Goal: Task Accomplishment & Management: Use online tool/utility

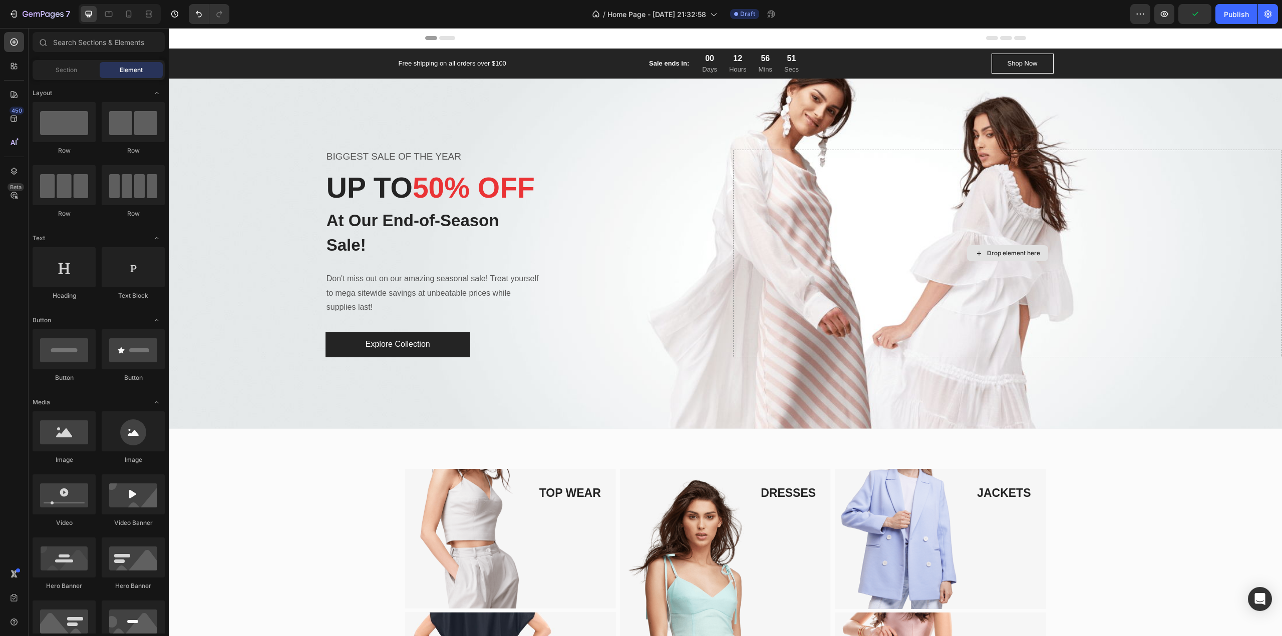
radio input "false"
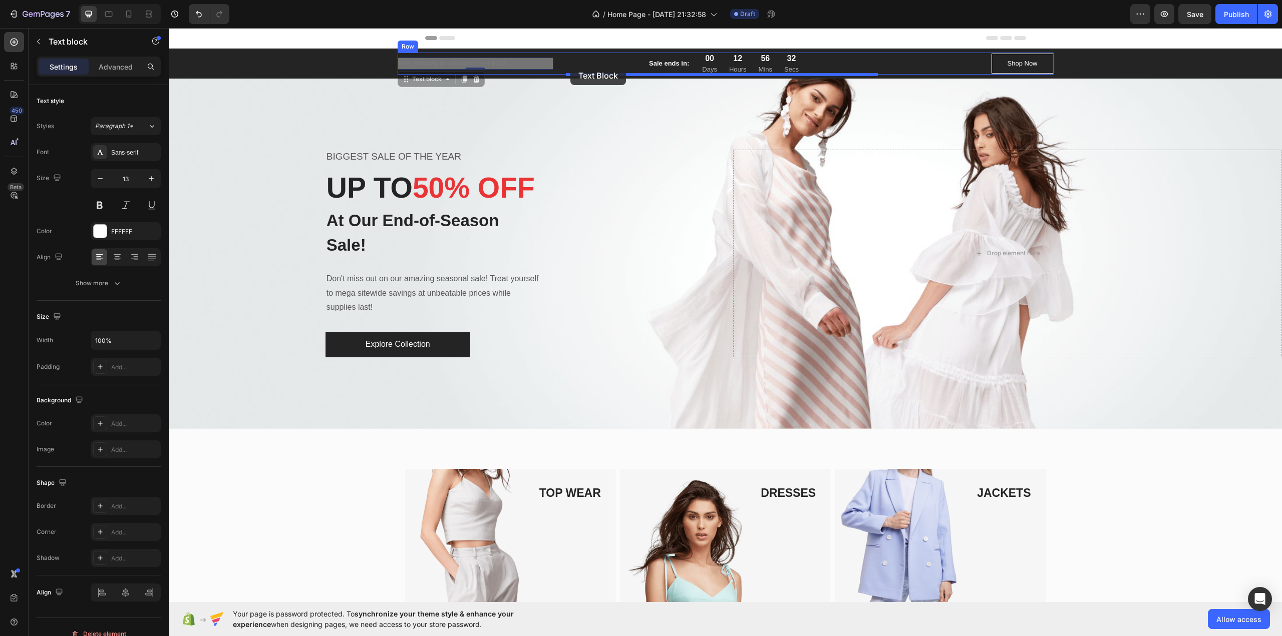
drag, startPoint x: 469, startPoint y: 66, endPoint x: 575, endPoint y: 66, distance: 106.6
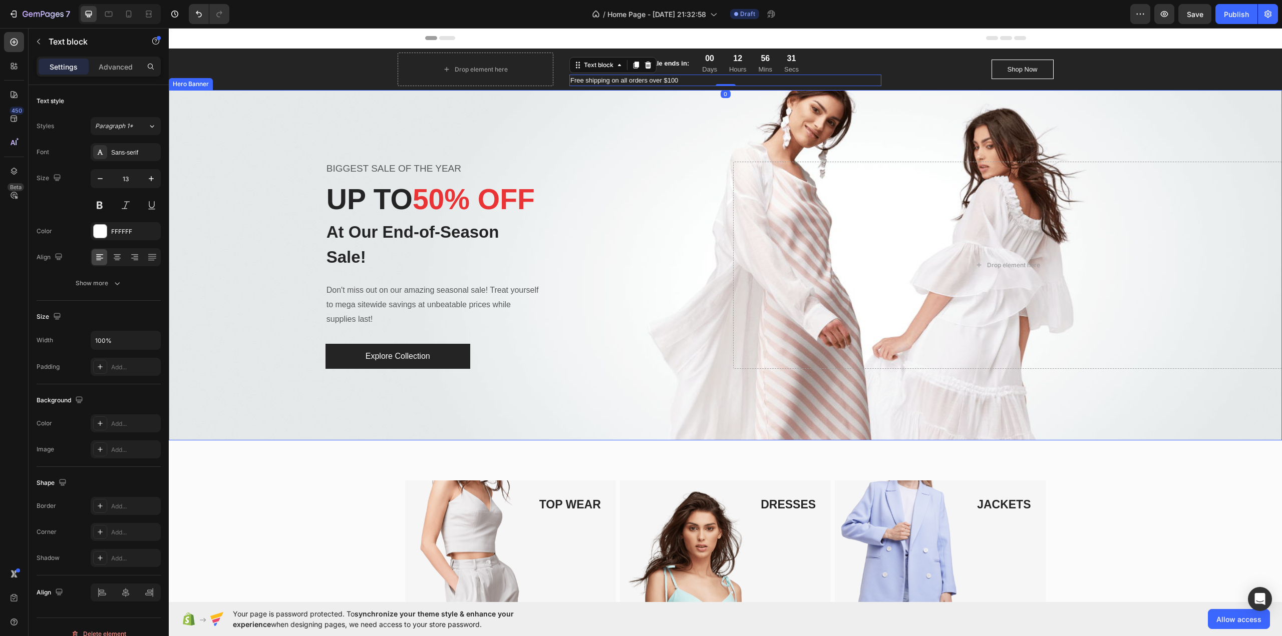
click at [501, 116] on div "Overlay" at bounding box center [725, 265] width 1113 height 350
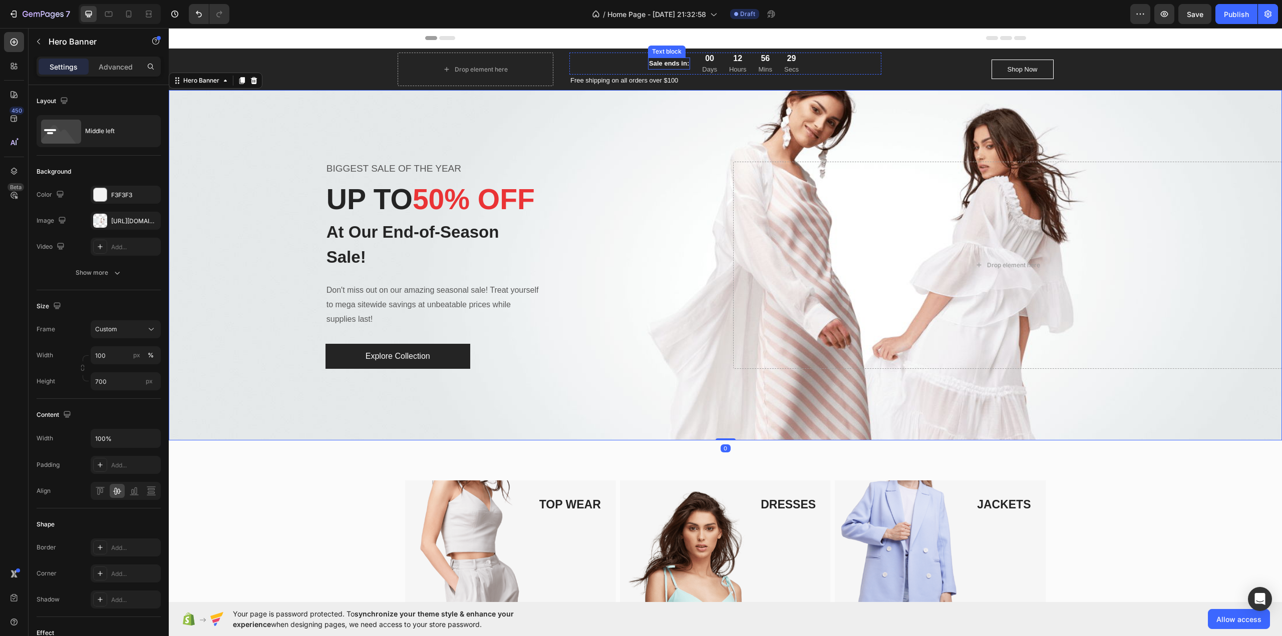
click at [671, 59] on p "Sale ends in:" at bounding box center [669, 64] width 40 height 10
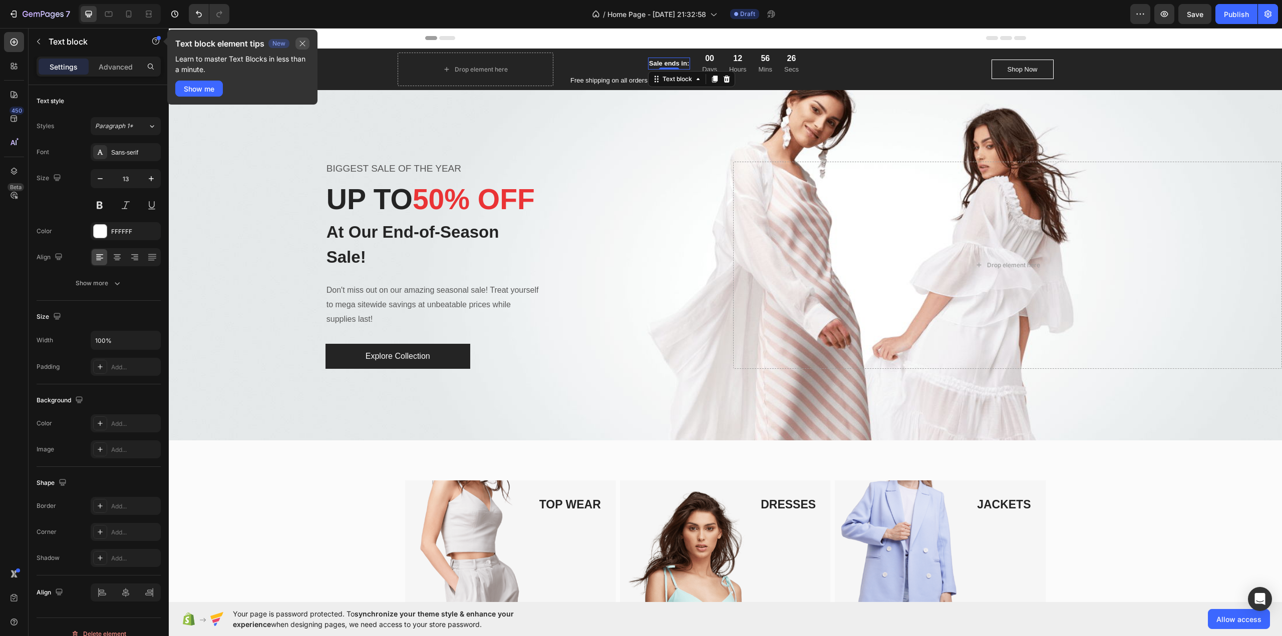
click at [300, 40] on icon "button" at bounding box center [302, 44] width 8 height 8
click at [590, 76] on p "Free shipping on all orders over $100" at bounding box center [725, 81] width 310 height 10
click at [668, 65] on div "Sale ends in: Text block" at bounding box center [669, 64] width 42 height 12
click at [593, 79] on p "Free shipping on all orders over $100" at bounding box center [725, 81] width 310 height 10
click at [645, 67] on icon at bounding box center [648, 64] width 7 height 7
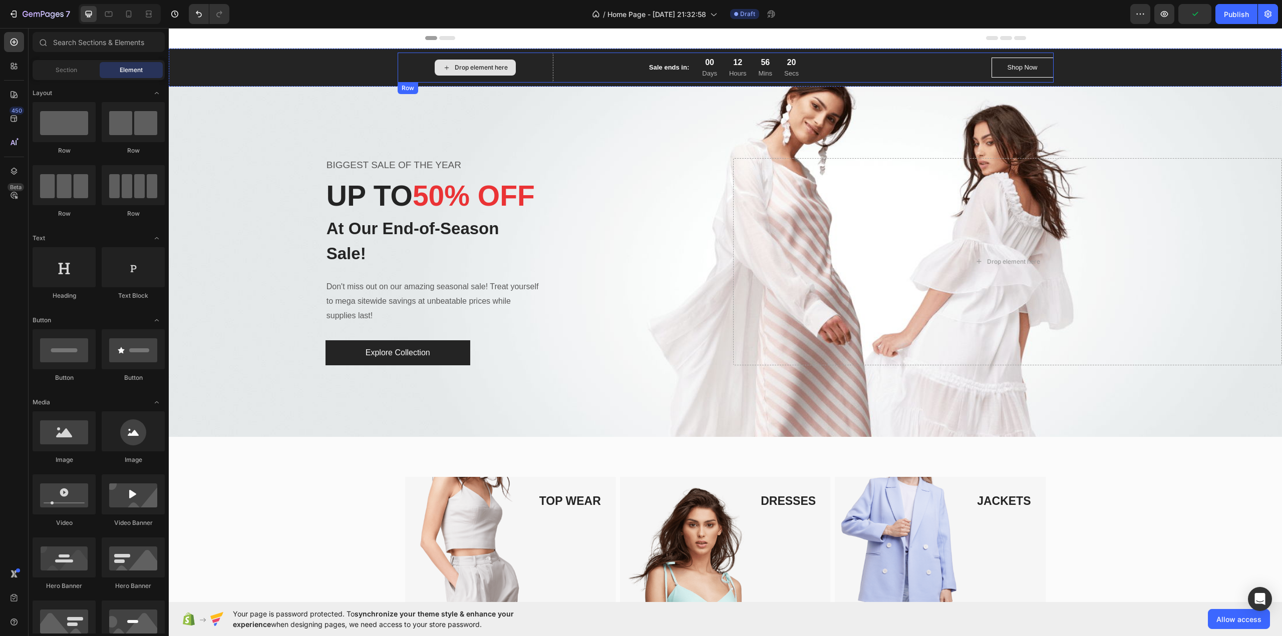
click at [527, 70] on div "Drop element here" at bounding box center [476, 68] width 156 height 30
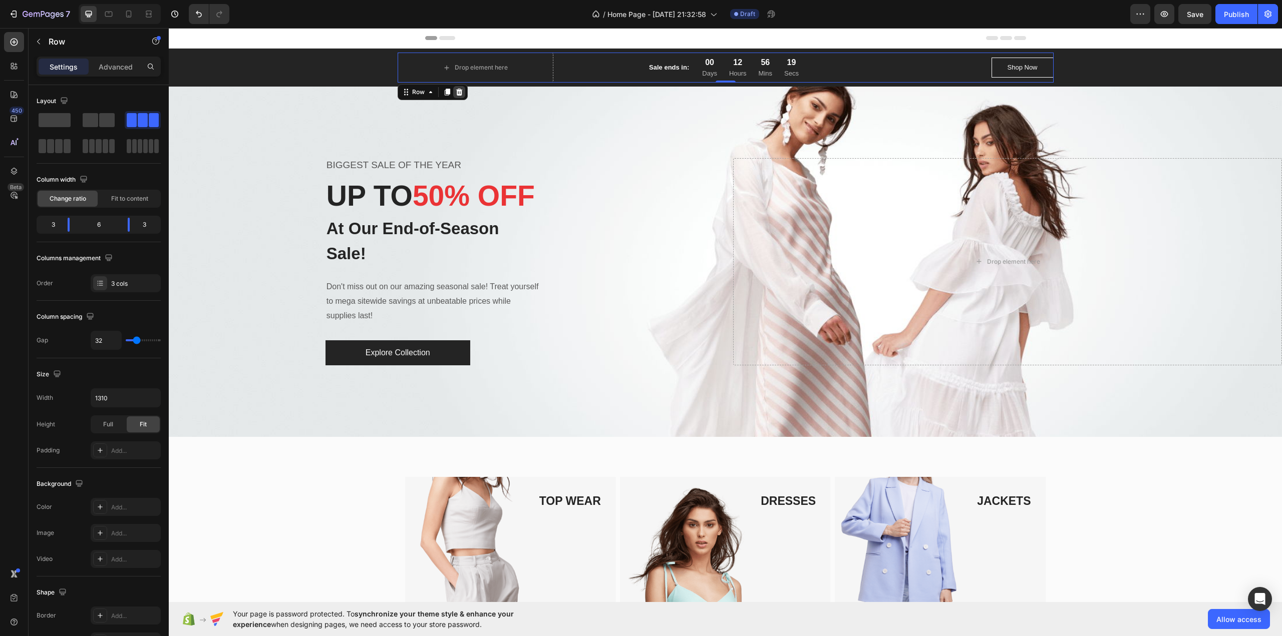
click at [456, 94] on icon at bounding box center [459, 92] width 7 height 7
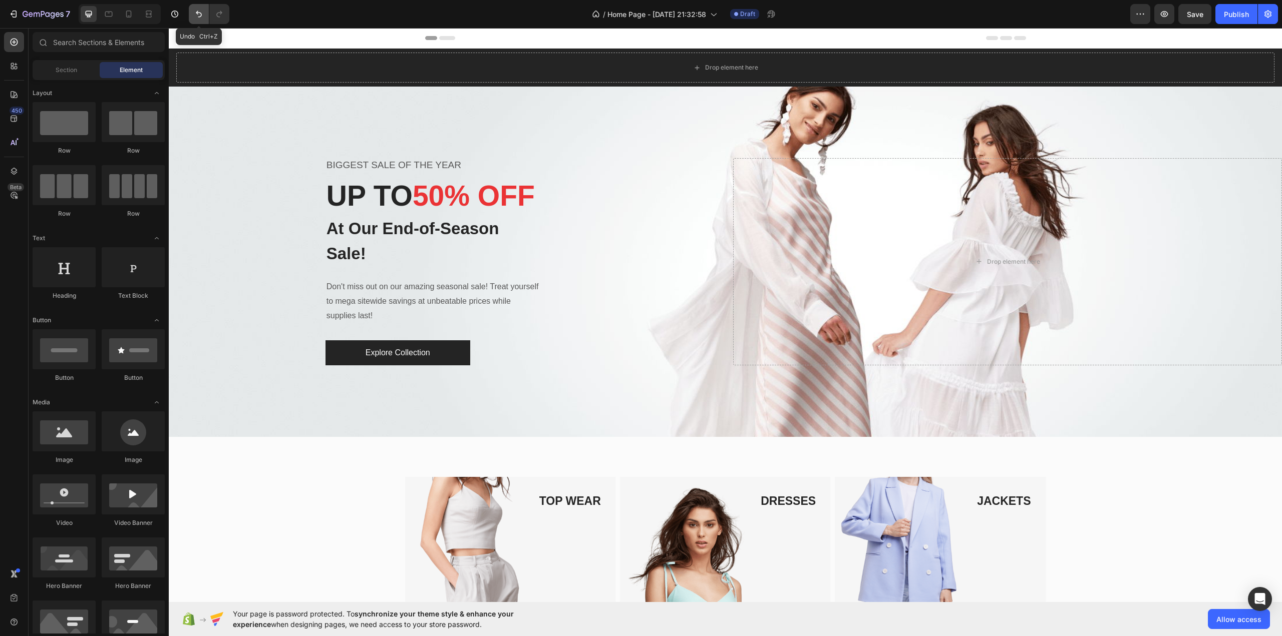
click at [194, 12] on icon "Undo/Redo" at bounding box center [199, 14] width 10 height 10
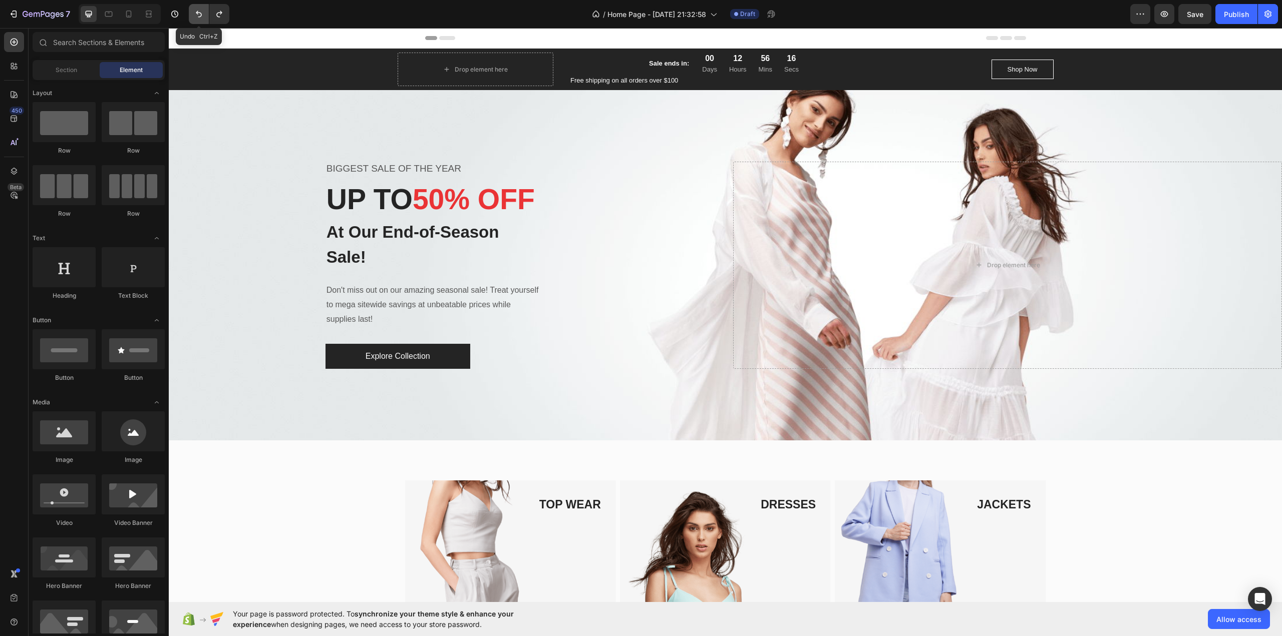
click at [194, 12] on icon "Undo/Redo" at bounding box center [199, 14] width 10 height 10
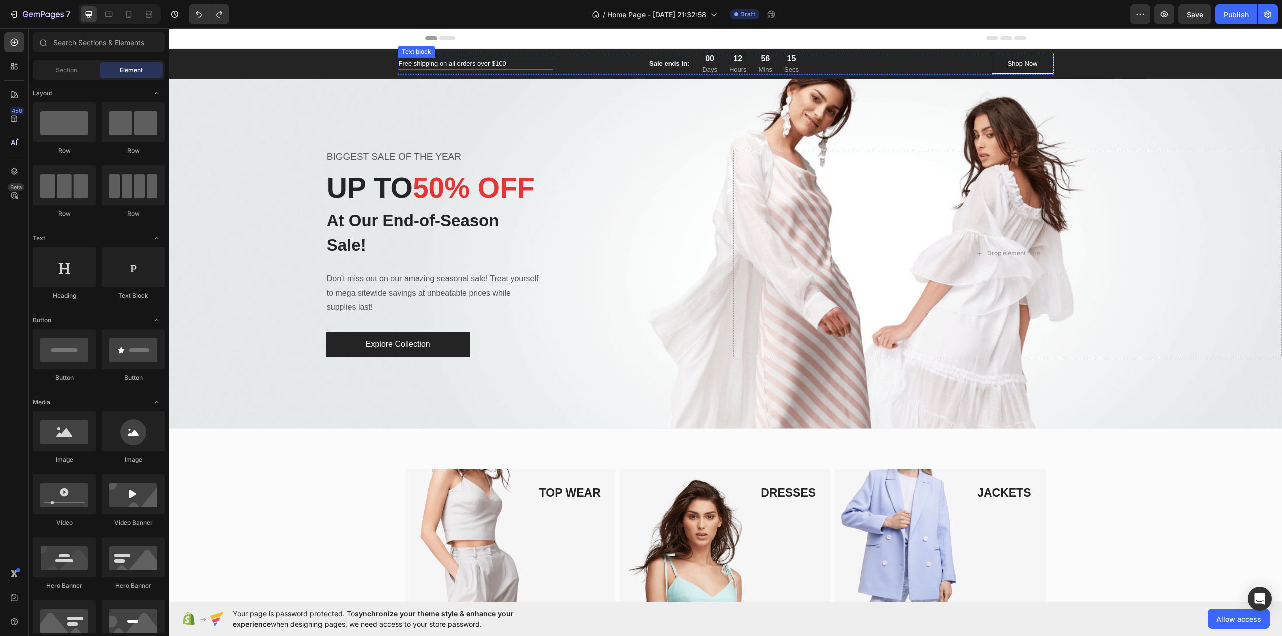
click at [470, 59] on p "Free shipping on all orders over $100" at bounding box center [476, 64] width 154 height 10
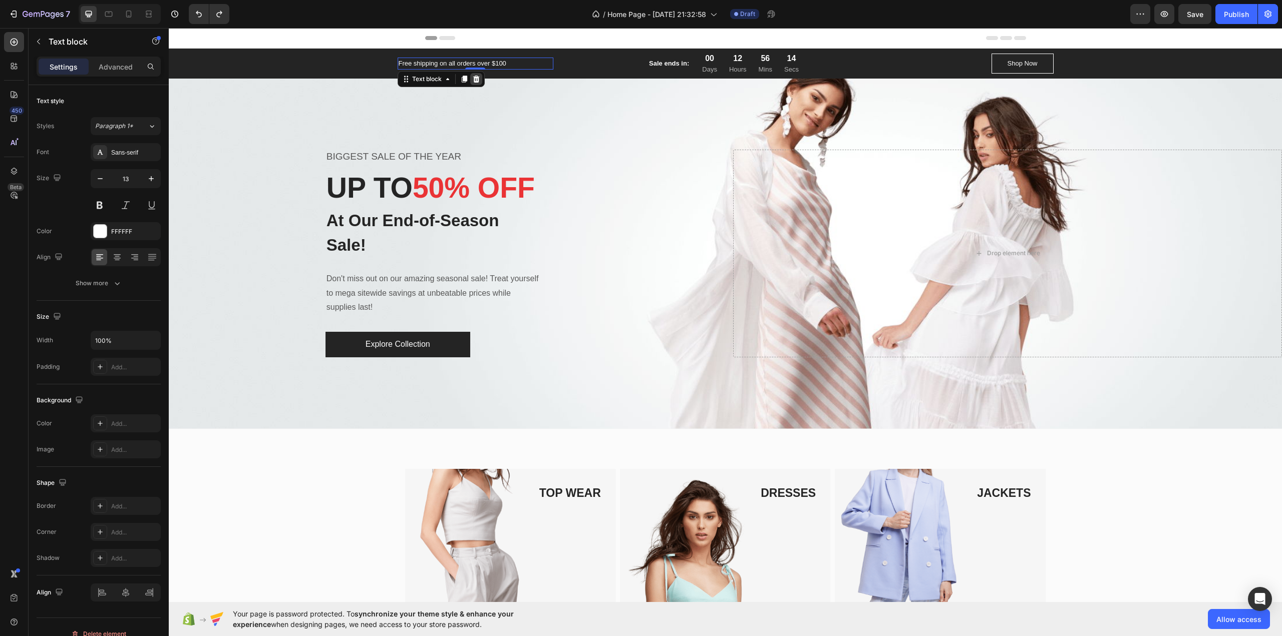
click at [473, 77] on icon at bounding box center [476, 78] width 7 height 7
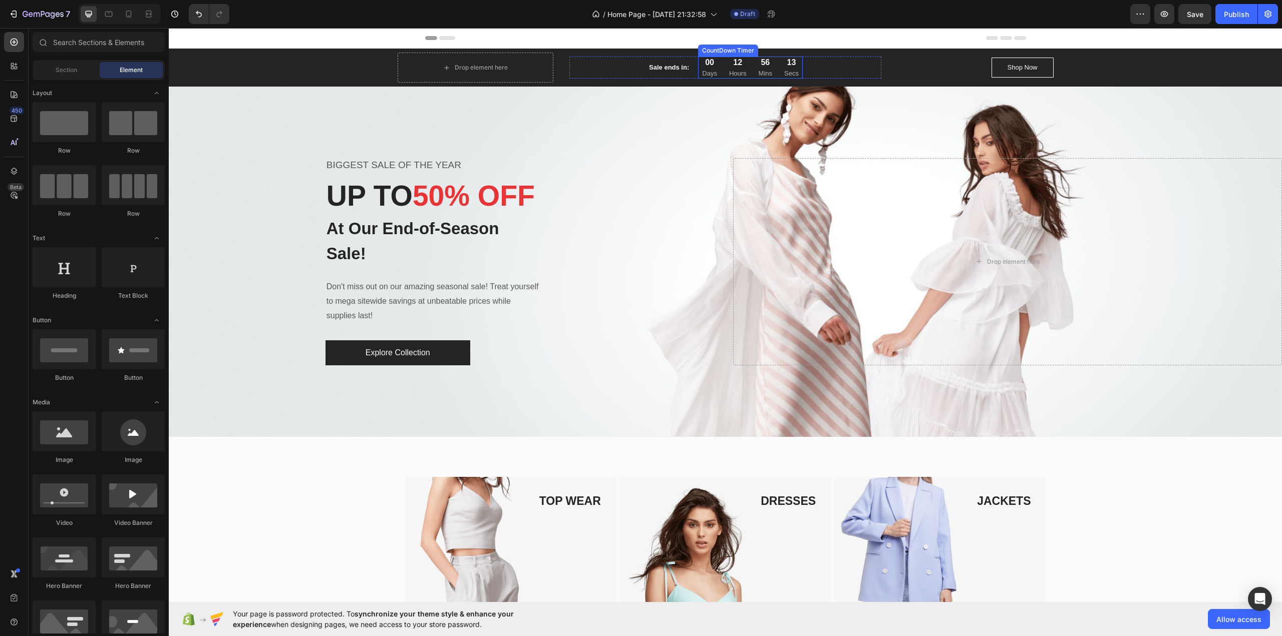
click at [711, 65] on div "00" at bounding box center [709, 63] width 15 height 12
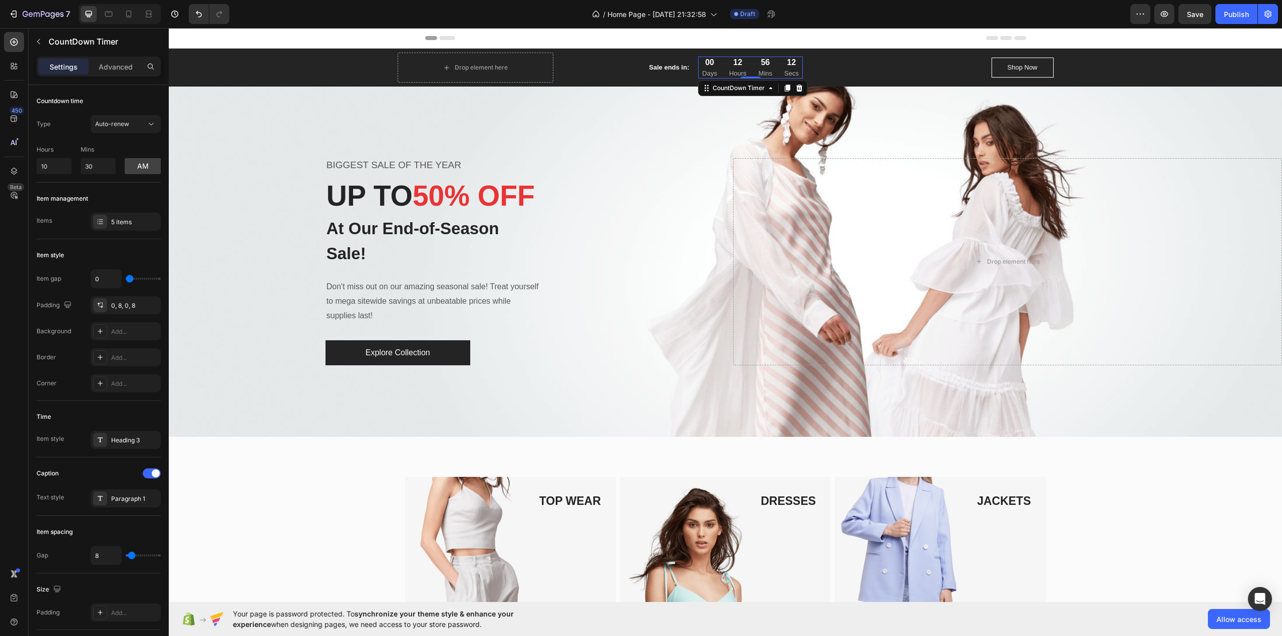
click at [670, 69] on p "Sale ends in:" at bounding box center [669, 68] width 40 height 10
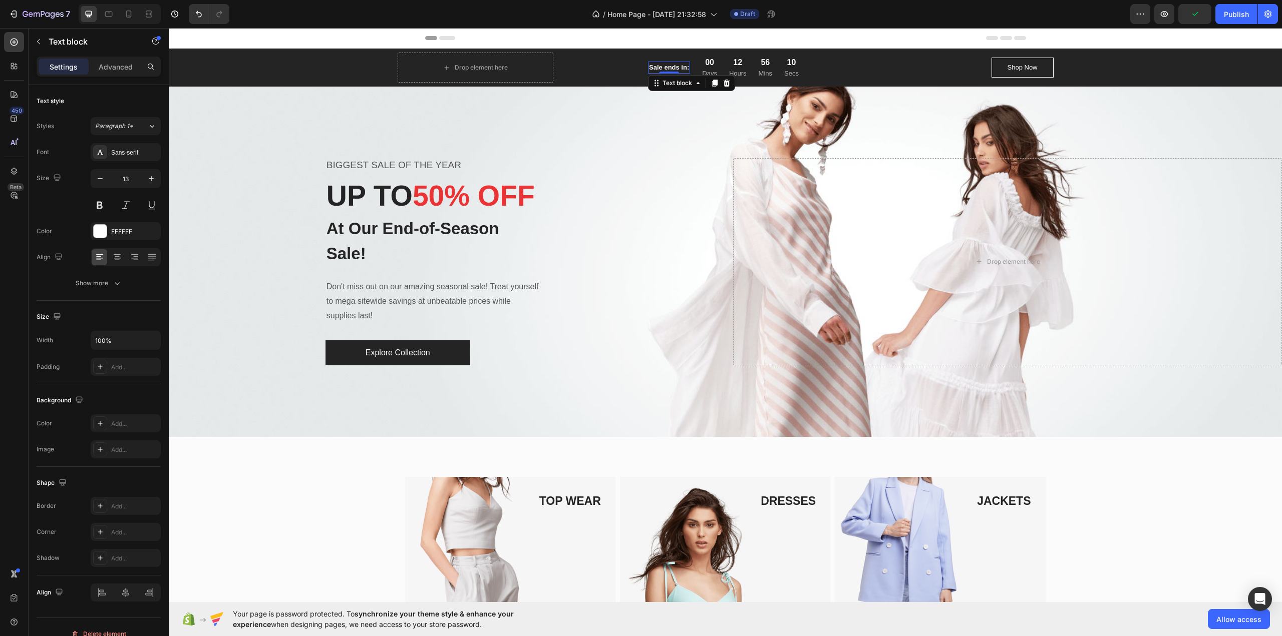
click at [665, 67] on p "Sale ends in:" at bounding box center [669, 68] width 40 height 10
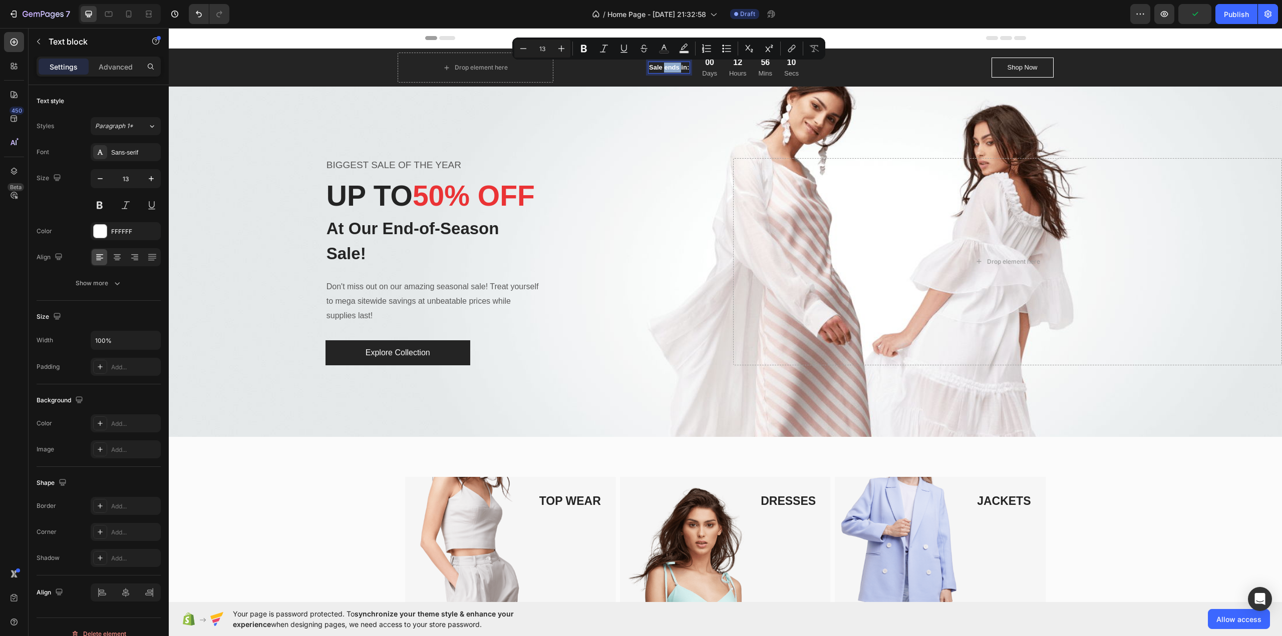
click at [668, 67] on p "Sale ends in:" at bounding box center [669, 68] width 40 height 10
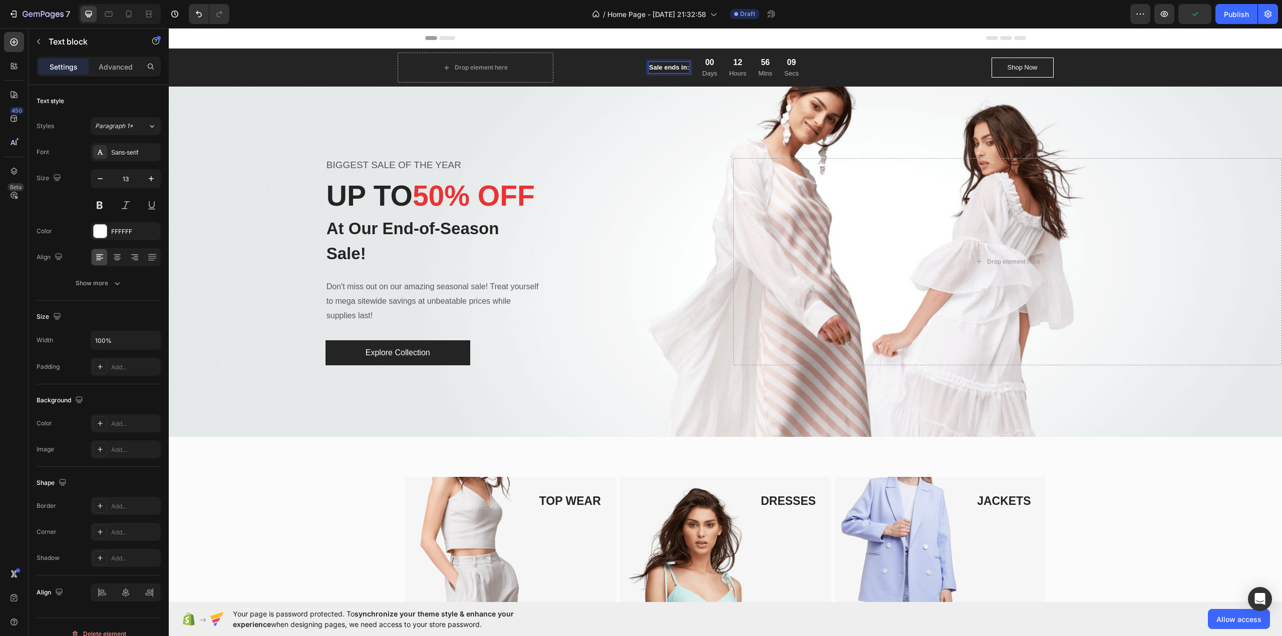
click at [681, 66] on p "Sale ends in:" at bounding box center [669, 68] width 40 height 10
click at [909, 74] on div "Shop Now Button" at bounding box center [975, 68] width 156 height 20
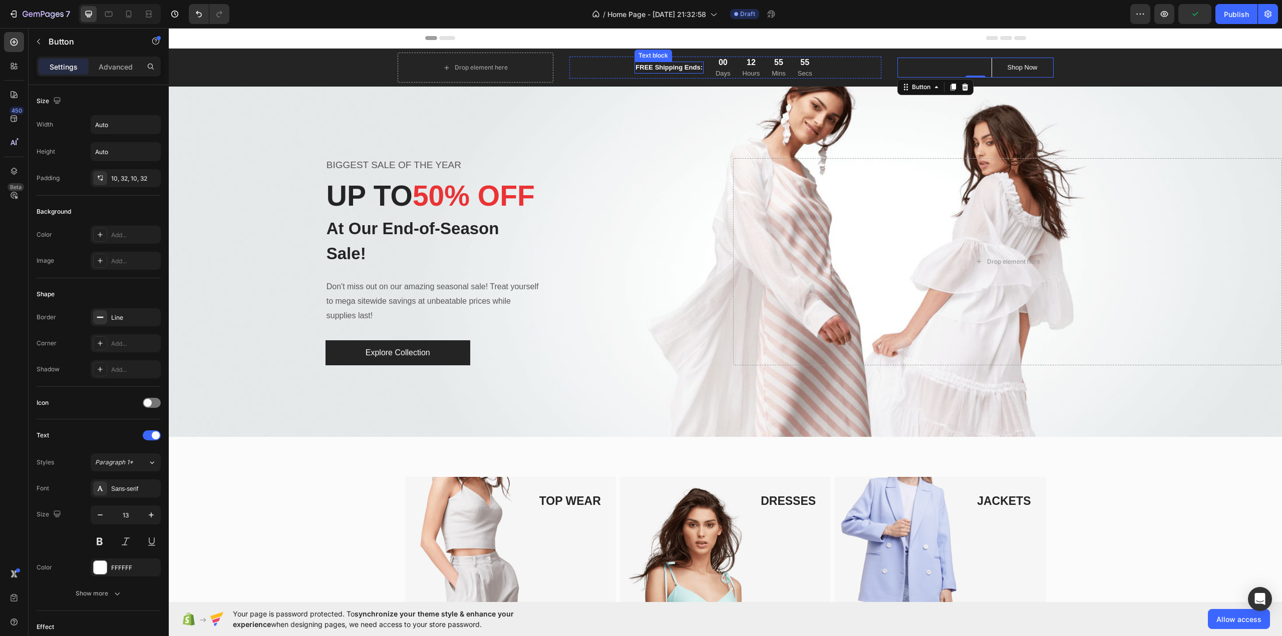
click at [667, 63] on p "FREE Shipping Ends:" at bounding box center [668, 68] width 67 height 10
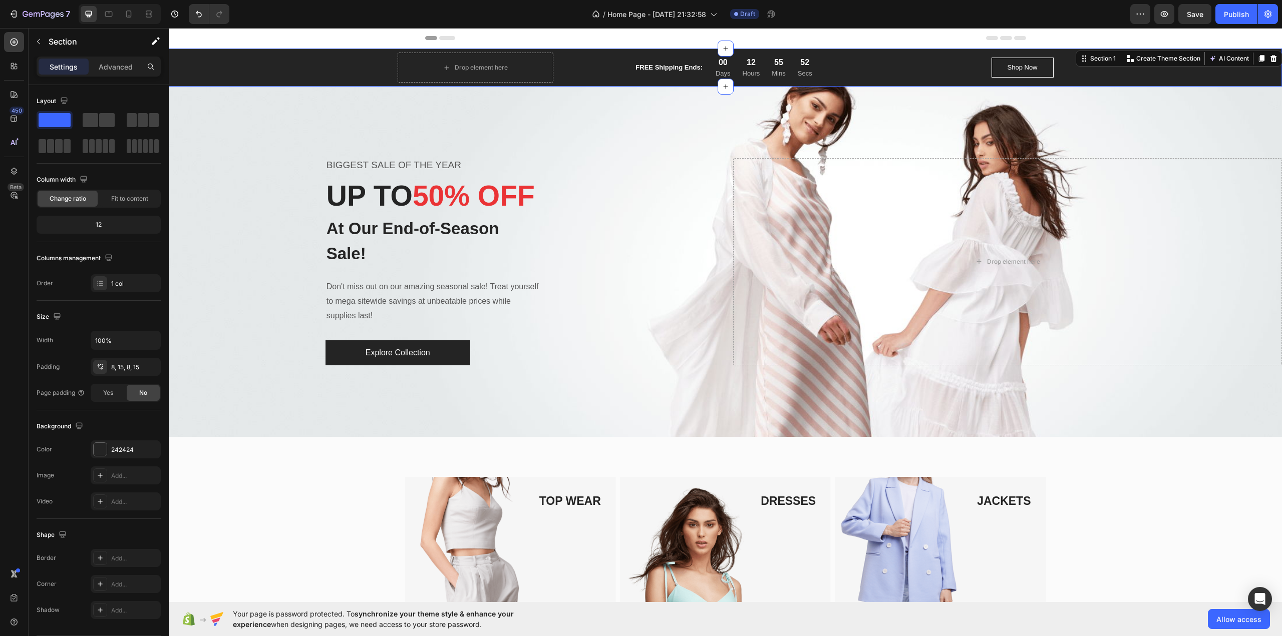
click at [212, 64] on div "Drop element here FREE Shipping Ends: Text block 00 Days 12 Hours 55 Mins 52 Se…" at bounding box center [725, 68] width 1098 height 30
click at [213, 64] on div "Drop element here FREE Shipping Ends: Text block 00 Days 12 Hours 55 Mins 51 Se…" at bounding box center [725, 68] width 1098 height 30
click at [39, 42] on icon "button" at bounding box center [39, 42] width 8 height 8
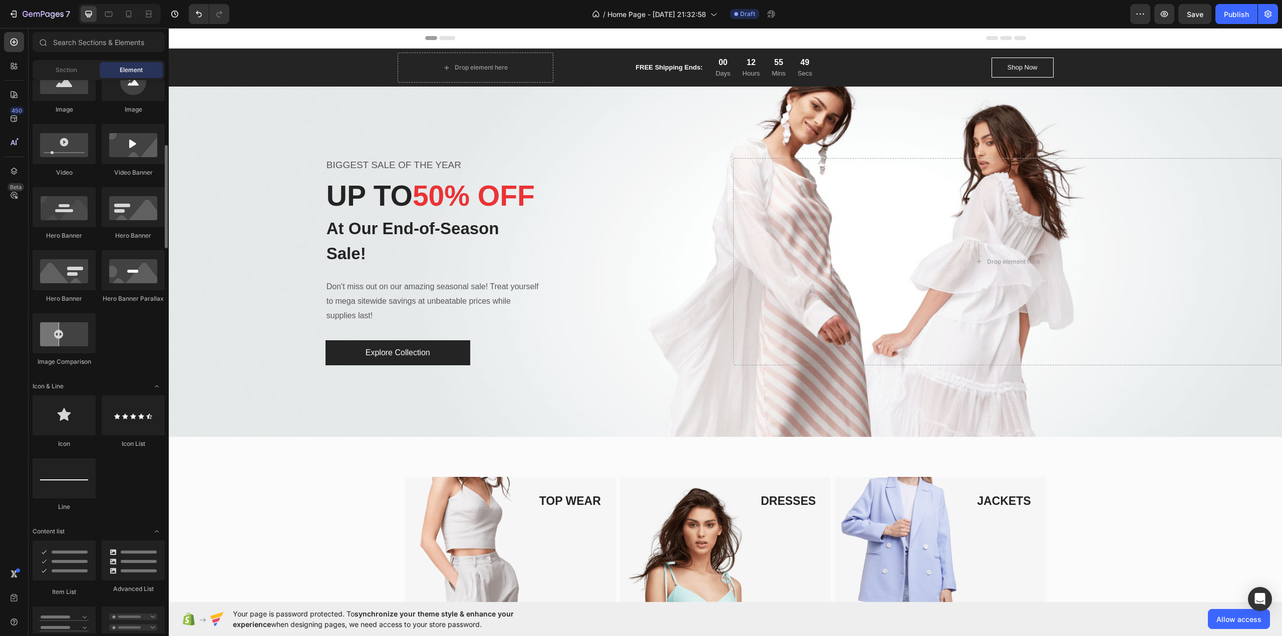
scroll to position [401, 0]
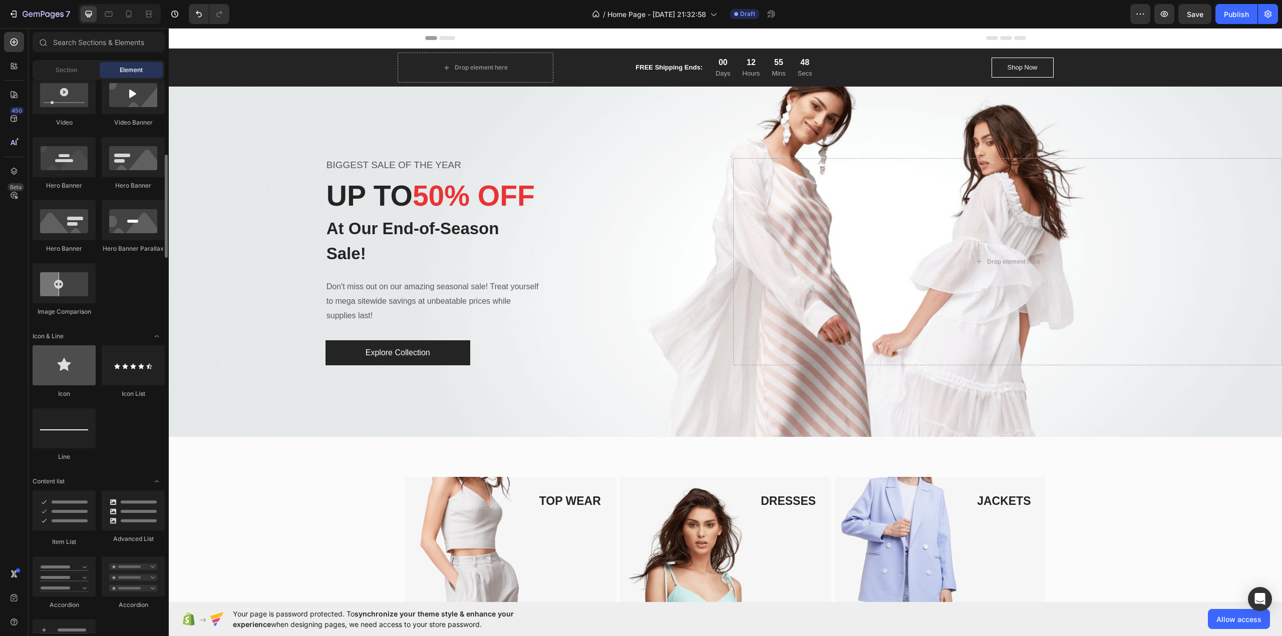
click at [86, 370] on div at bounding box center [64, 365] width 63 height 40
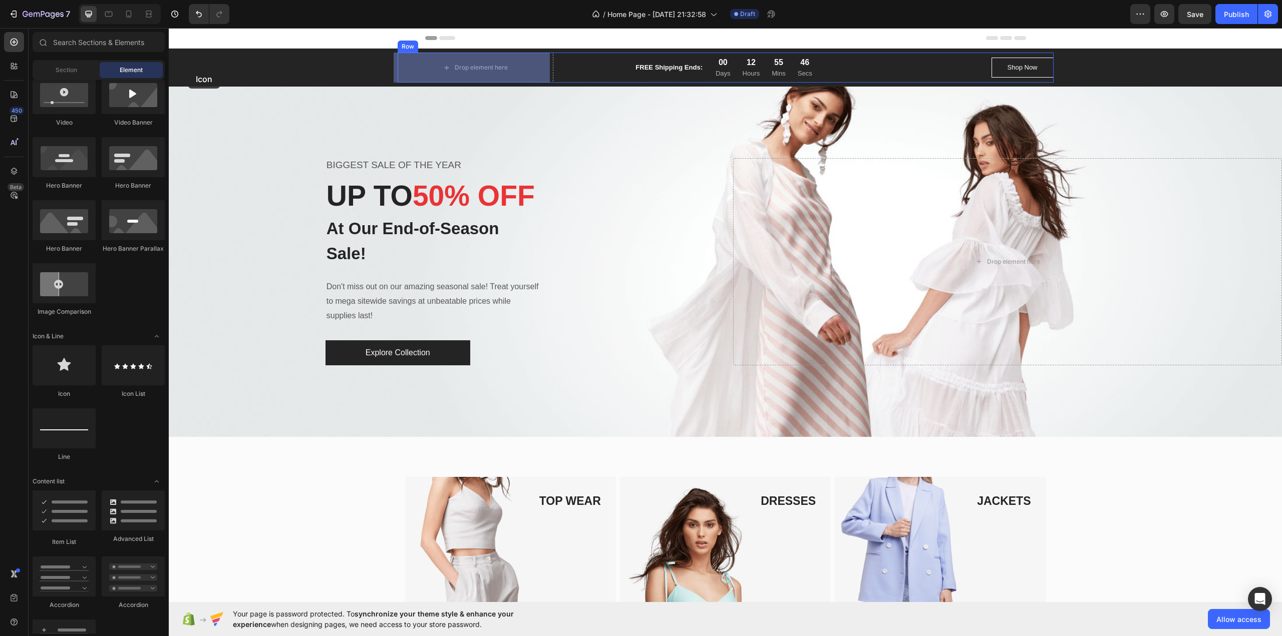
drag, startPoint x: 240, startPoint y: 403, endPoint x: 179, endPoint y: 75, distance: 333.7
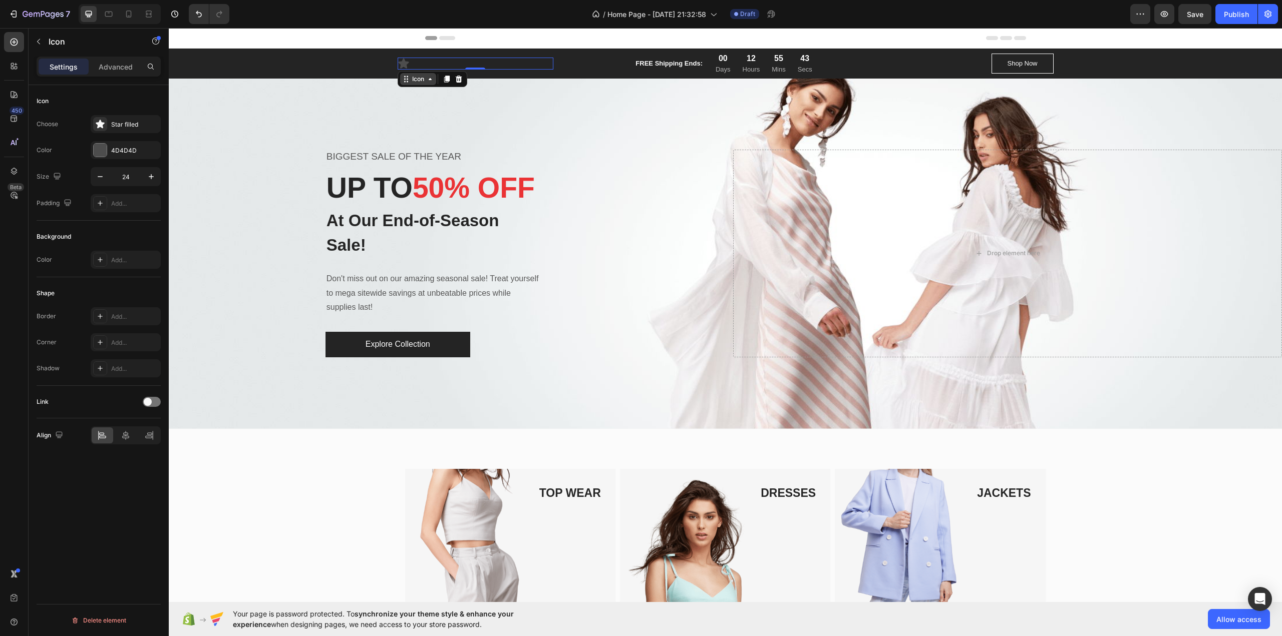
click at [403, 81] on icon at bounding box center [406, 79] width 8 height 8
click at [410, 79] on div "Icon" at bounding box center [418, 79] width 16 height 0
click at [117, 120] on div "Star filled" at bounding box center [134, 124] width 47 height 9
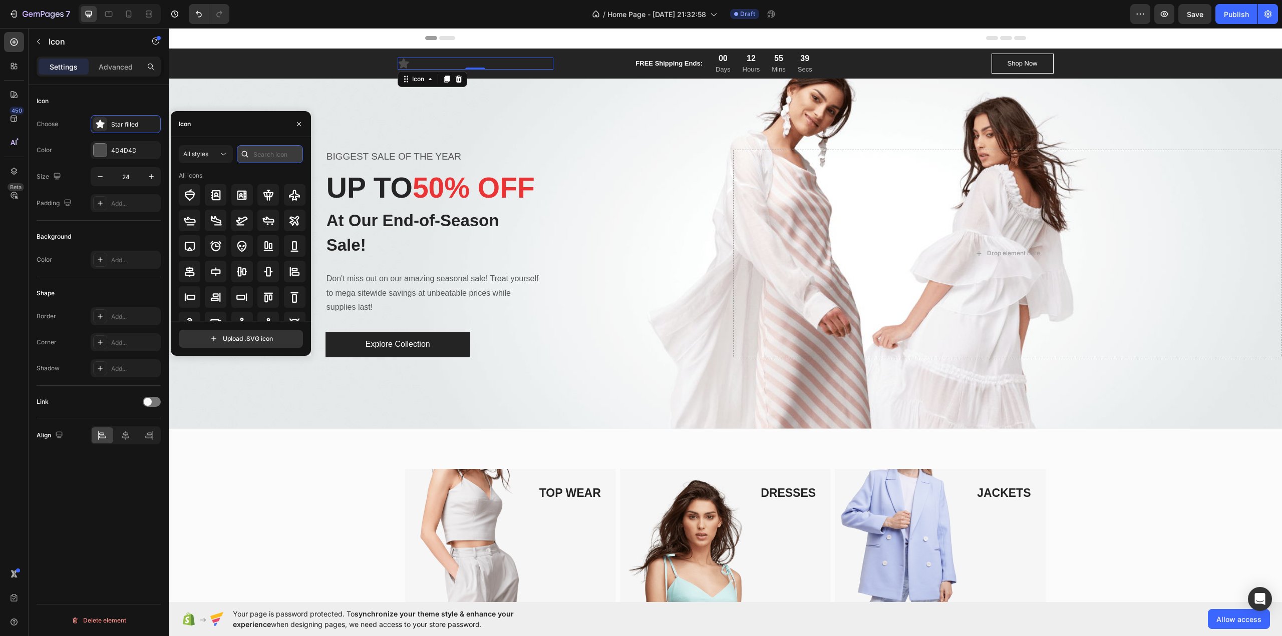
click at [272, 154] on input "text" at bounding box center [270, 154] width 66 height 18
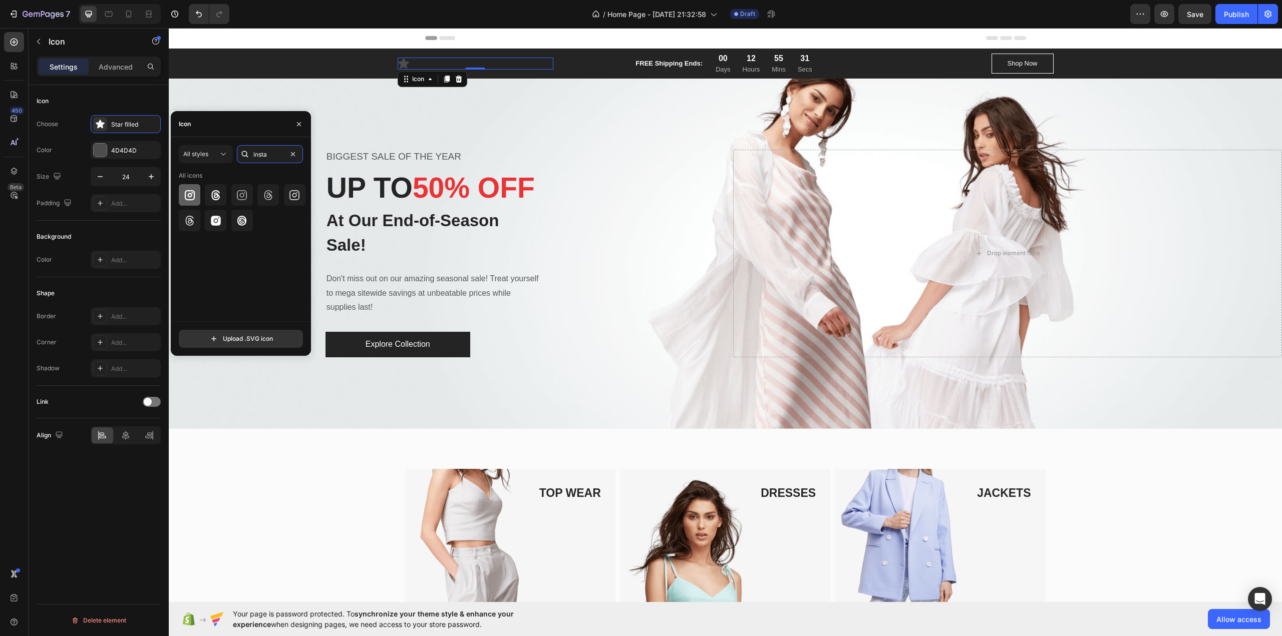
type input "insta"
click at [185, 193] on icon at bounding box center [189, 195] width 10 height 10
click at [126, 153] on div "4D4D4D" at bounding box center [125, 150] width 29 height 9
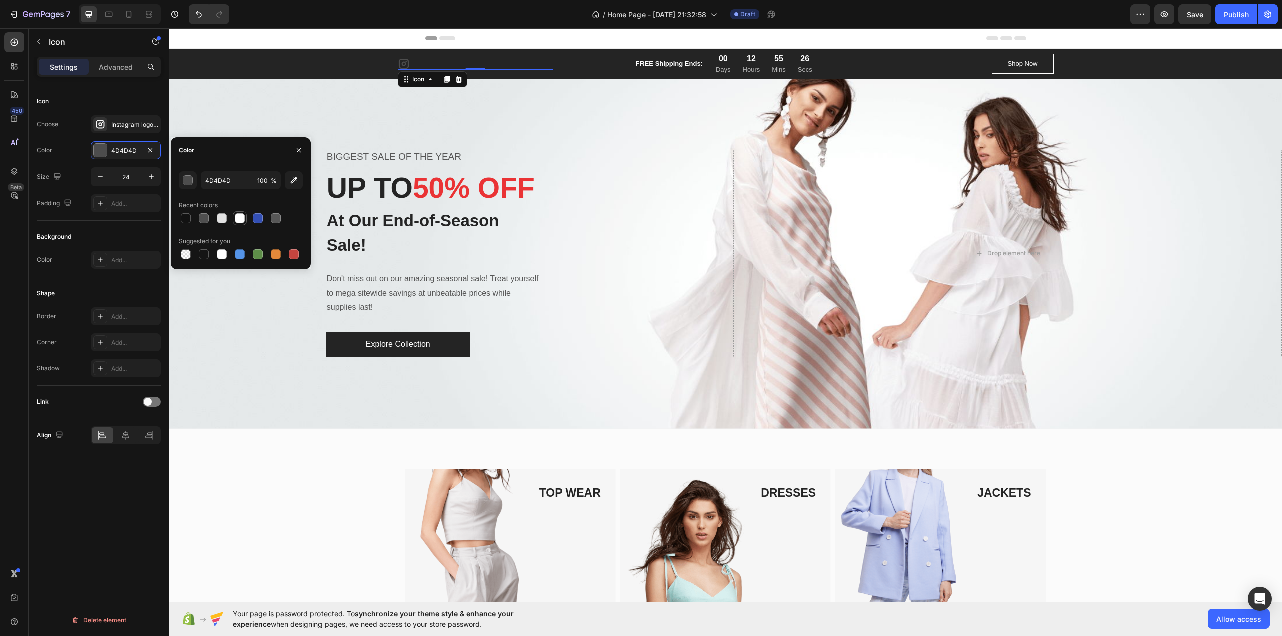
click at [237, 218] on div at bounding box center [240, 218] width 10 height 10
type input "FFFFFF"
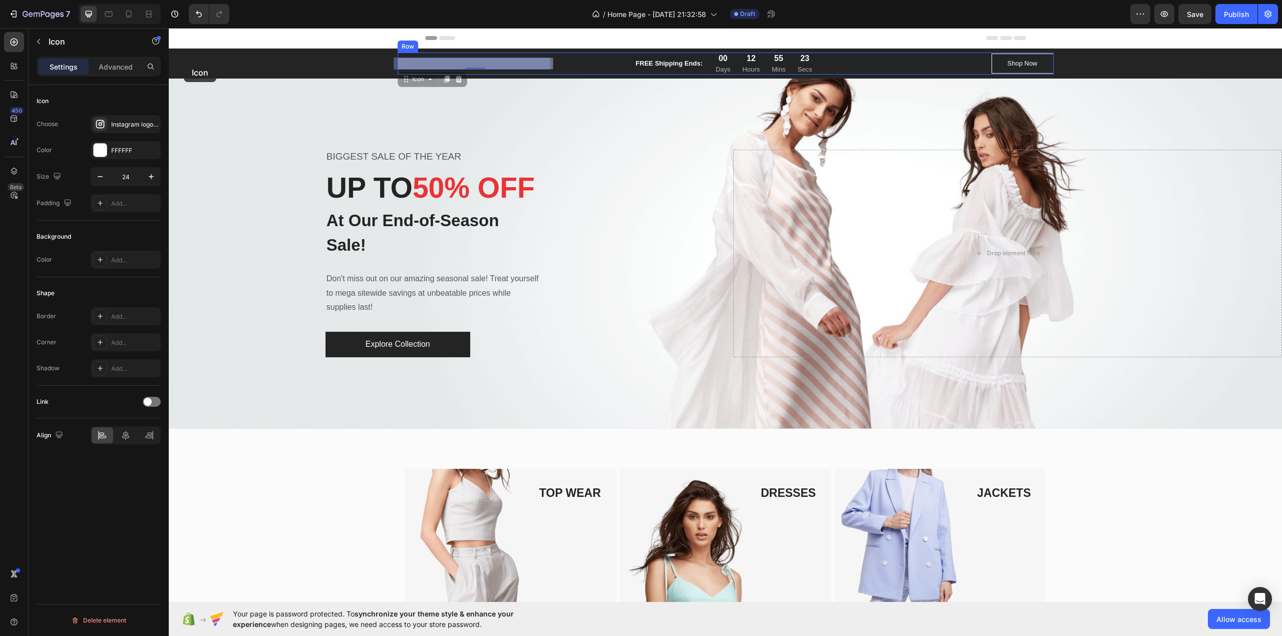
drag, startPoint x: 400, startPoint y: 60, endPoint x: 184, endPoint y: 63, distance: 216.3
drag, startPoint x: 403, startPoint y: 79, endPoint x: 176, endPoint y: 61, distance: 227.5
drag, startPoint x: 470, startPoint y: 69, endPoint x: 335, endPoint y: 64, distance: 135.3
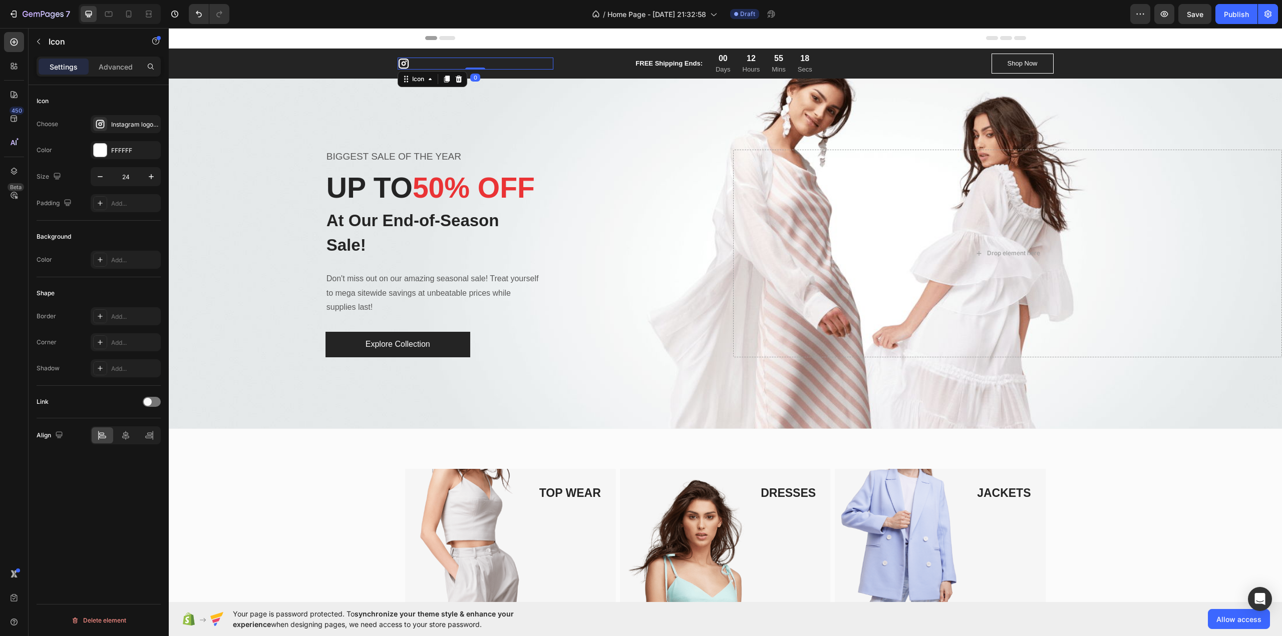
click at [335, 64] on div "Icon 0 FREE Shipping Ends: Text block 00 Days 12 Hours 55 Mins 18 Secs CountDow…" at bounding box center [725, 64] width 1098 height 22
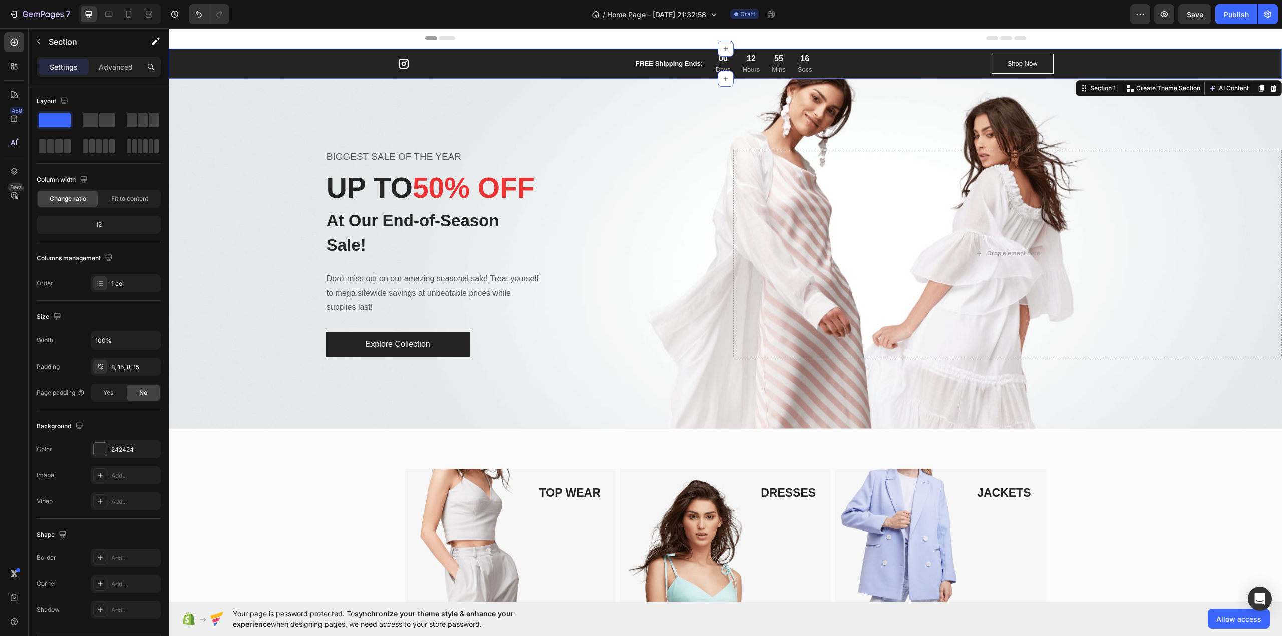
click at [175, 59] on div "Icon FREE Shipping Ends: Text block 00 Days 12 Hours 55 Mins 16 Secs CountDown …" at bounding box center [725, 64] width 1113 height 30
drag, startPoint x: 175, startPoint y: 59, endPoint x: 351, endPoint y: 66, distance: 176.4
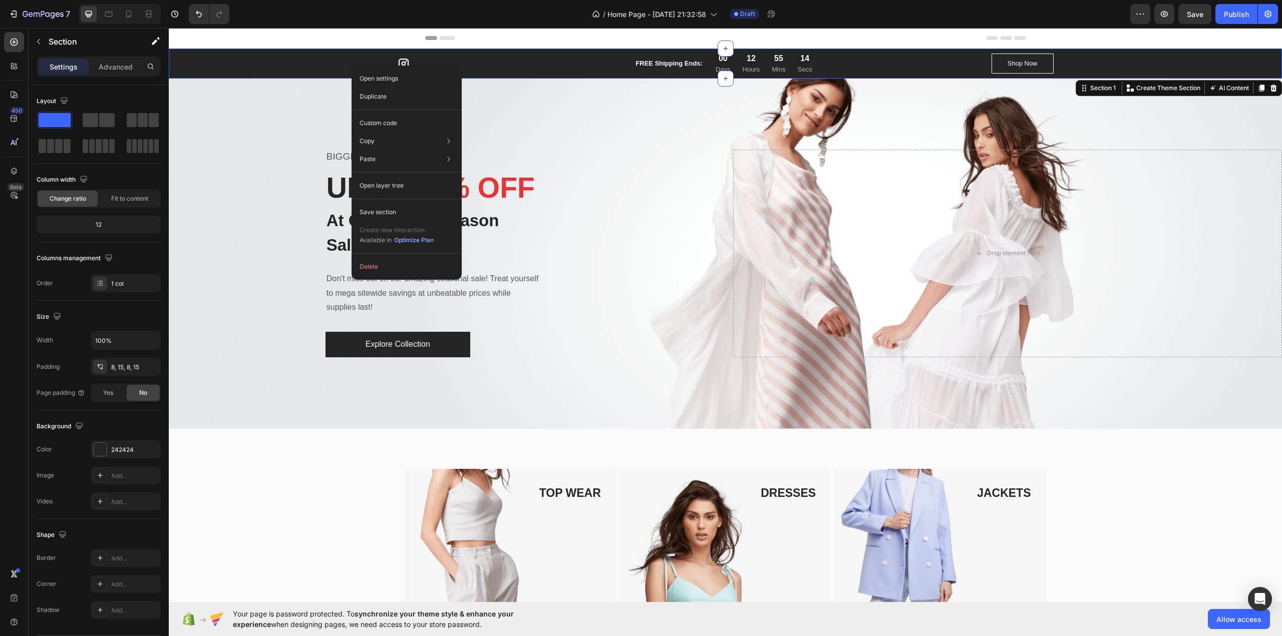
click at [205, 62] on div "Icon FREE Shipping Ends: Text block 00 Days 12 Hours 55 Mins 14 Secs CountDown …" at bounding box center [725, 64] width 1098 height 22
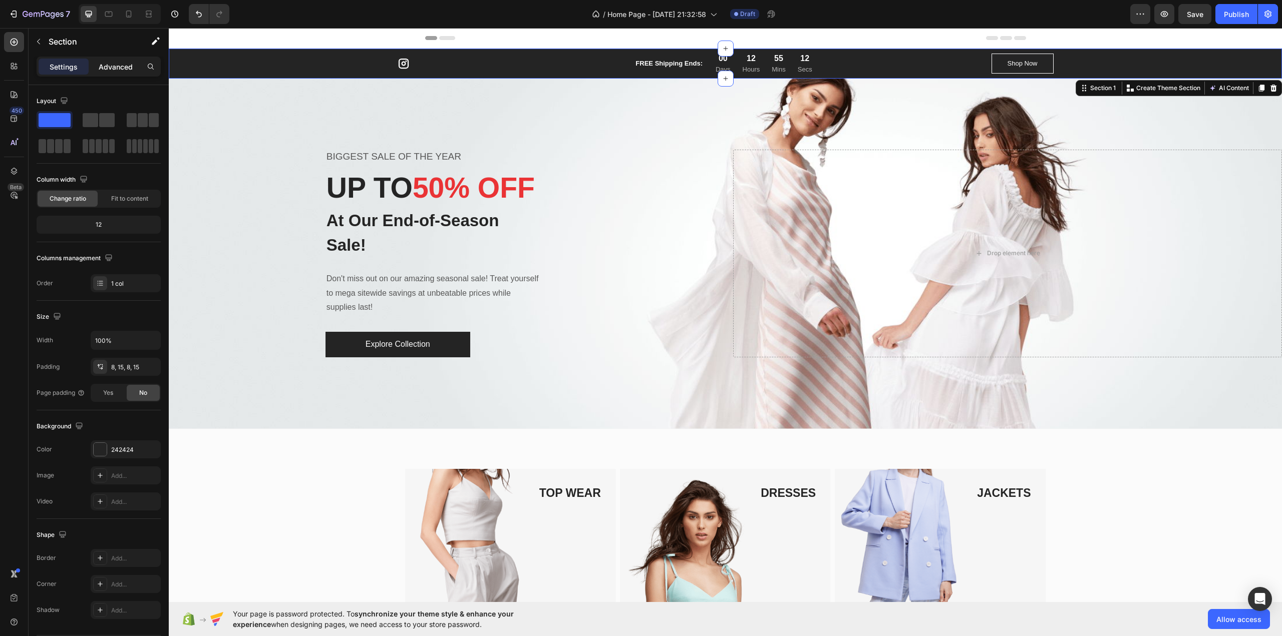
click at [109, 68] on p "Advanced" at bounding box center [116, 67] width 34 height 11
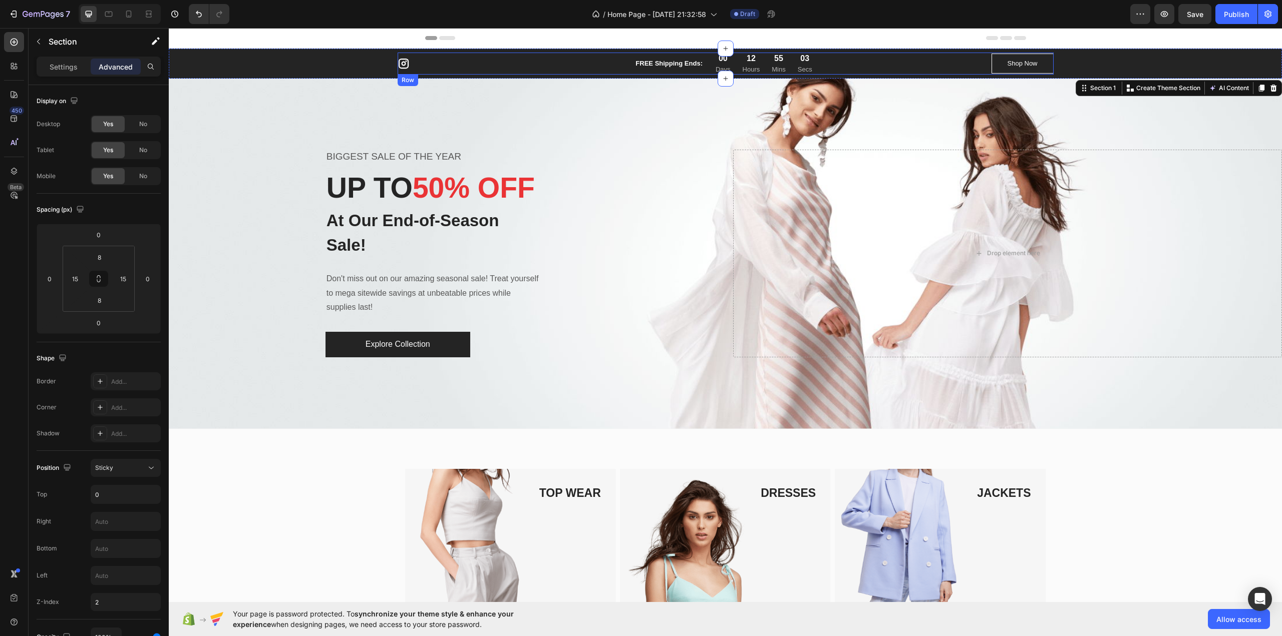
click at [892, 65] on div "Icon FREE Shipping Ends: Text block 00 Days 12 Hours 55 Mins 03 Secs CountDown …" at bounding box center [726, 64] width 656 height 22
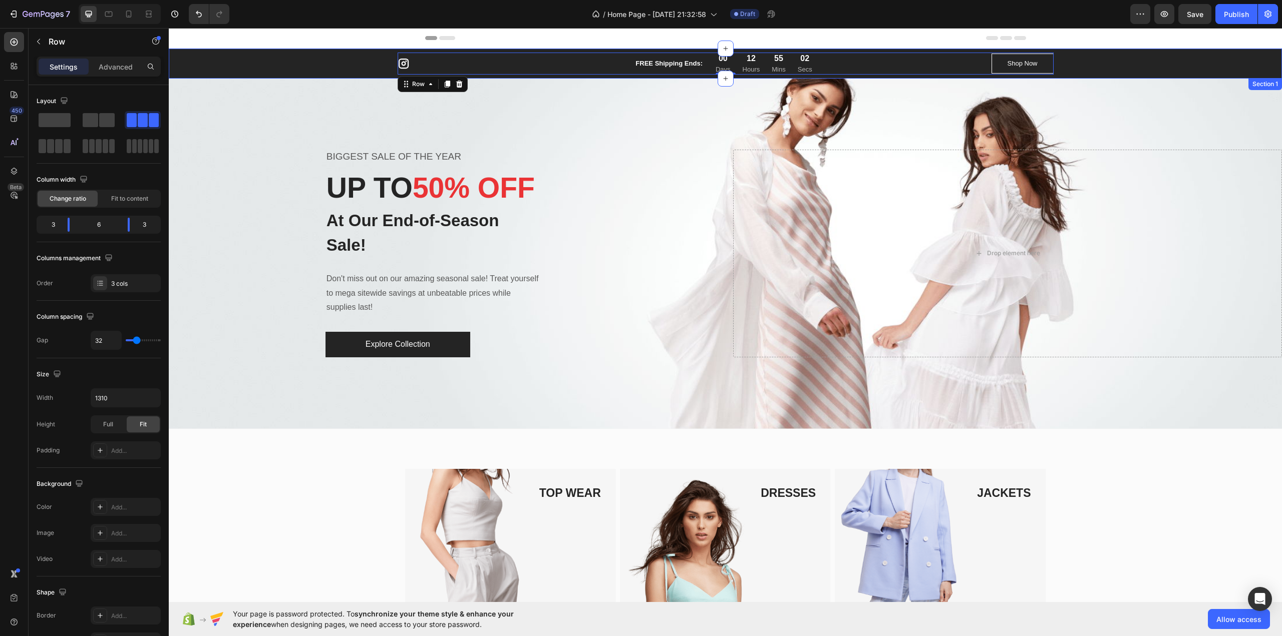
click at [1150, 58] on div "Icon FREE Shipping Ends: Text block 00 Days 12 Hours 55 Mins 02 Secs CountDown …" at bounding box center [725, 64] width 1098 height 22
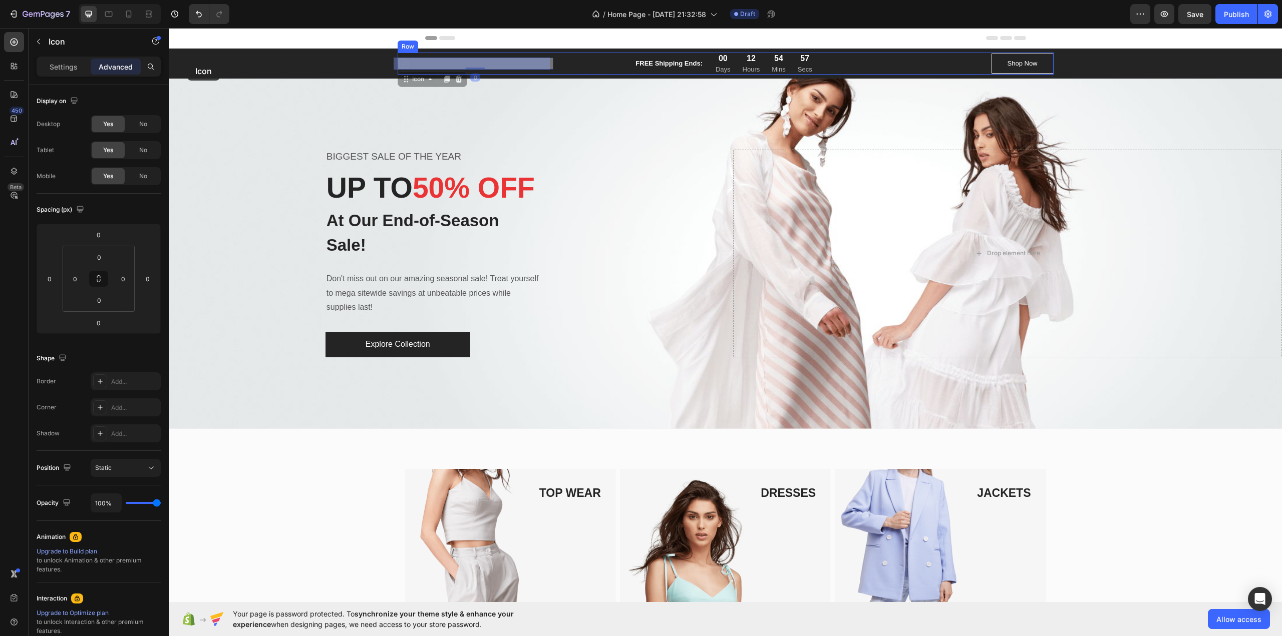
drag, startPoint x: 397, startPoint y: 66, endPoint x: 187, endPoint y: 61, distance: 209.3
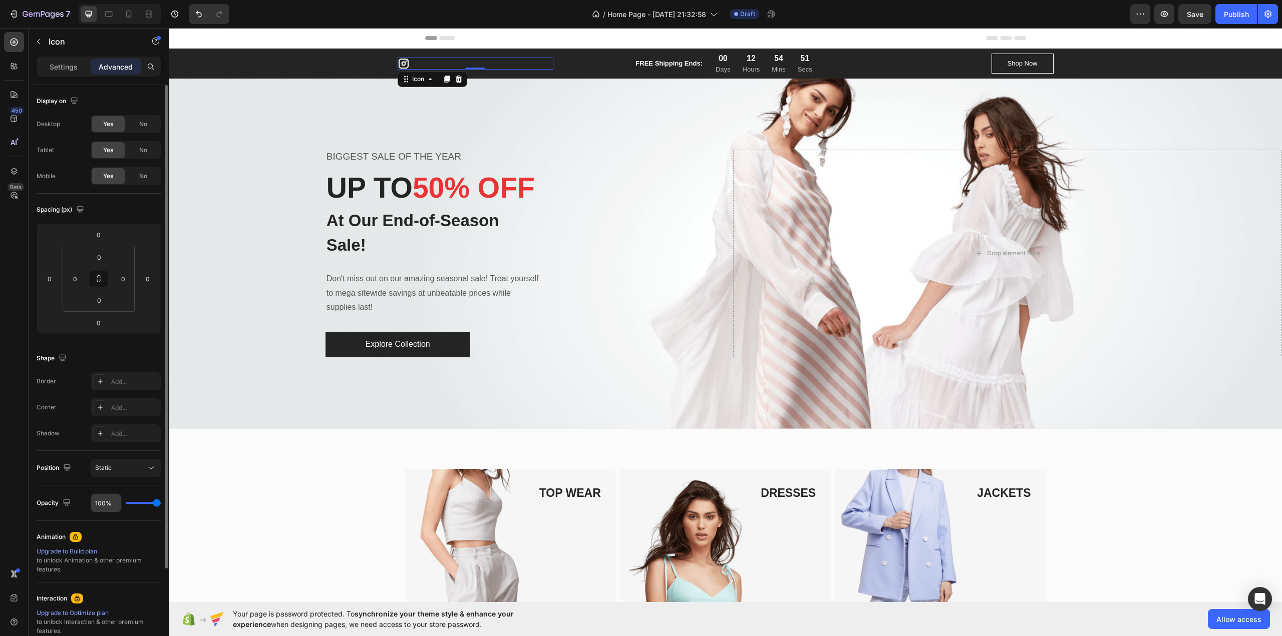
scroll to position [100, 0]
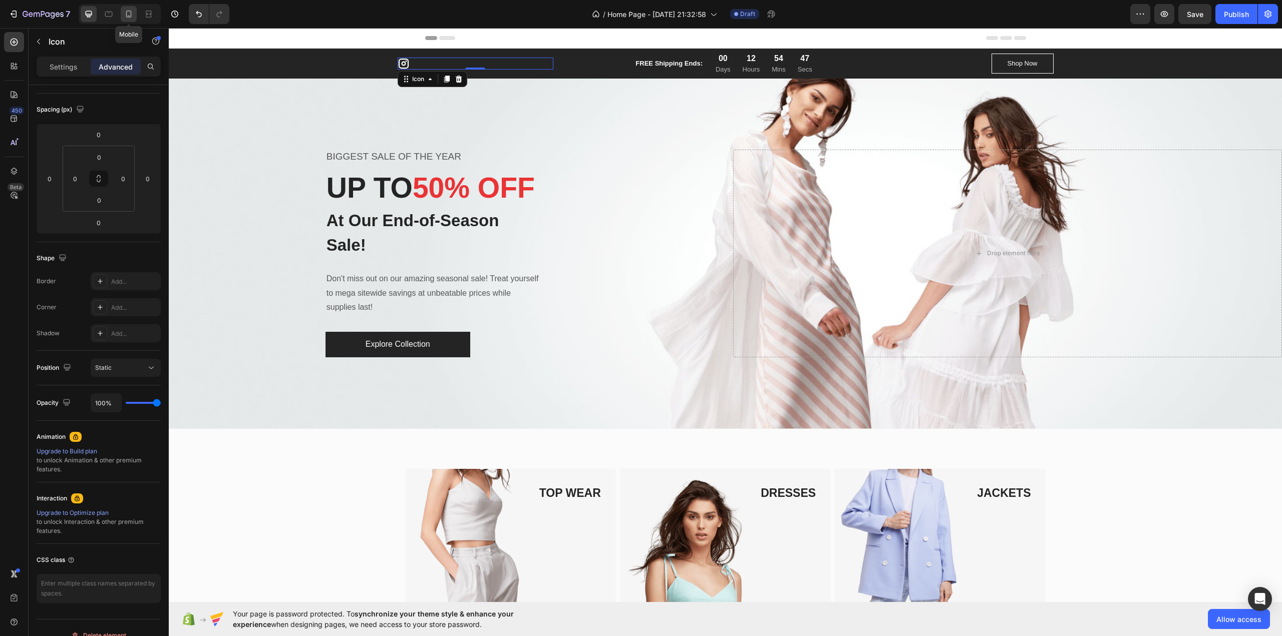
click at [137, 14] on div at bounding box center [129, 14] width 16 height 16
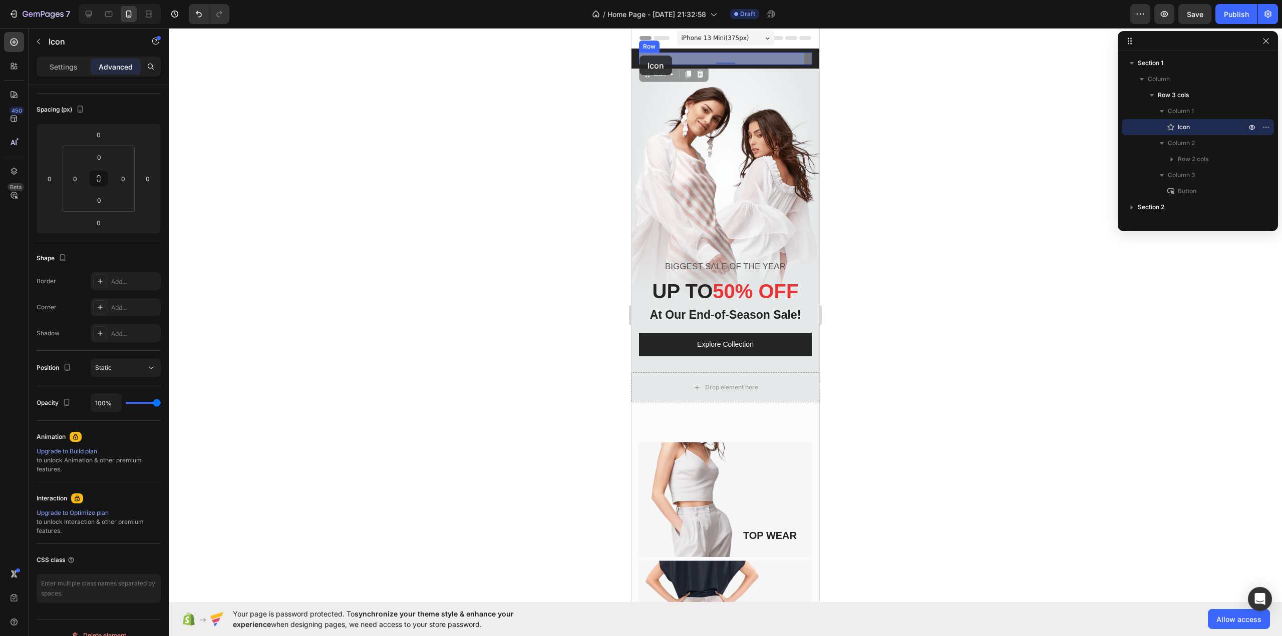
drag, startPoint x: 648, startPoint y: 58, endPoint x: 639, endPoint y: 56, distance: 8.7
click at [944, 160] on div at bounding box center [725, 332] width 1113 height 608
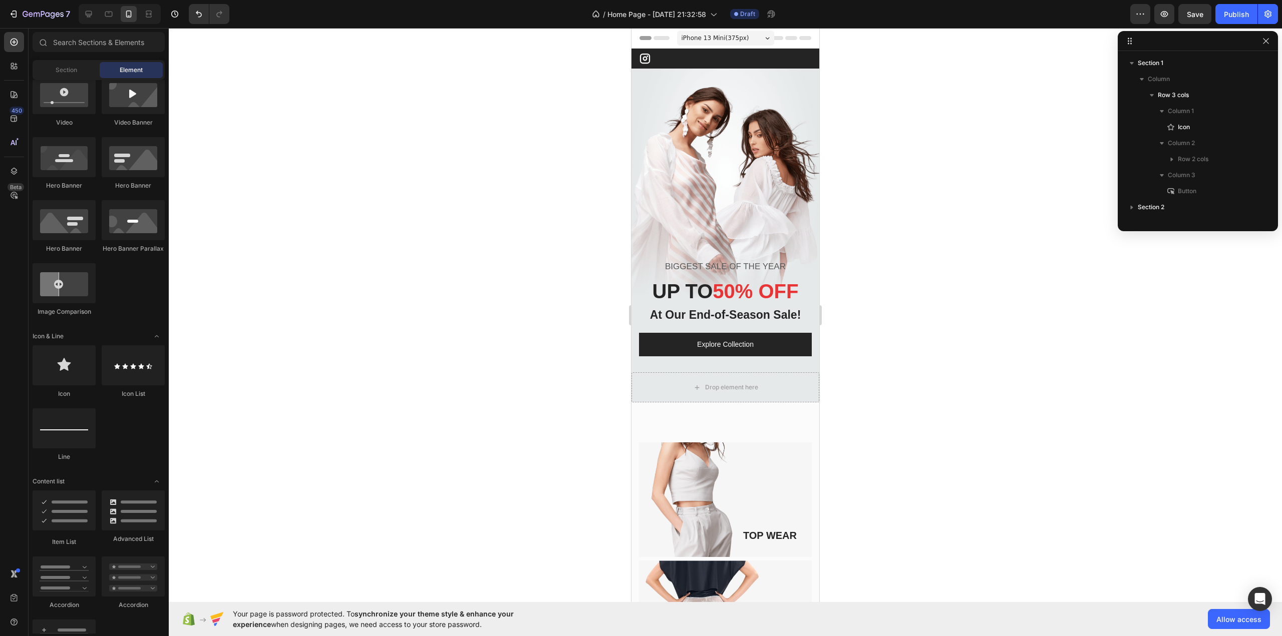
click at [725, 41] on span "iPhone 13 Mini ( 375 px)" at bounding box center [715, 38] width 68 height 10
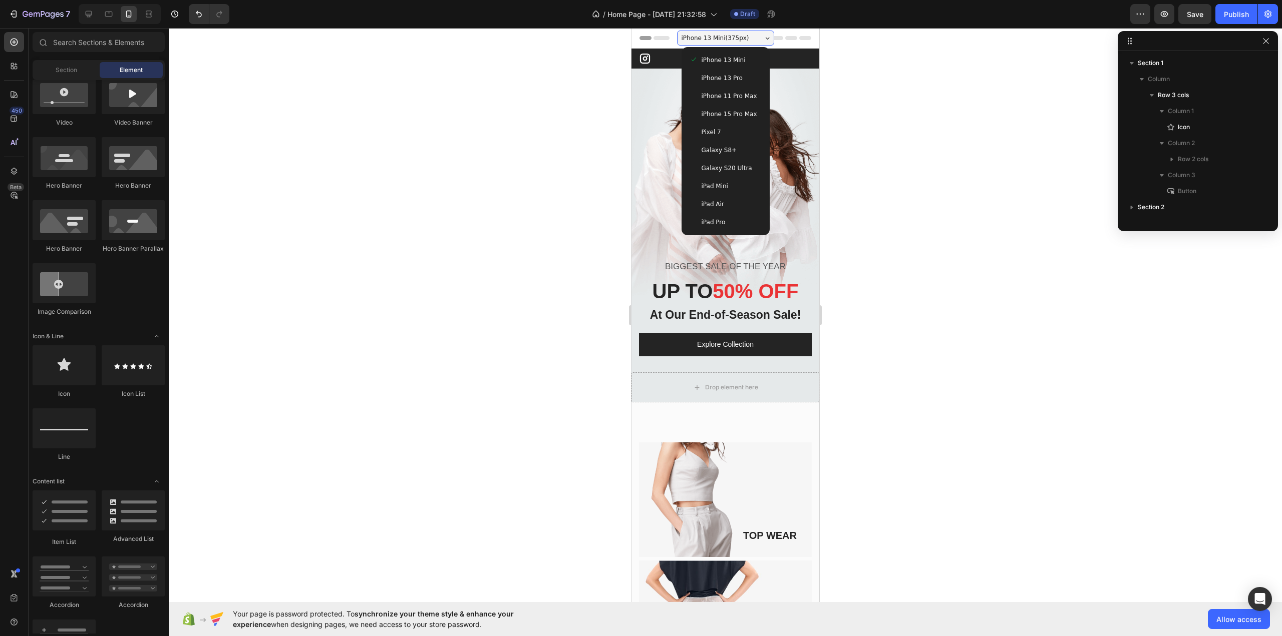
click at [730, 115] on span "iPhone 15 Pro Max" at bounding box center [729, 114] width 56 height 10
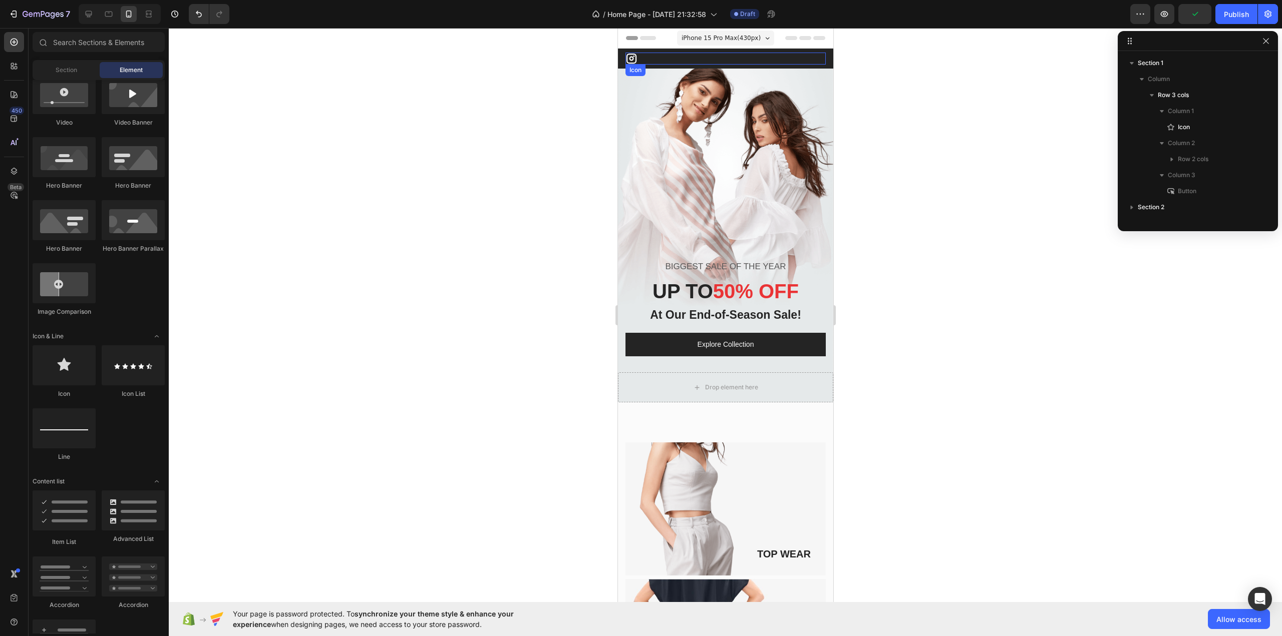
click at [632, 59] on icon at bounding box center [631, 59] width 10 height 10
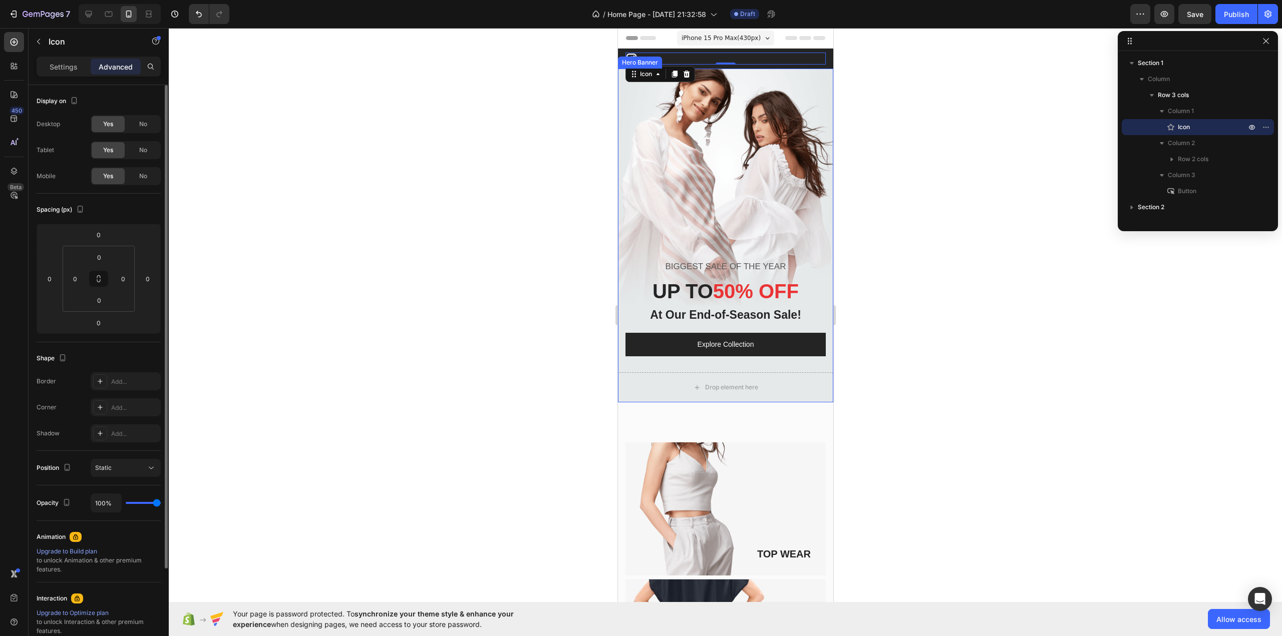
type input "96%"
type input "96"
type input "43%"
type input "43"
type input "39%"
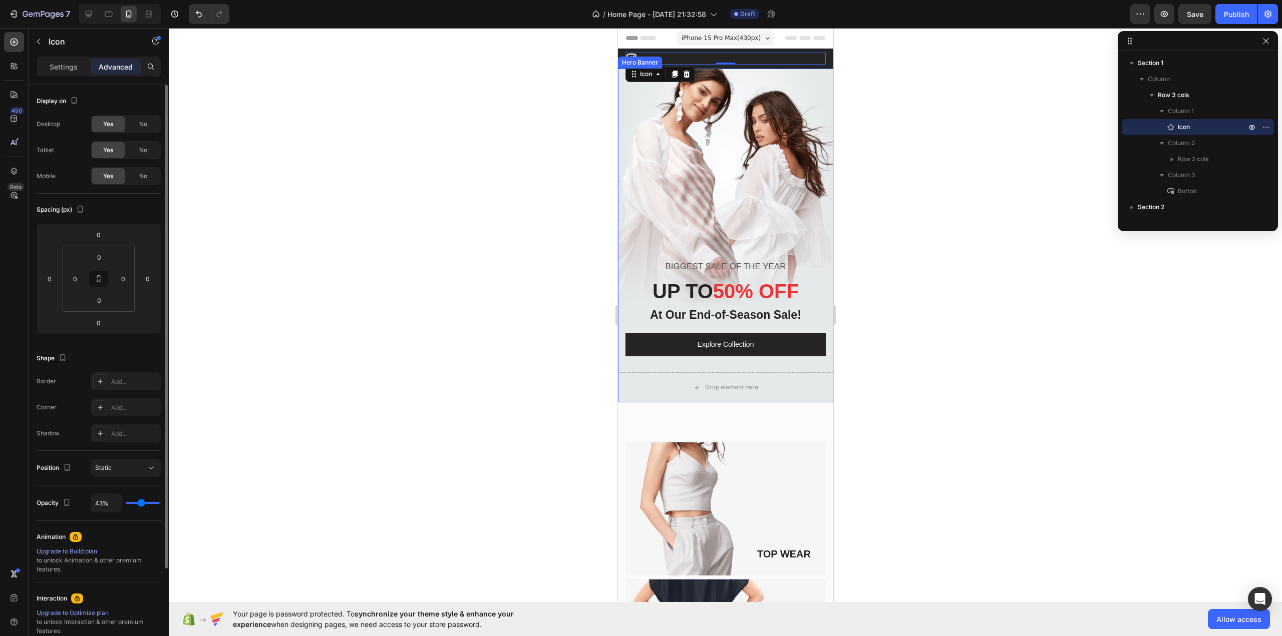
type input "39"
type input "37%"
type input "37"
type input "35%"
type input "35"
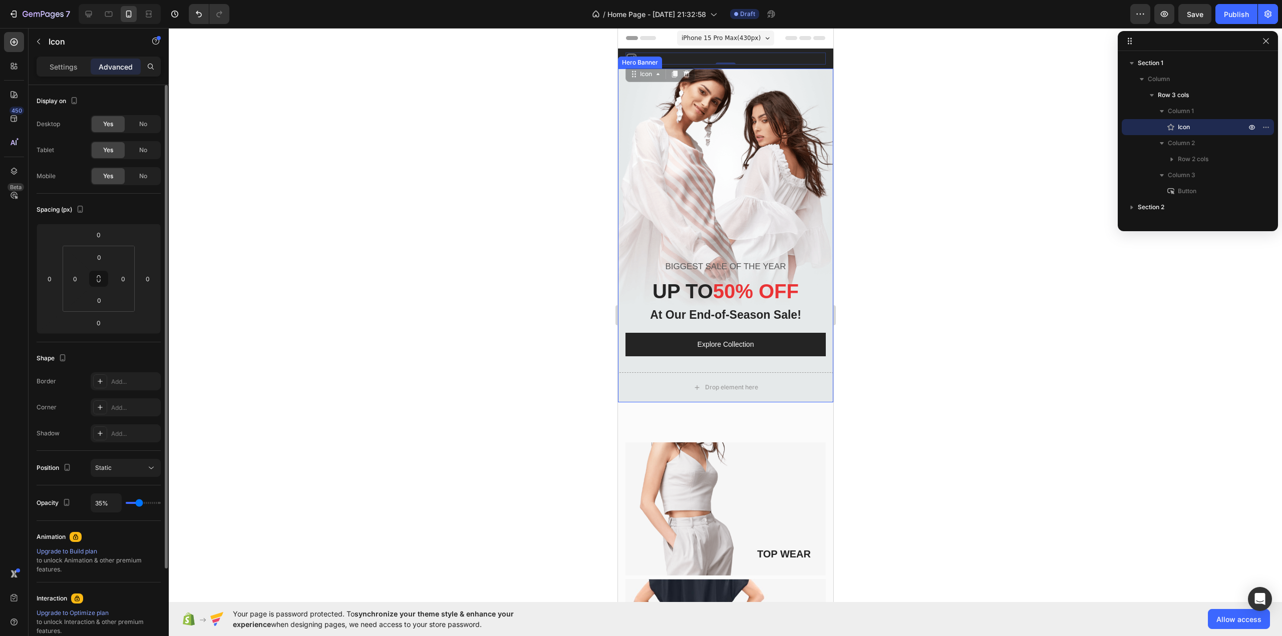
type input "33%"
type input "33"
type input "35%"
type input "35"
type input "100%"
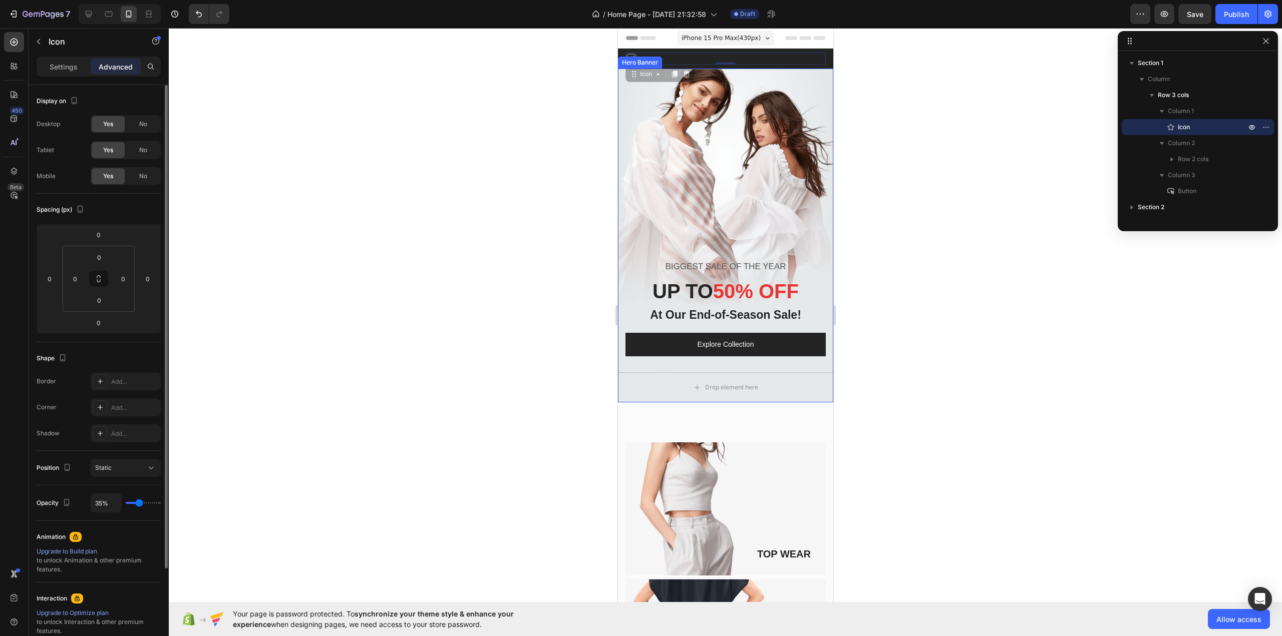
type input "100"
drag, startPoint x: 155, startPoint y: 504, endPoint x: 193, endPoint y: 508, distance: 38.3
click at [161, 504] on input "range" at bounding box center [143, 503] width 35 height 2
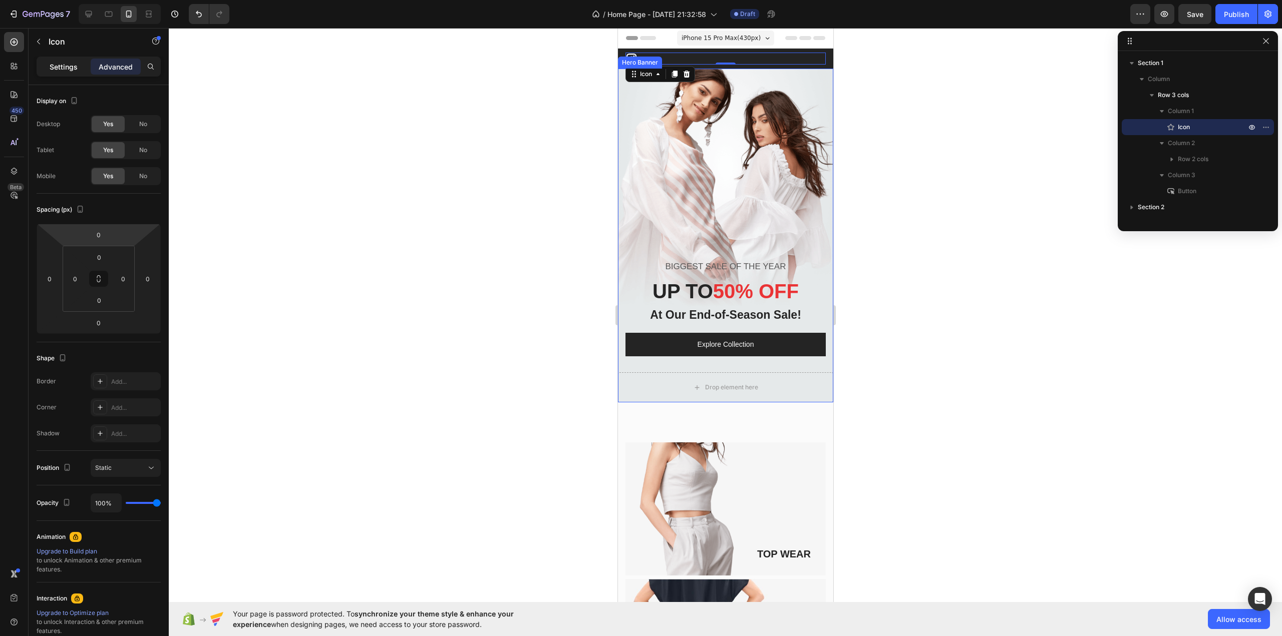
click at [55, 69] on p "Settings" at bounding box center [64, 67] width 28 height 11
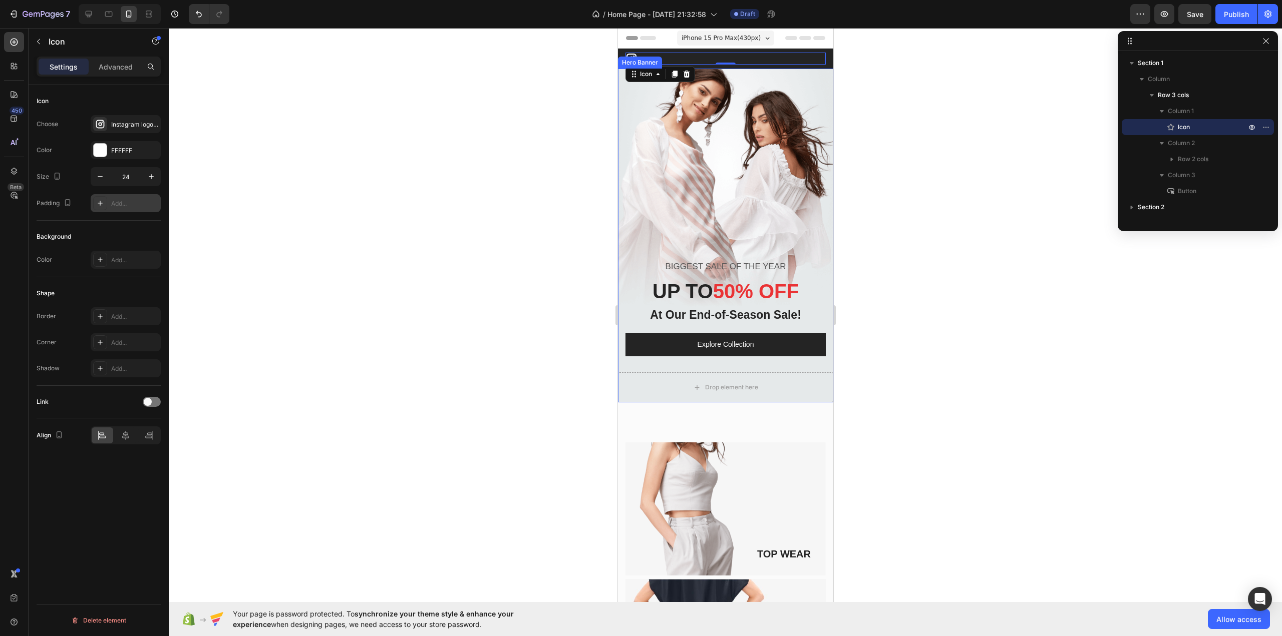
click at [95, 204] on div at bounding box center [100, 203] width 14 height 14
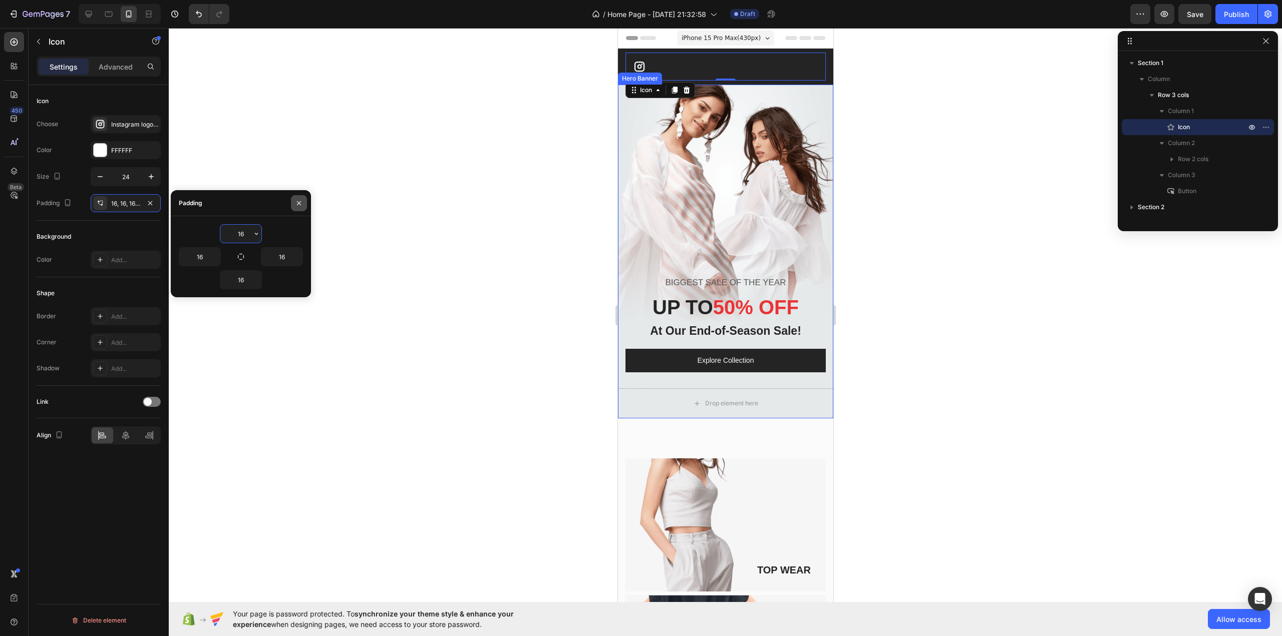
click at [299, 207] on icon "button" at bounding box center [299, 203] width 8 height 8
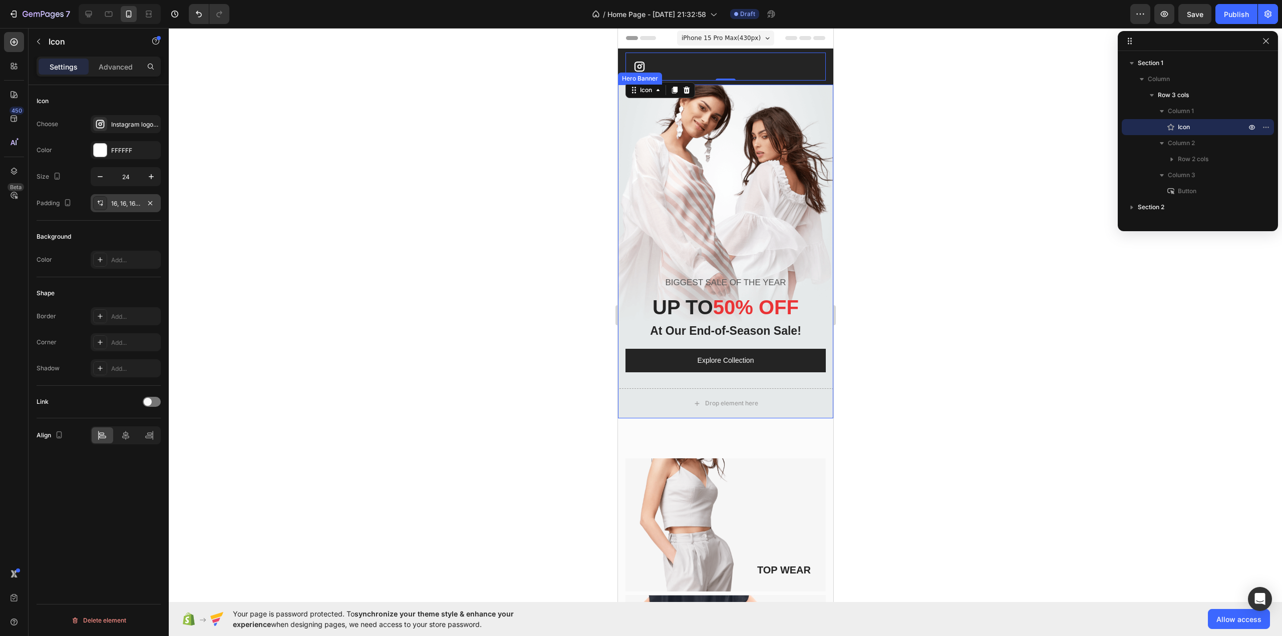
click at [118, 196] on div "16, 16, 16, 16" at bounding box center [126, 203] width 70 height 18
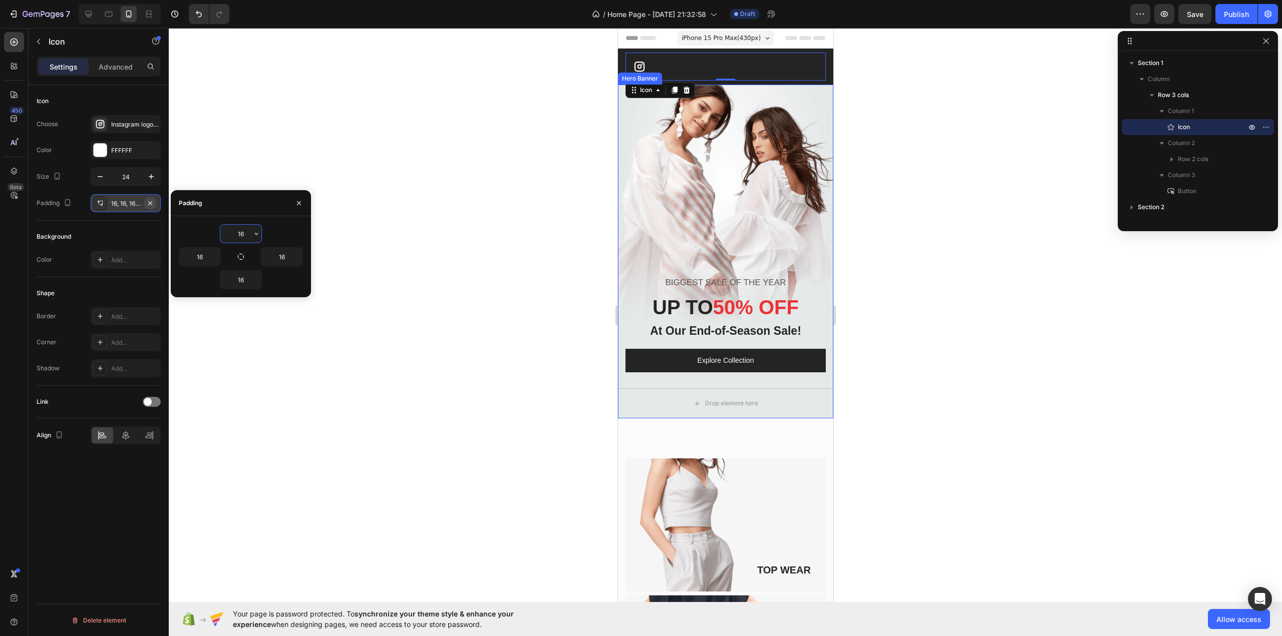
click at [152, 204] on icon "button" at bounding box center [150, 203] width 8 height 8
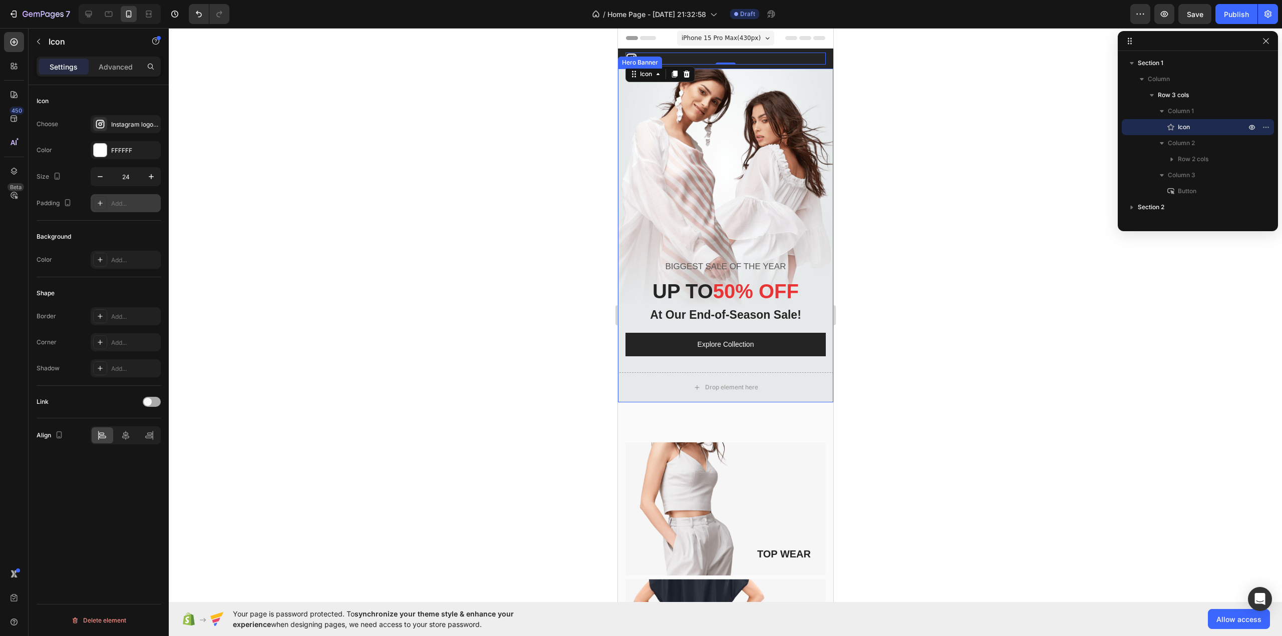
click at [154, 404] on div at bounding box center [152, 402] width 18 height 10
click at [109, 490] on div at bounding box center [103, 488] width 22 height 16
drag, startPoint x: 886, startPoint y: 232, endPoint x: 894, endPoint y: 228, distance: 9.2
click at [886, 232] on div at bounding box center [725, 332] width 1113 height 608
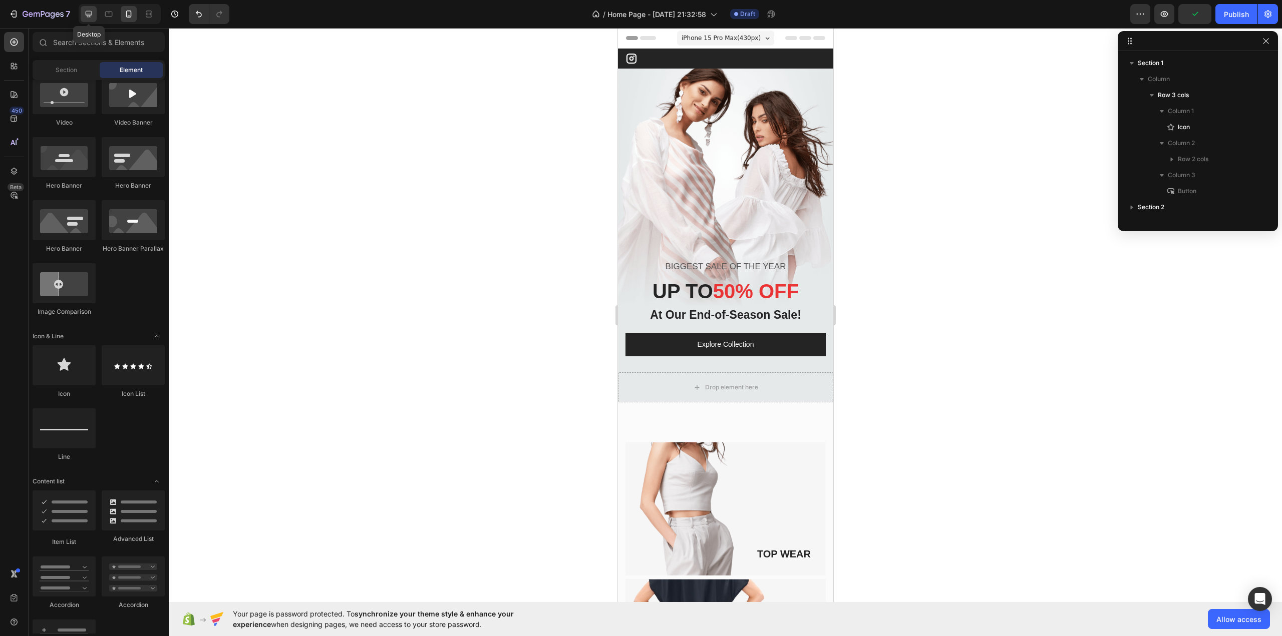
click at [87, 12] on icon at bounding box center [89, 14] width 7 height 7
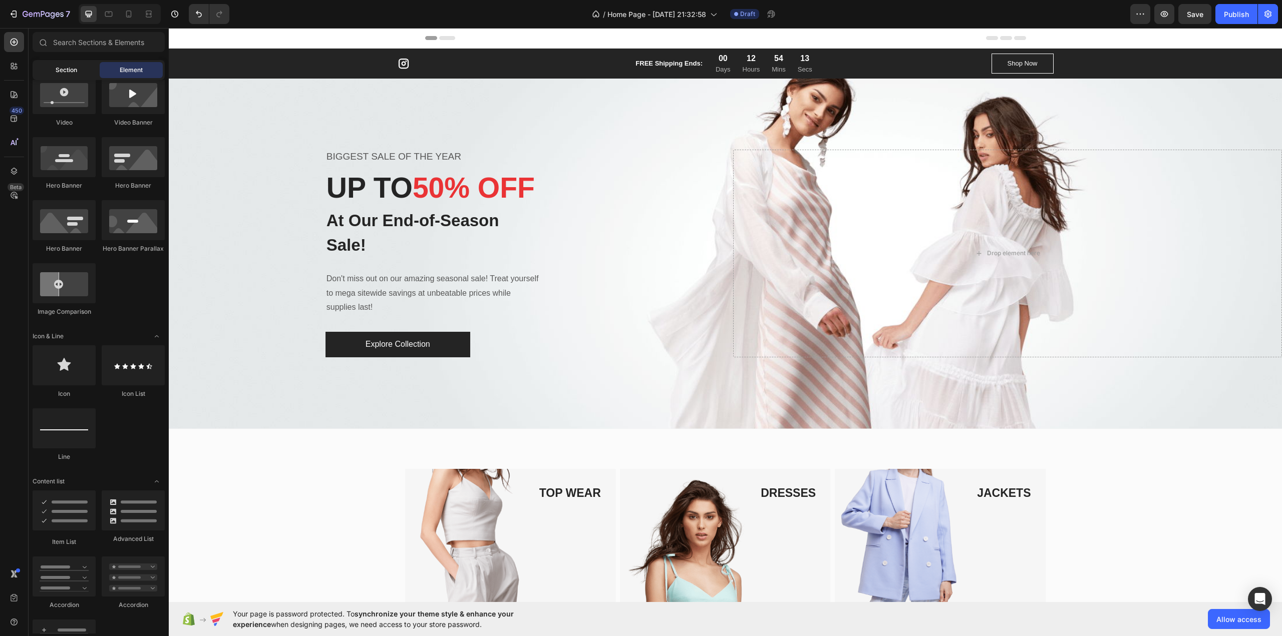
click at [62, 67] on span "Section" at bounding box center [67, 70] width 22 height 9
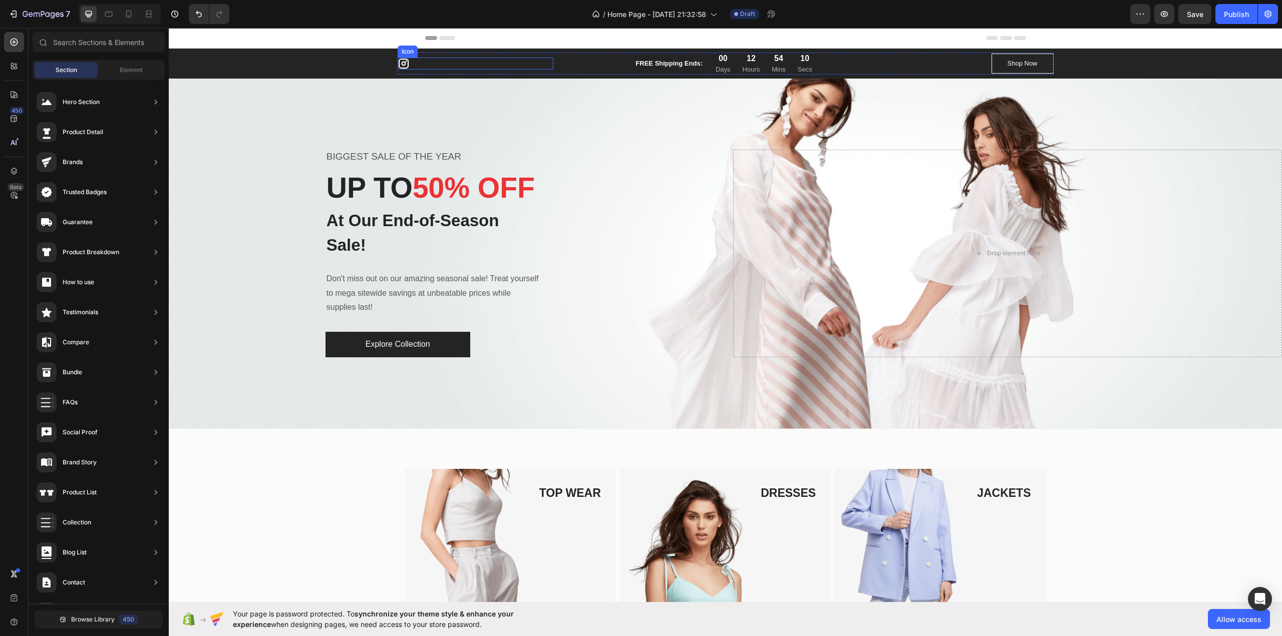
click at [403, 66] on icon at bounding box center [404, 64] width 12 height 12
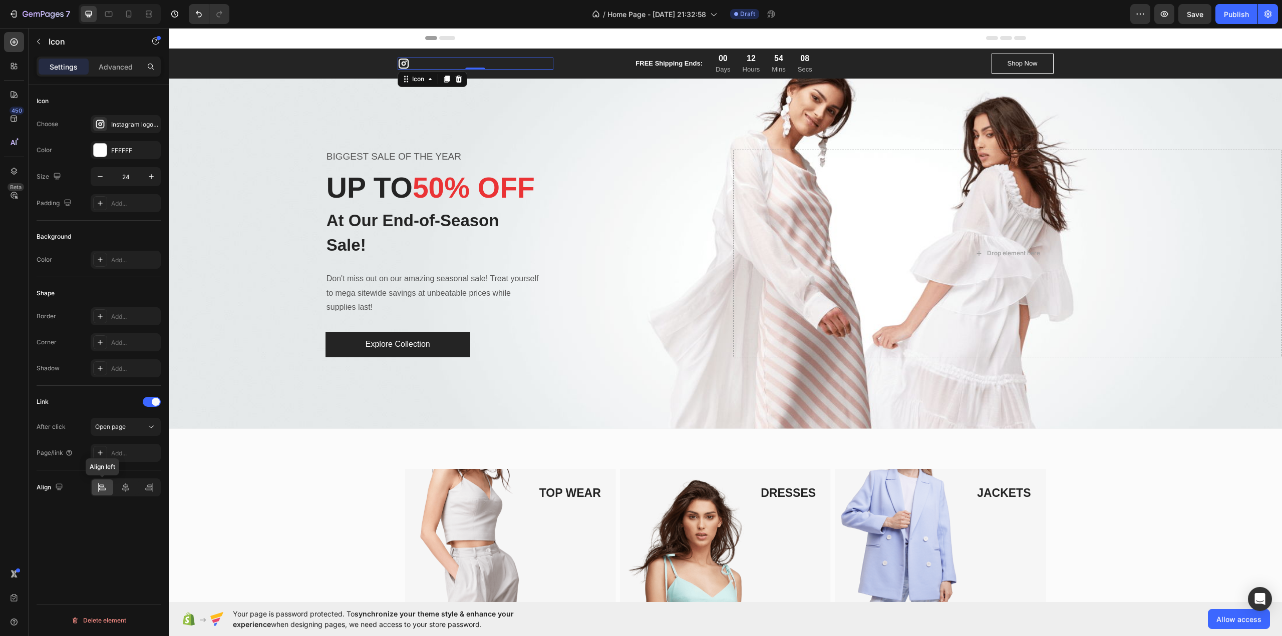
click at [100, 489] on icon at bounding box center [102, 488] width 10 height 10
click at [129, 488] on icon at bounding box center [126, 488] width 10 height 10
click at [153, 482] on div at bounding box center [149, 488] width 22 height 16
click at [108, 480] on div at bounding box center [103, 488] width 22 height 16
drag, startPoint x: 471, startPoint y: 68, endPoint x: 442, endPoint y: 13, distance: 61.6
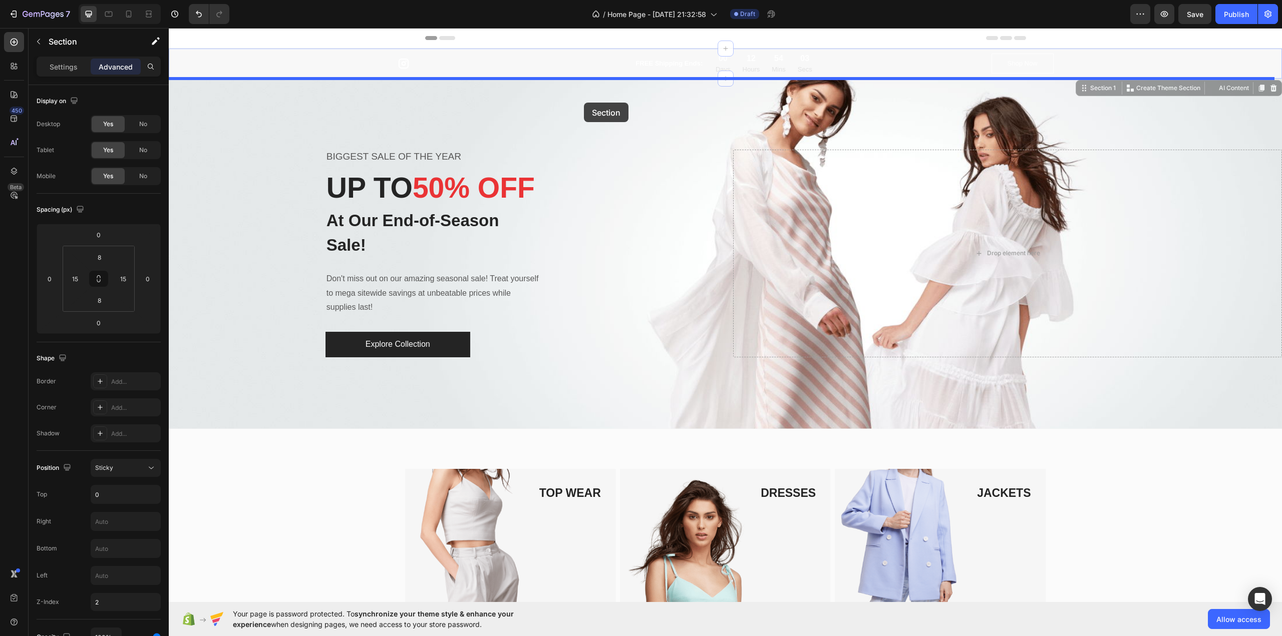
drag, startPoint x: 589, startPoint y: 76, endPoint x: 586, endPoint y: 97, distance: 21.3
drag, startPoint x: 587, startPoint y: 75, endPoint x: 573, endPoint y: 107, distance: 34.5
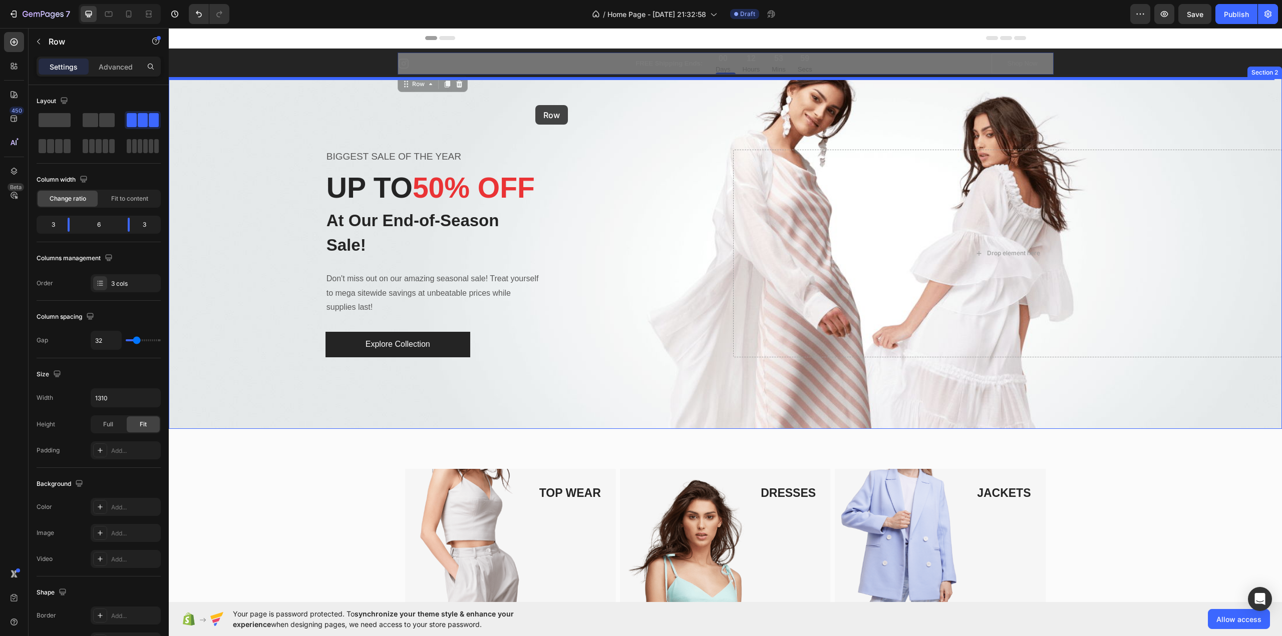
drag, startPoint x: 552, startPoint y: 72, endPoint x: 534, endPoint y: 106, distance: 38.7
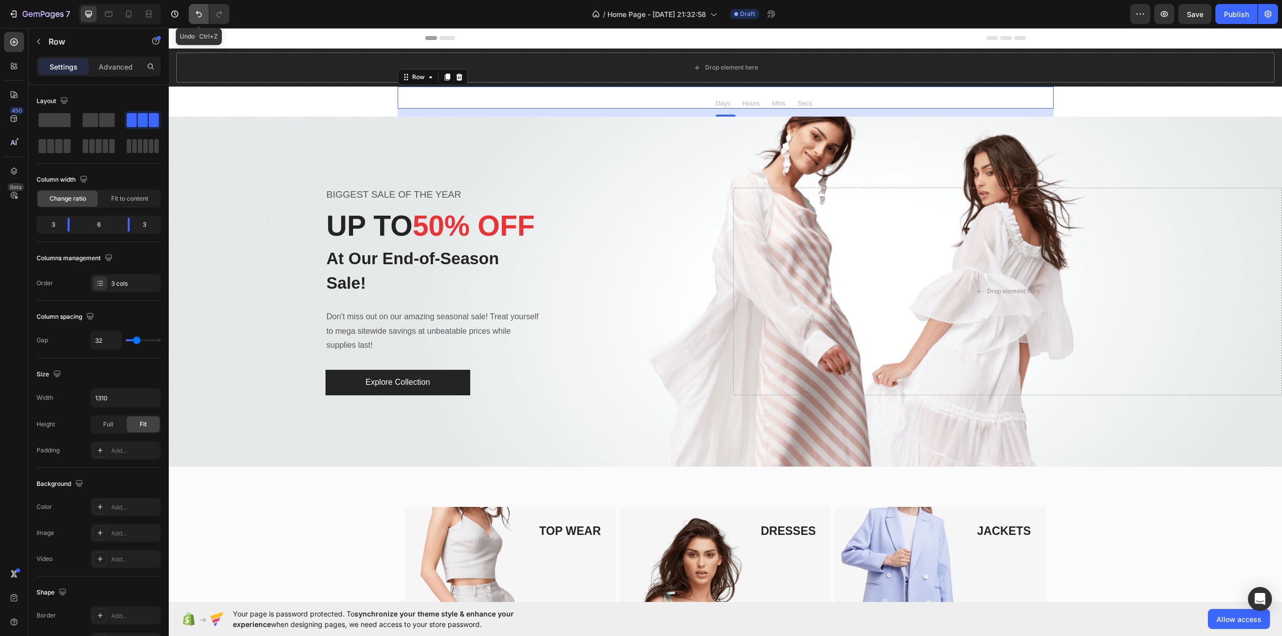
click at [197, 16] on icon "Undo/Redo" at bounding box center [199, 14] width 10 height 10
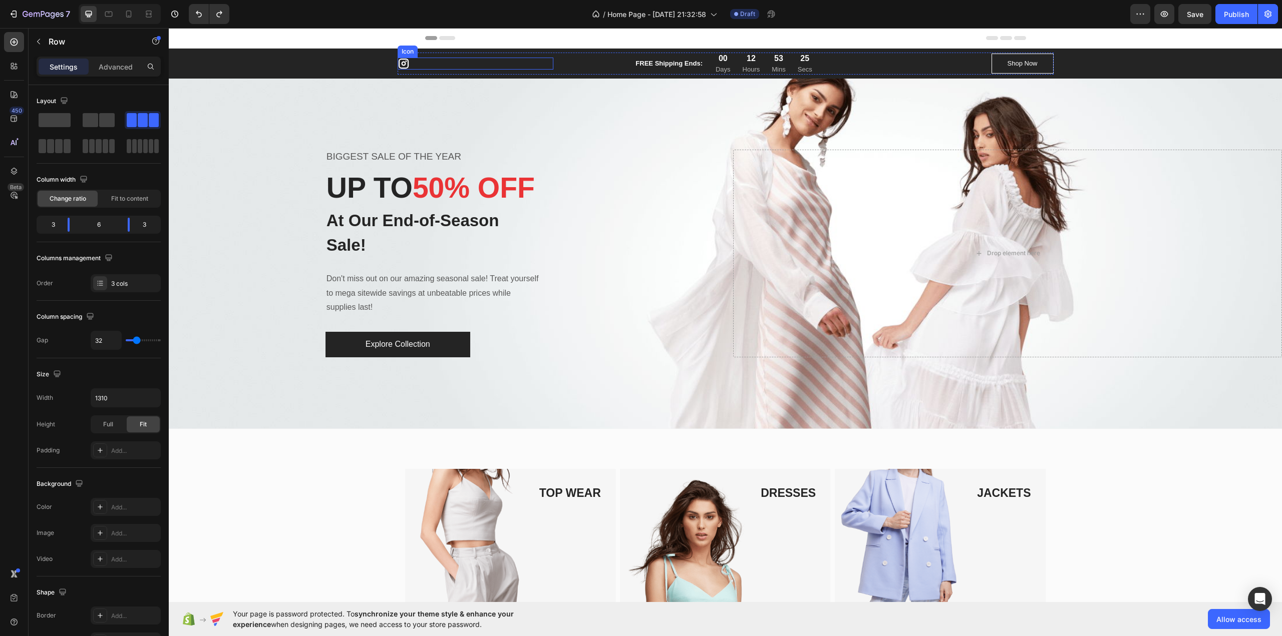
click at [410, 62] on div "Icon" at bounding box center [476, 64] width 156 height 12
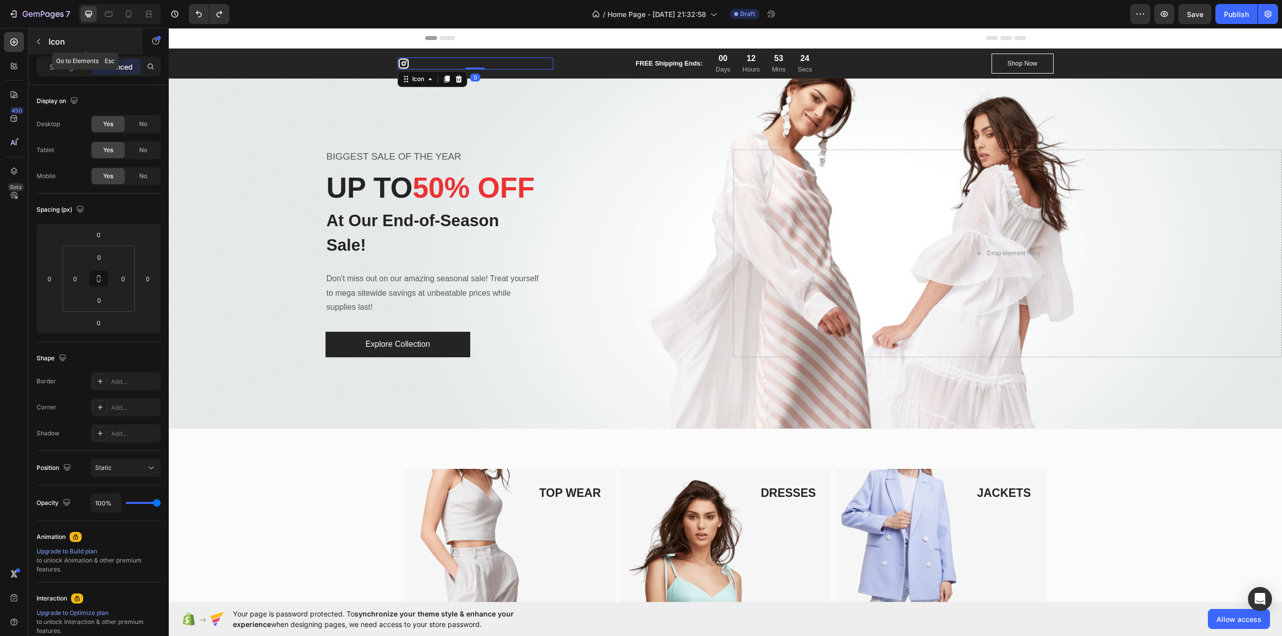
click at [36, 42] on icon "button" at bounding box center [39, 42] width 8 height 8
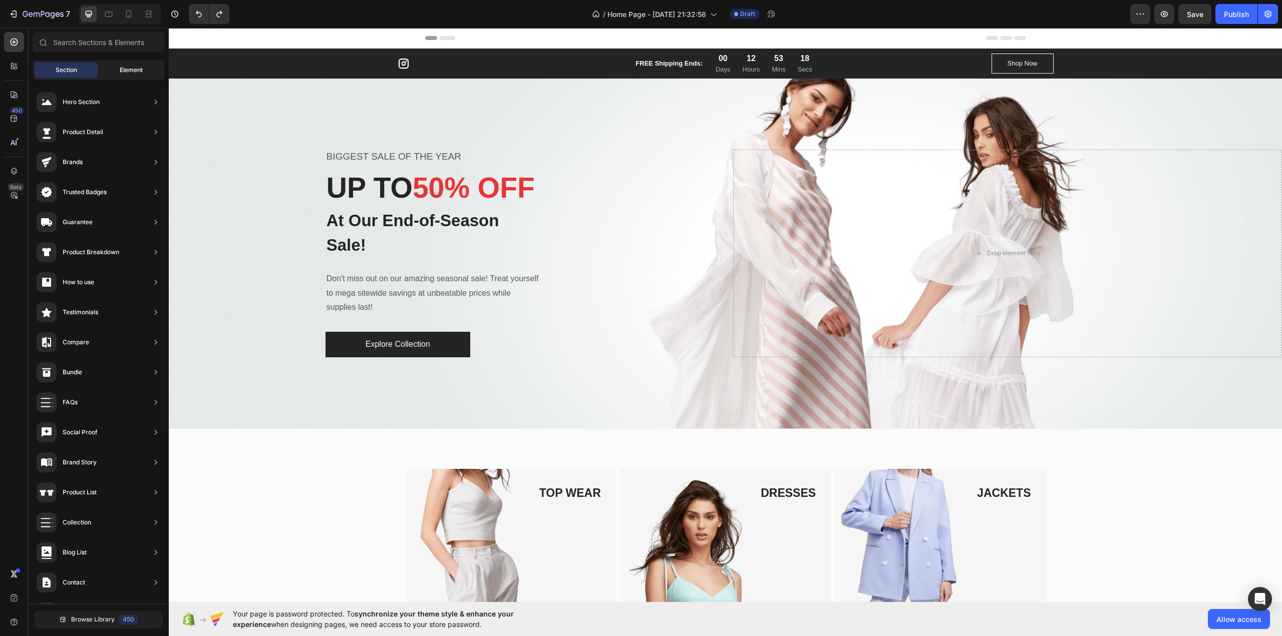
click at [117, 64] on div "Element" at bounding box center [131, 70] width 63 height 16
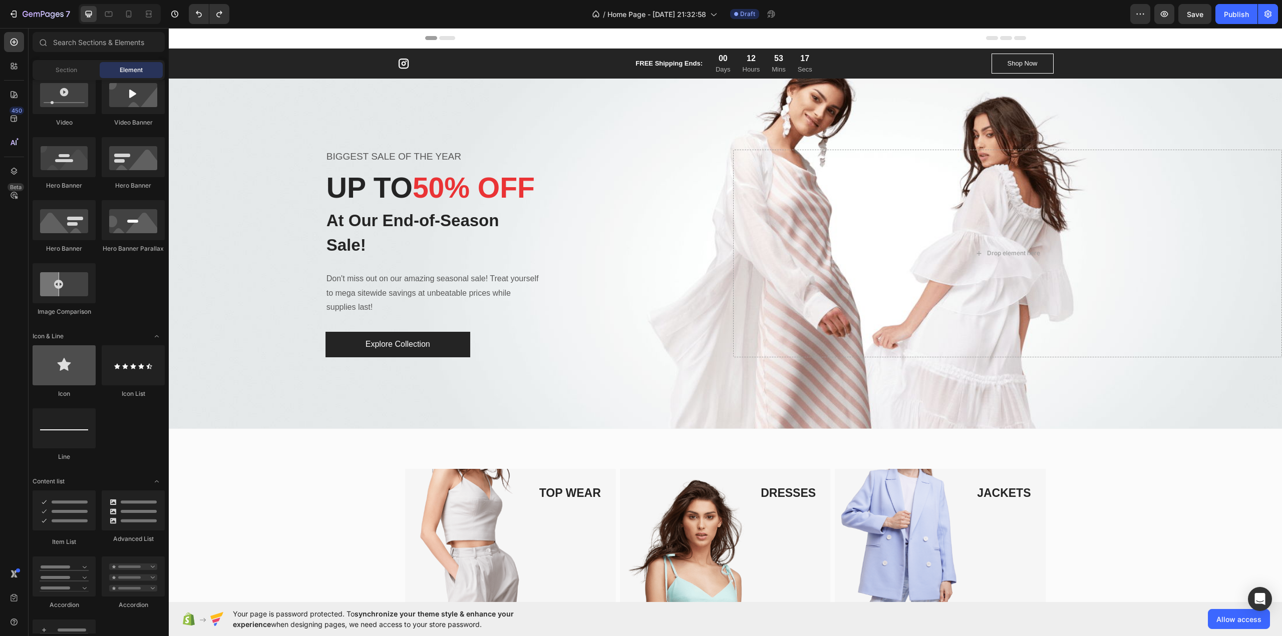
click at [70, 375] on div at bounding box center [64, 365] width 63 height 40
drag, startPoint x: 236, startPoint y: 405, endPoint x: 417, endPoint y: 63, distance: 386.8
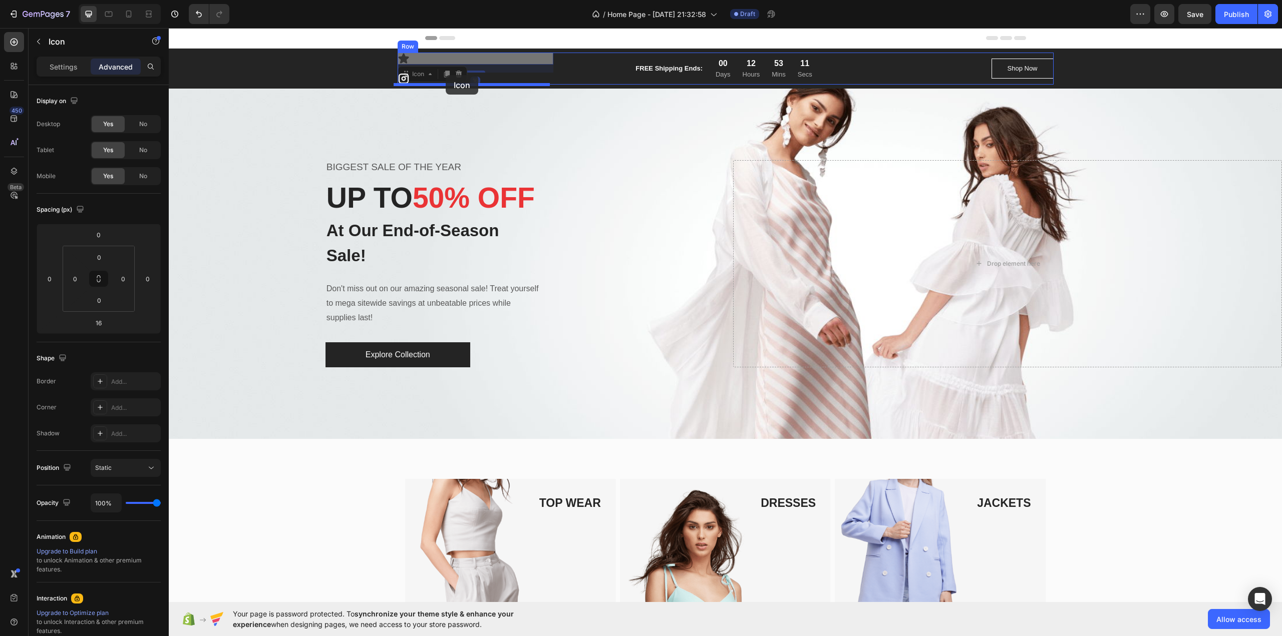
drag, startPoint x: 401, startPoint y: 70, endPoint x: 446, endPoint y: 75, distance: 44.9
type input "0"
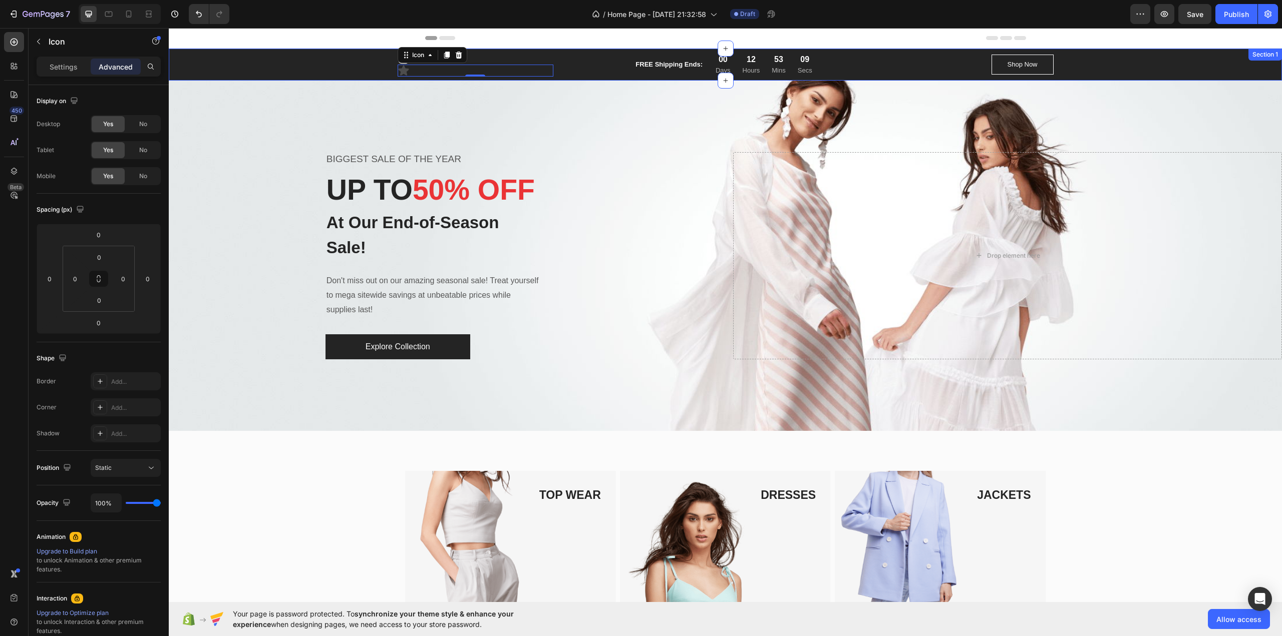
click at [371, 62] on div "Icon Icon 16 FREE Shipping Ends: Text block 00 Days 12 Hours 53 Mins 09 Secs Co…" at bounding box center [725, 65] width 1098 height 24
click at [404, 55] on icon at bounding box center [403, 59] width 10 height 10
drag, startPoint x: 402, startPoint y: 56, endPoint x: 425, endPoint y: 76, distance: 30.2
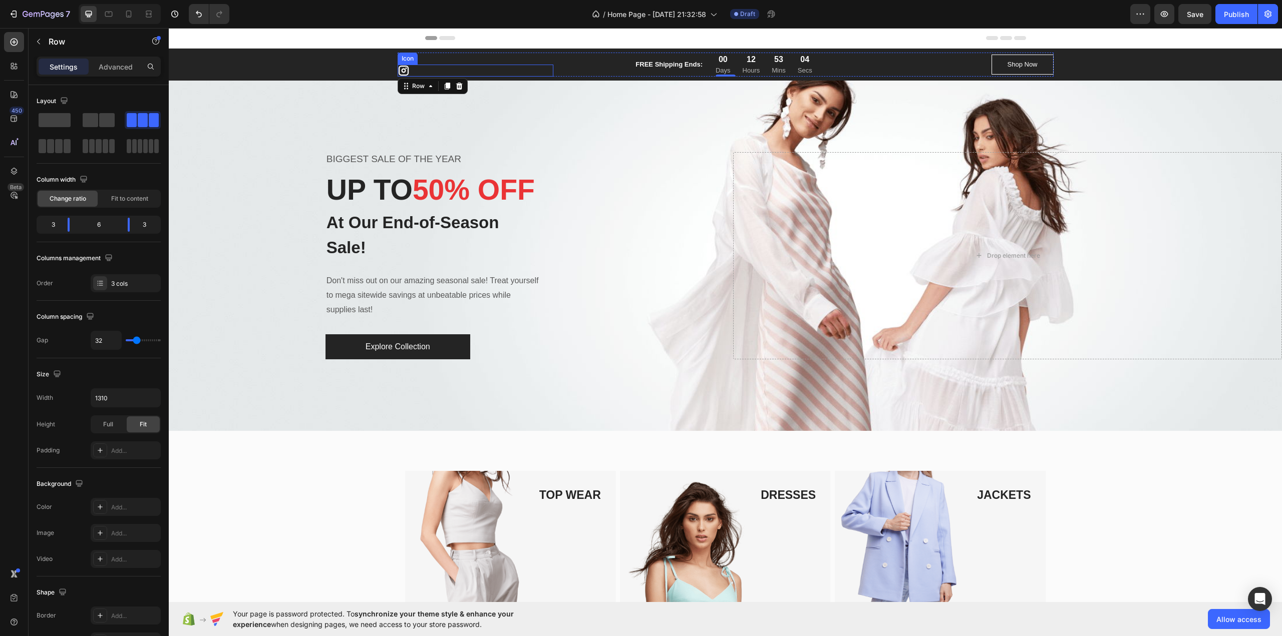
click at [503, 66] on div "Icon" at bounding box center [476, 71] width 156 height 12
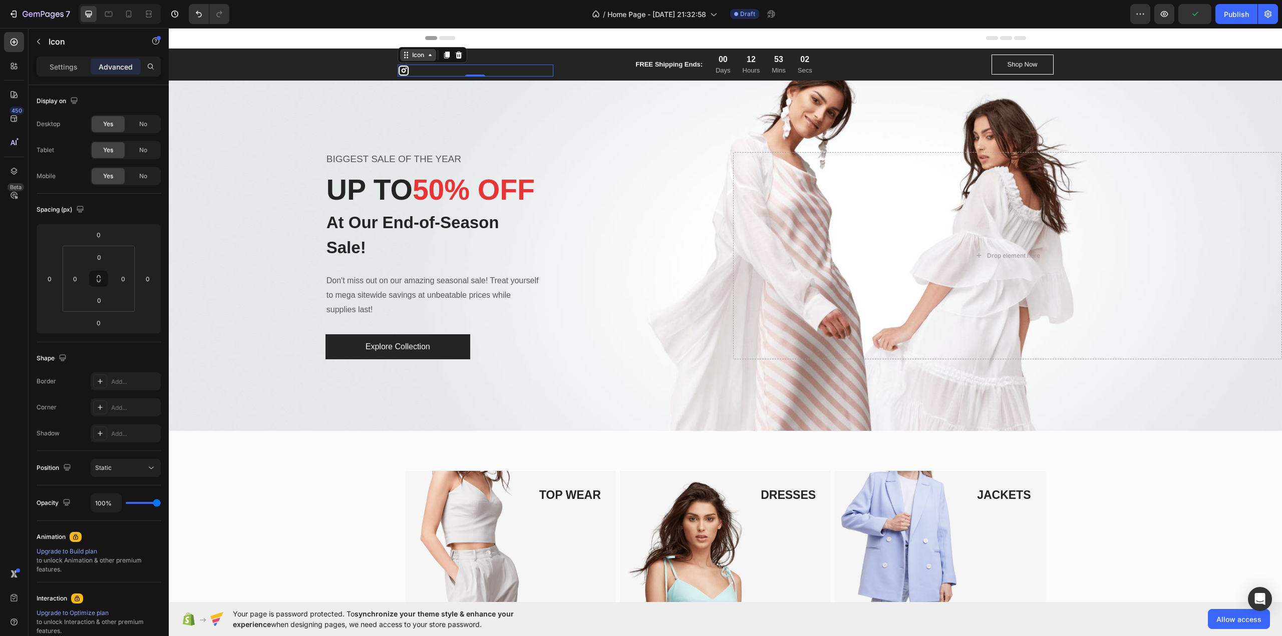
click at [414, 55] on div "Icon" at bounding box center [418, 55] width 16 height 0
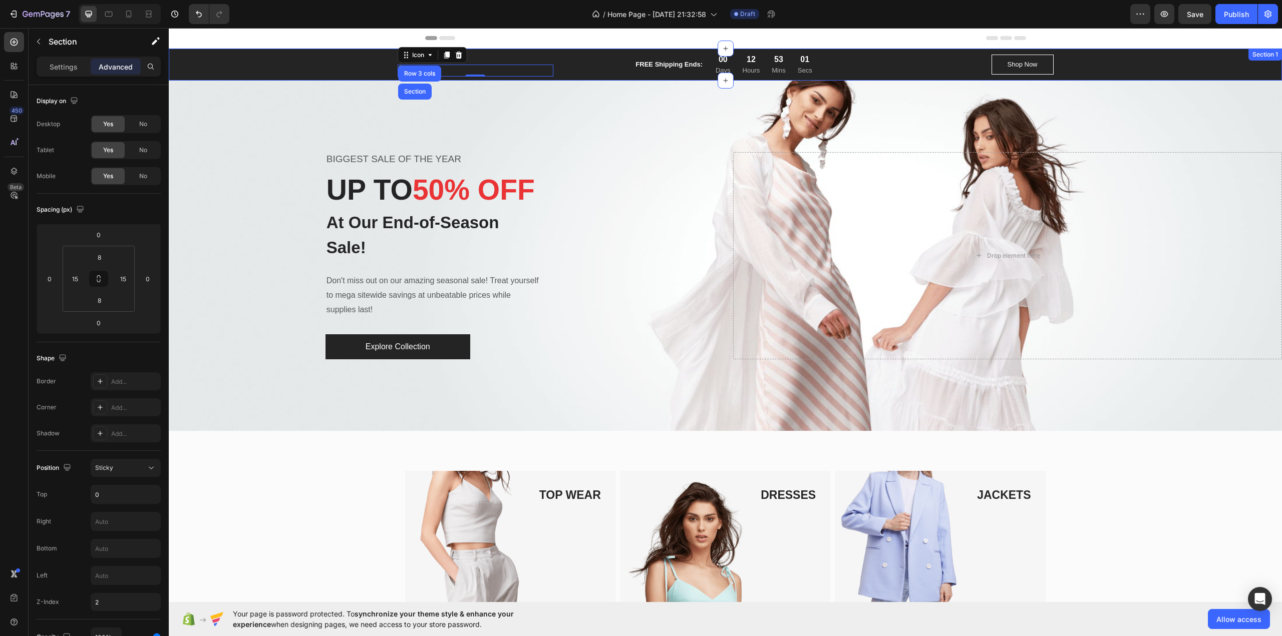
click at [329, 65] on div "Icon Icon Row 3 cols Section 0 FREE Shipping Ends: Text block 00 Days 12 Hours …" at bounding box center [725, 65] width 1098 height 24
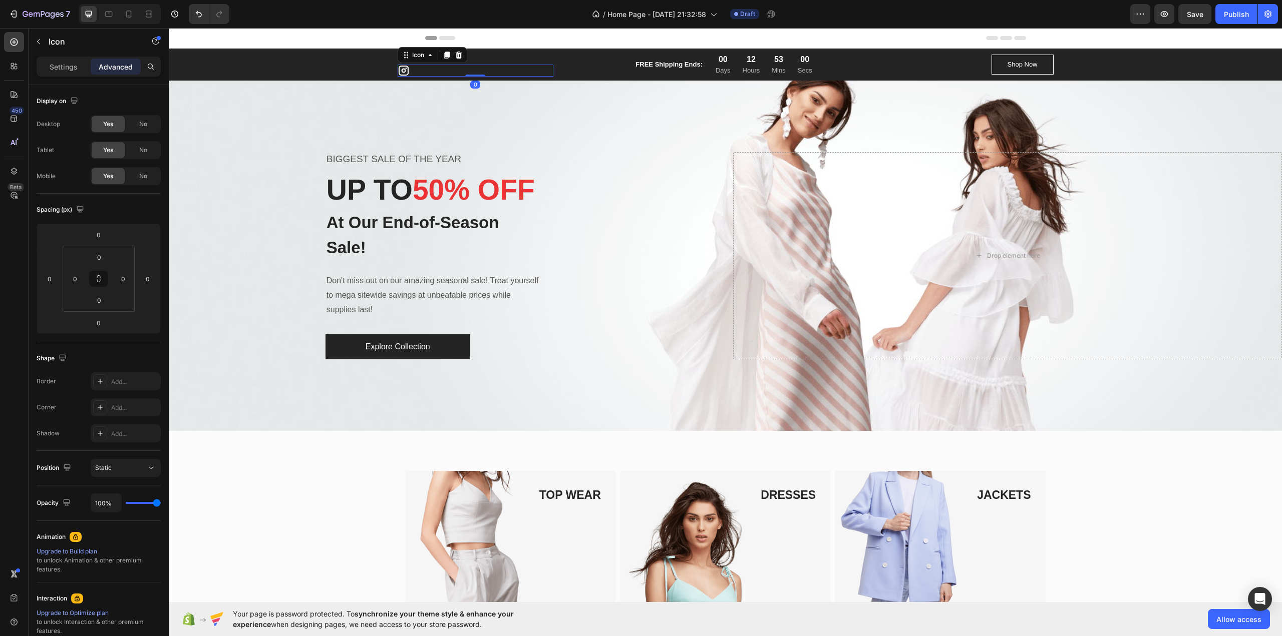
click at [490, 70] on div "Icon 0" at bounding box center [476, 71] width 156 height 12
drag, startPoint x: 471, startPoint y: 76, endPoint x: 461, endPoint y: 54, distance: 24.4
click at [461, 65] on div "Icon 0" at bounding box center [476, 71] width 156 height 12
click at [115, 470] on div "Static" at bounding box center [120, 468] width 51 height 9
drag, startPoint x: 61, startPoint y: 459, endPoint x: 112, endPoint y: 406, distance: 74.0
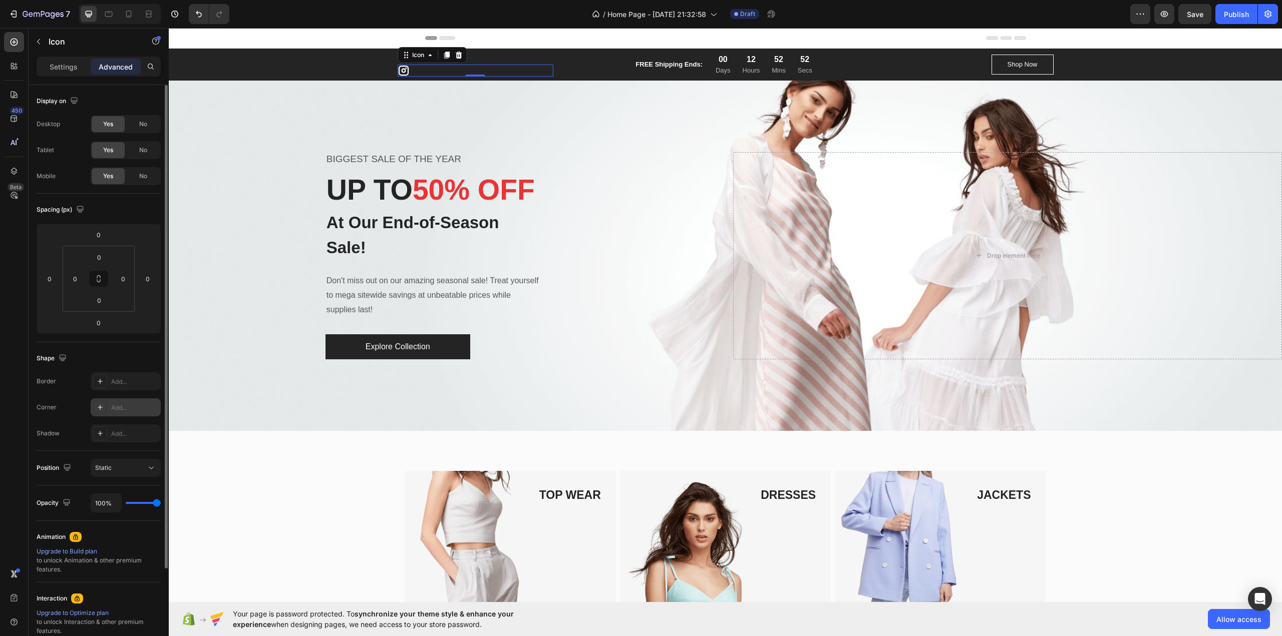
click at [61, 458] on div "Position Static" at bounding box center [99, 468] width 124 height 35
click at [348, 58] on div "Icon Icon 0 FREE Shipping Ends: Text block 00 Days 12 Hours 52 Mins 51 Secs Cou…" at bounding box center [725, 65] width 1098 height 24
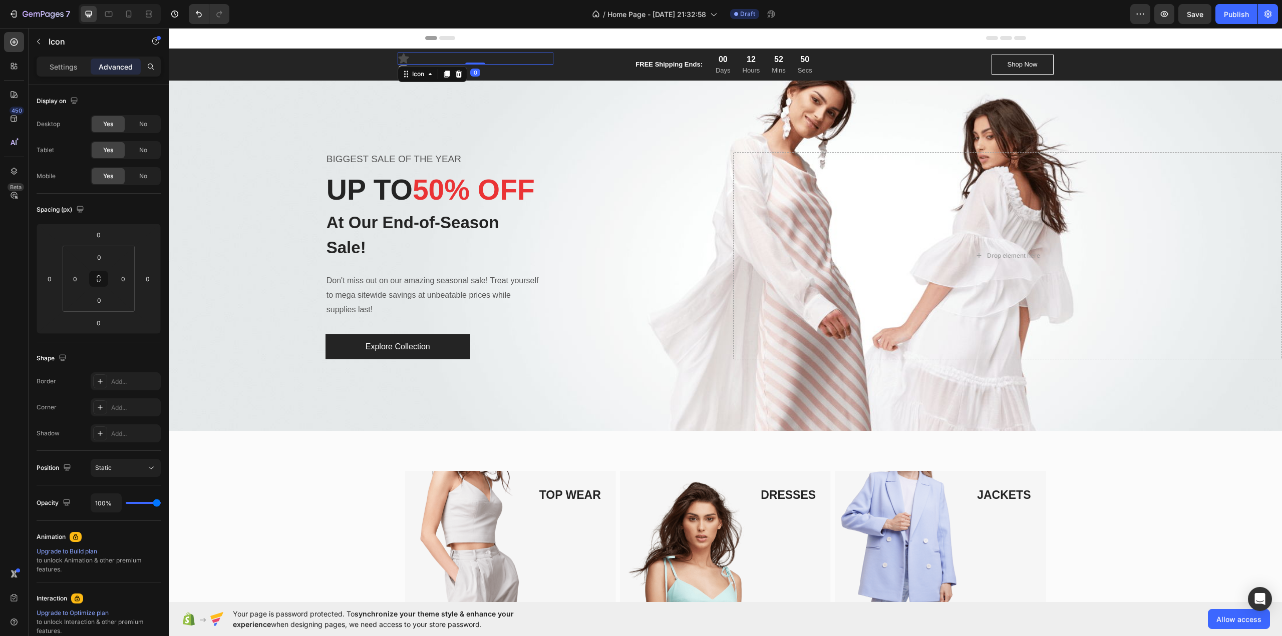
click at [401, 58] on icon at bounding box center [403, 59] width 11 height 10
drag, startPoint x: 401, startPoint y: 58, endPoint x: 506, endPoint y: 73, distance: 106.2
drag, startPoint x: 397, startPoint y: 71, endPoint x: 370, endPoint y: 58, distance: 29.6
click at [278, 94] on div "Overlay" at bounding box center [725, 256] width 1113 height 350
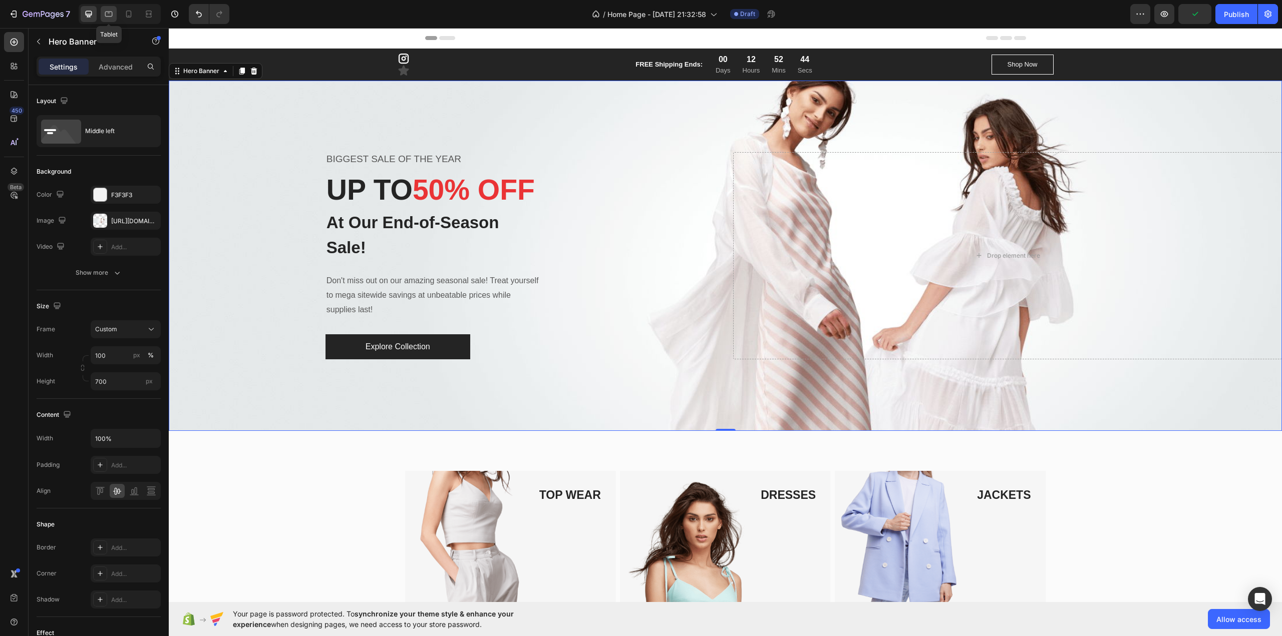
click at [110, 15] on icon at bounding box center [109, 14] width 10 height 10
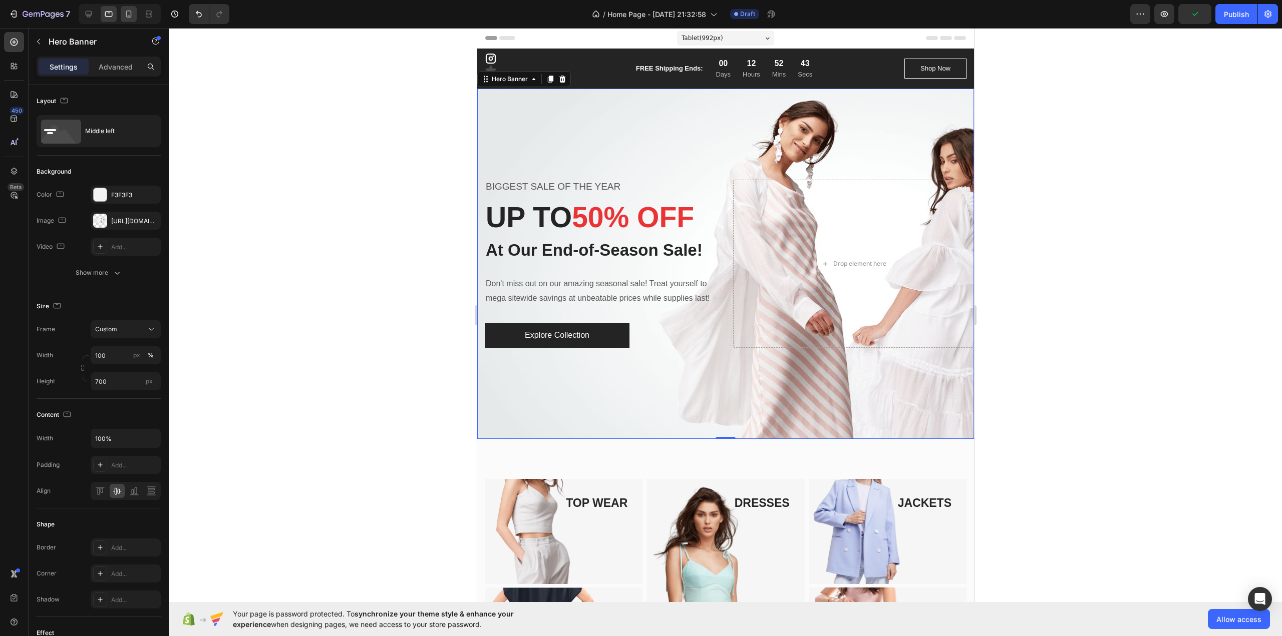
scroll to position [26, 0]
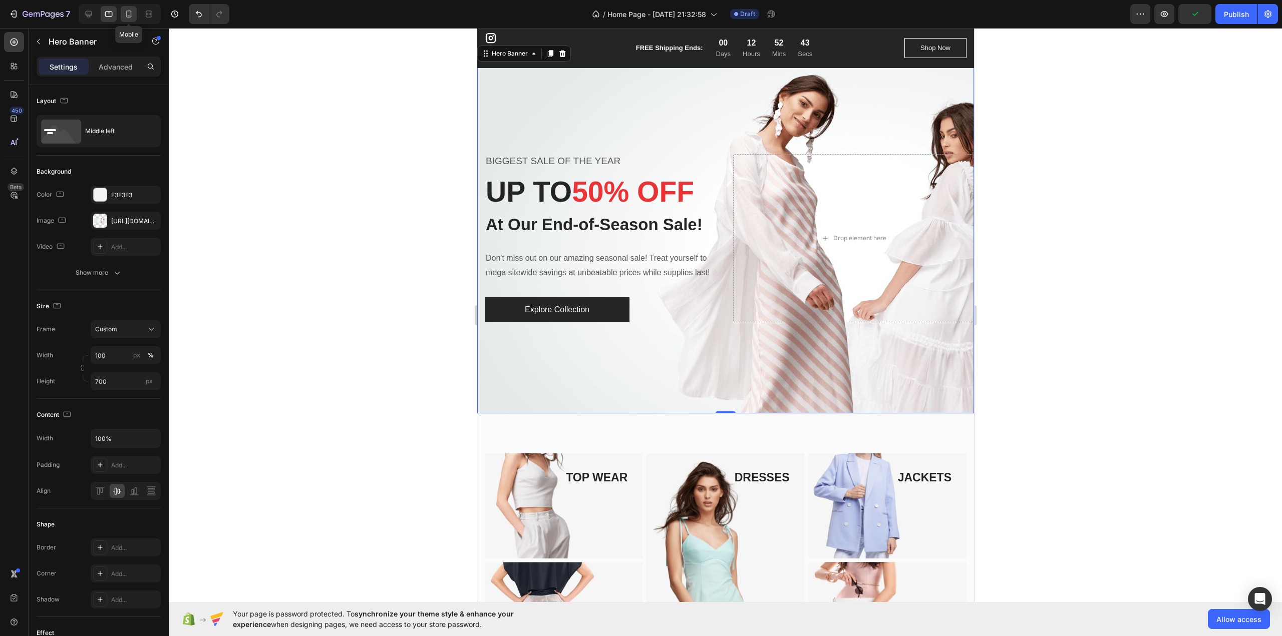
click at [133, 14] on icon at bounding box center [129, 14] width 10 height 10
type input "667"
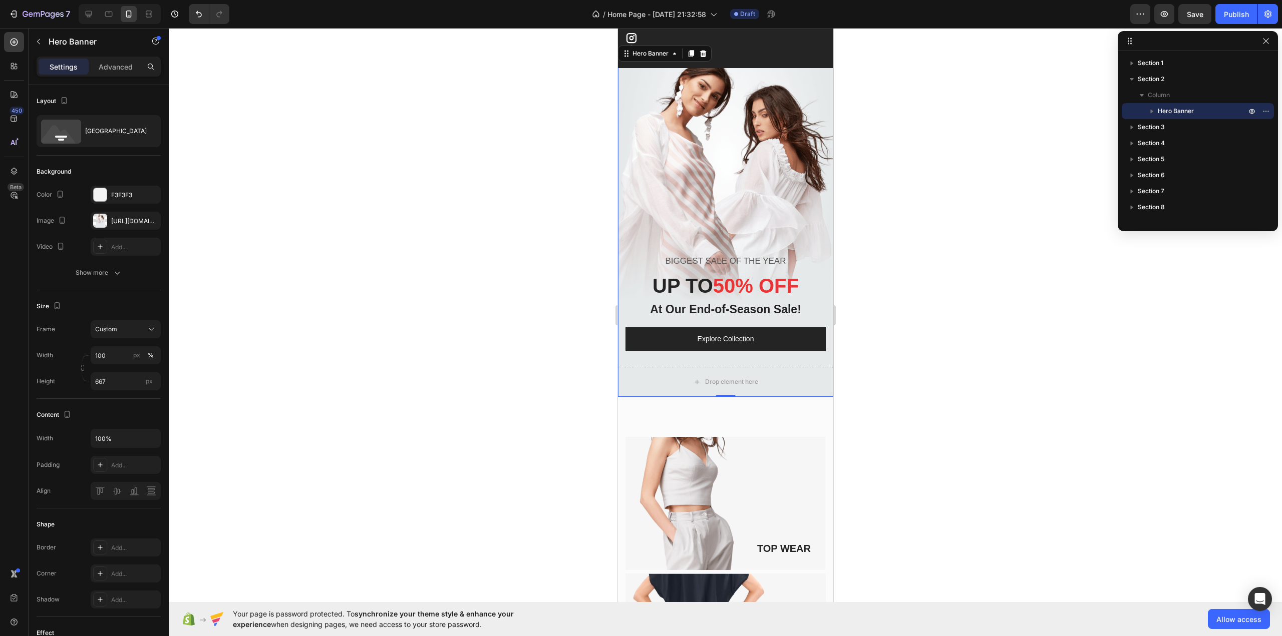
click at [584, 149] on div at bounding box center [725, 332] width 1113 height 608
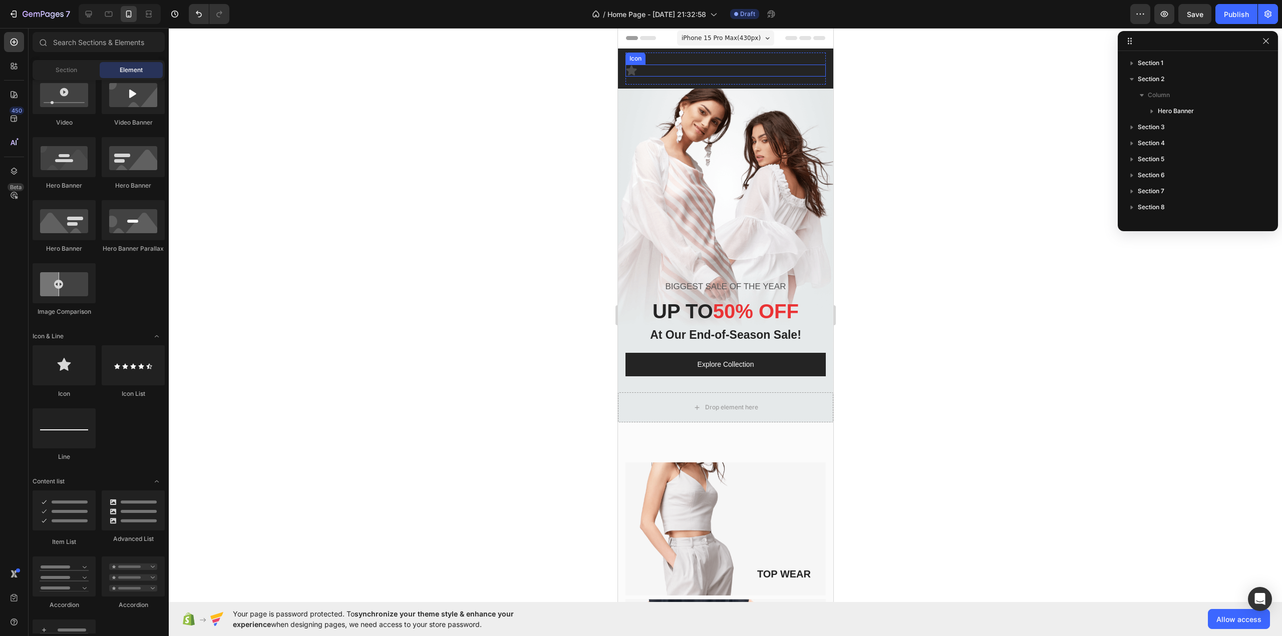
click at [628, 73] on icon at bounding box center [631, 71] width 11 height 10
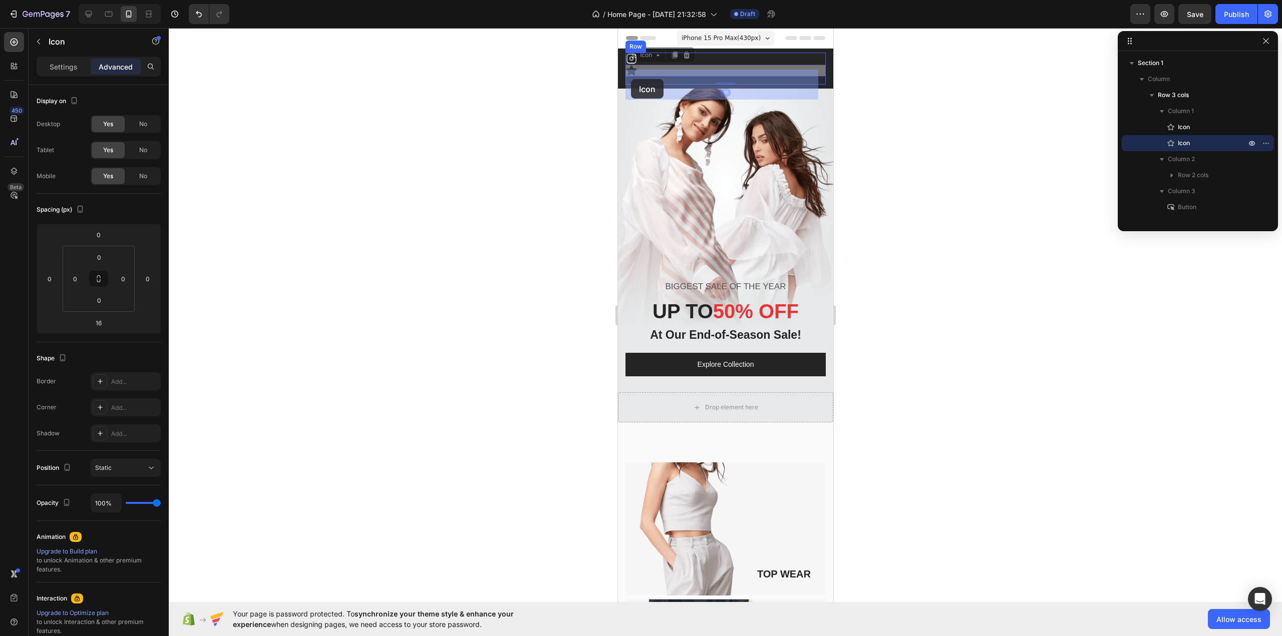
drag, startPoint x: 629, startPoint y: 72, endPoint x: 630, endPoint y: 79, distance: 7.1
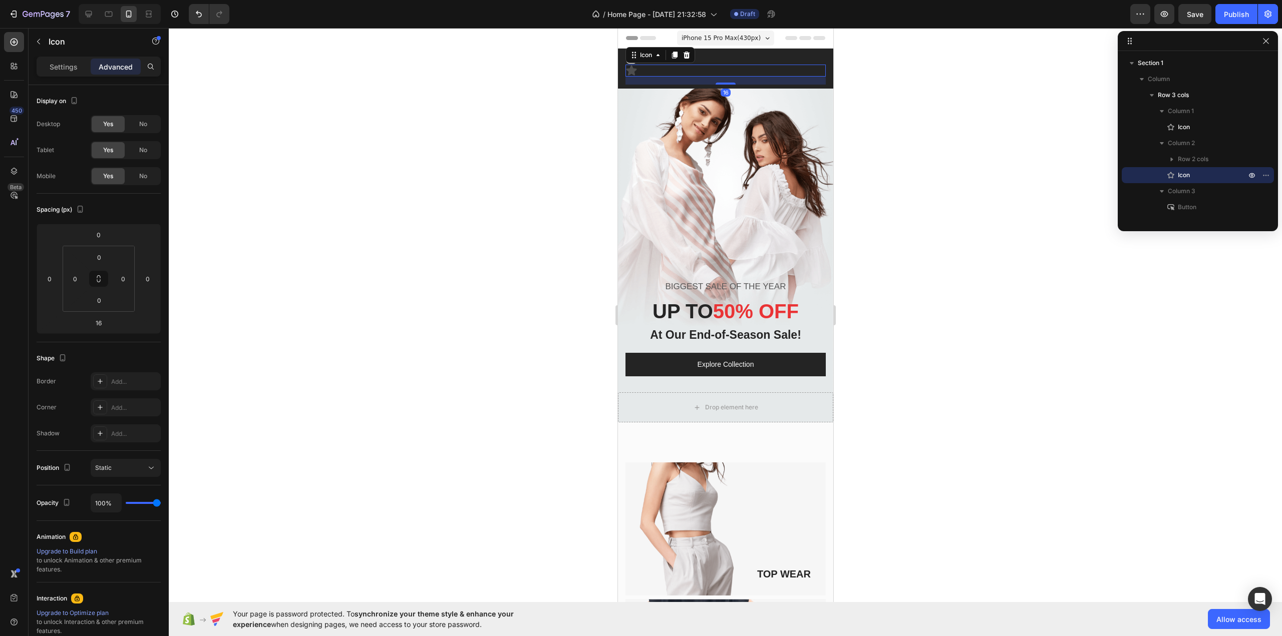
drag, startPoint x: 326, startPoint y: 143, endPoint x: 316, endPoint y: 141, distance: 10.2
click at [326, 143] on div at bounding box center [725, 332] width 1113 height 608
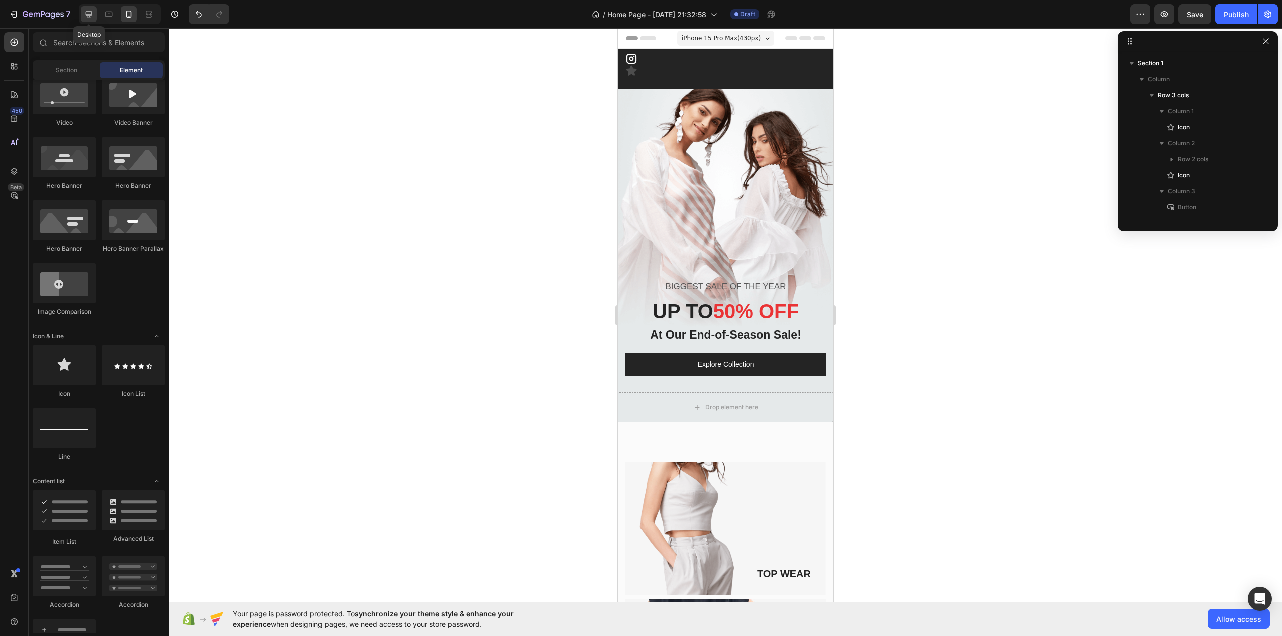
click at [94, 21] on div at bounding box center [89, 14] width 16 height 16
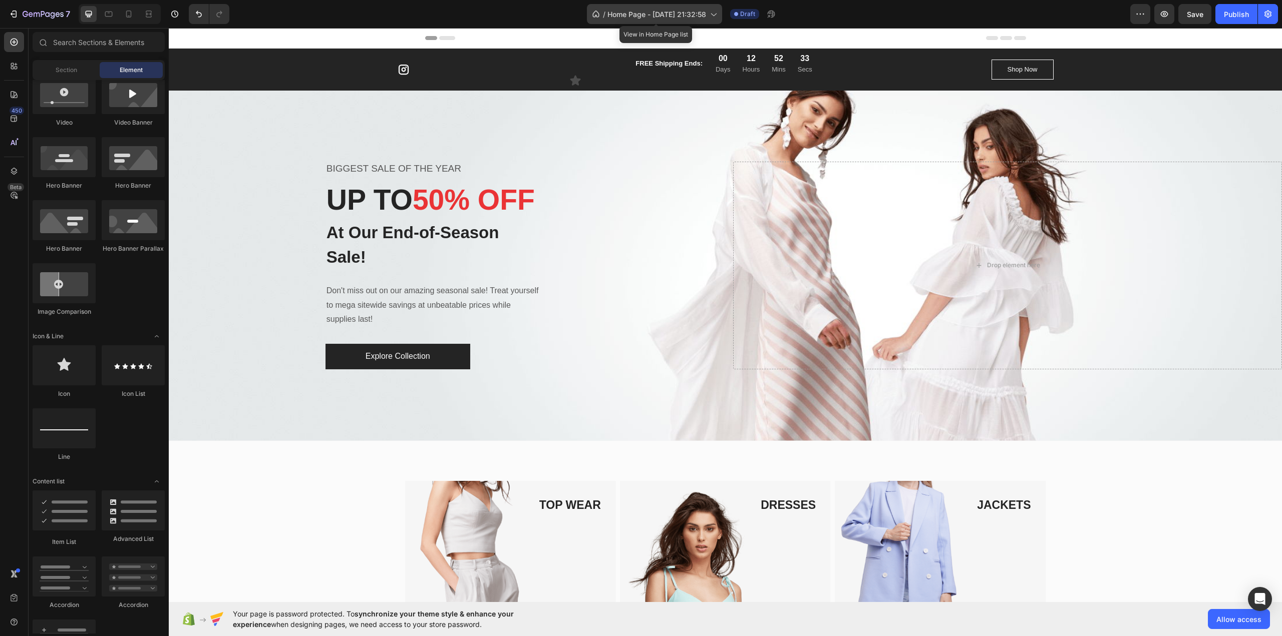
click at [682, 10] on span "Home Page - [DATE] 21:32:58" at bounding box center [656, 14] width 99 height 11
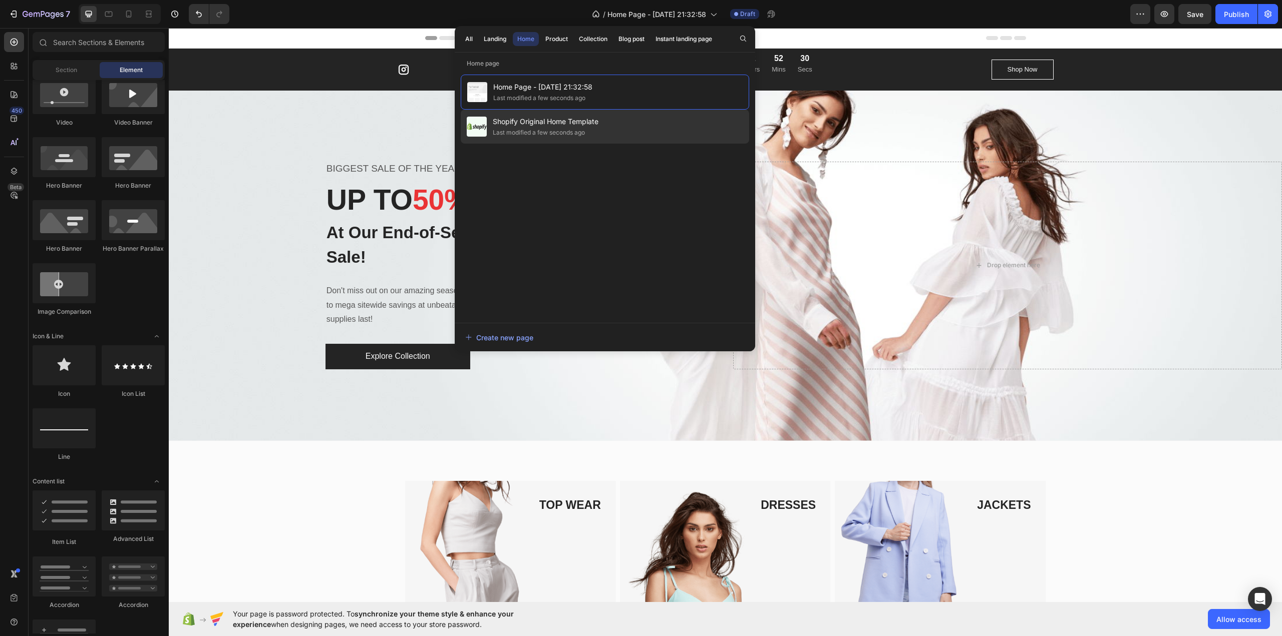
click at [488, 120] on div "Shopify Original Home Template Last modified a few seconds ago" at bounding box center [605, 127] width 288 height 34
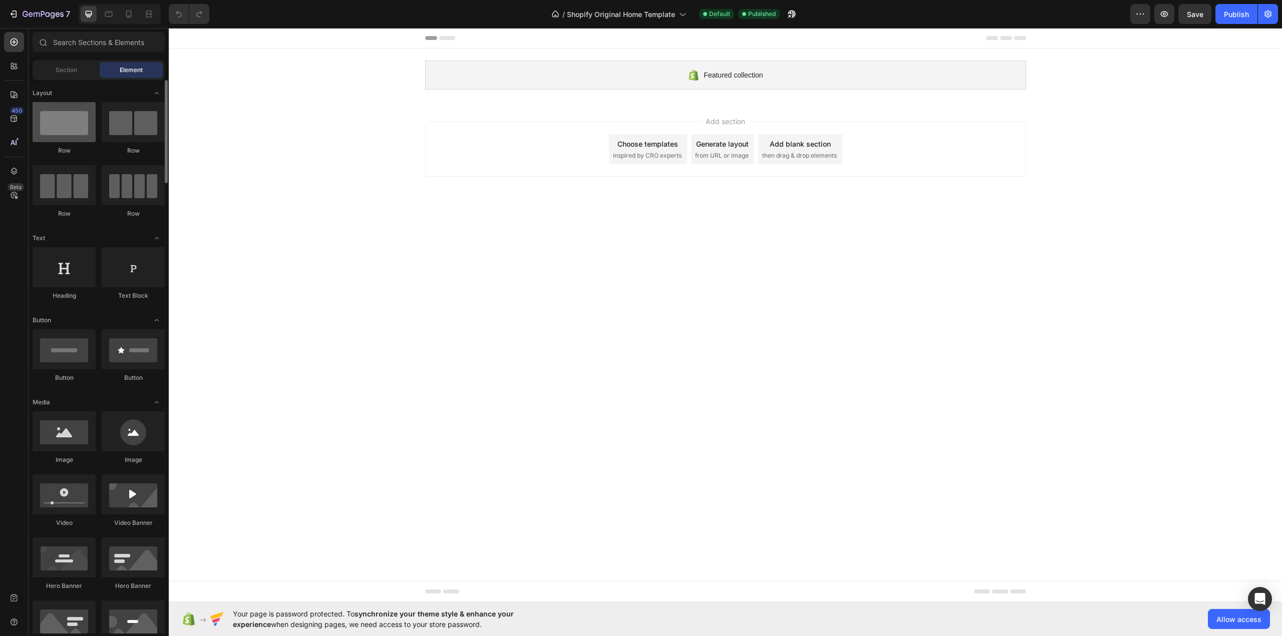
click at [63, 128] on div at bounding box center [64, 122] width 63 height 40
click at [84, 13] on icon at bounding box center [89, 14] width 10 height 10
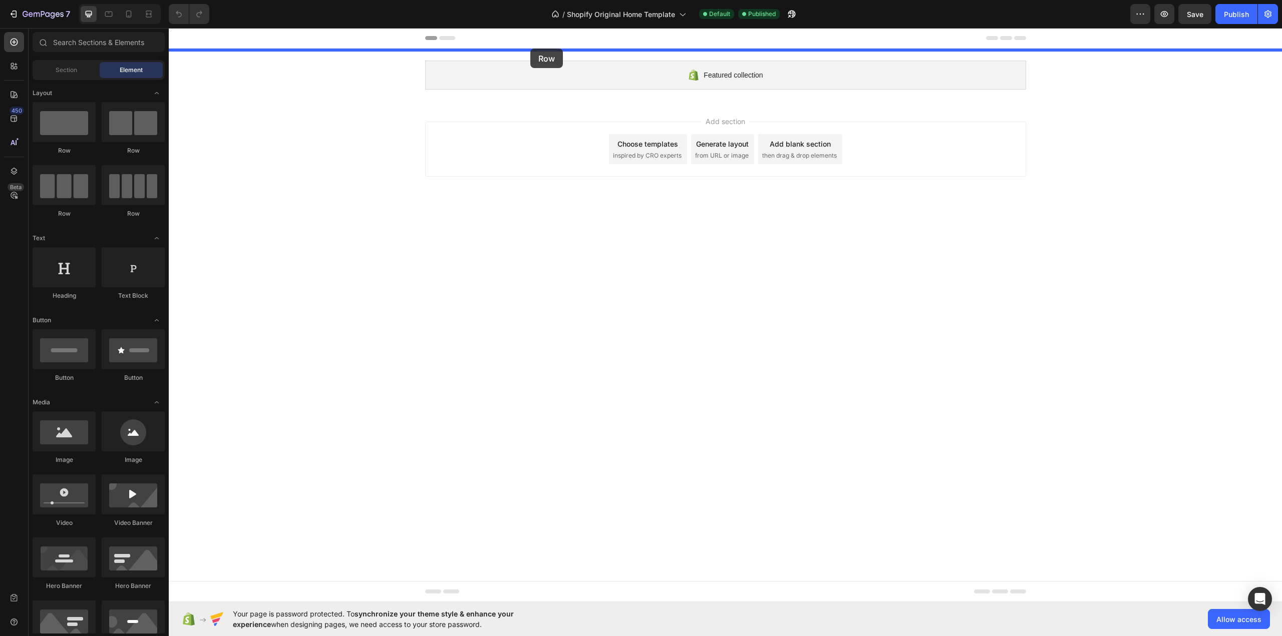
drag, startPoint x: 233, startPoint y: 154, endPoint x: 529, endPoint y: 49, distance: 314.0
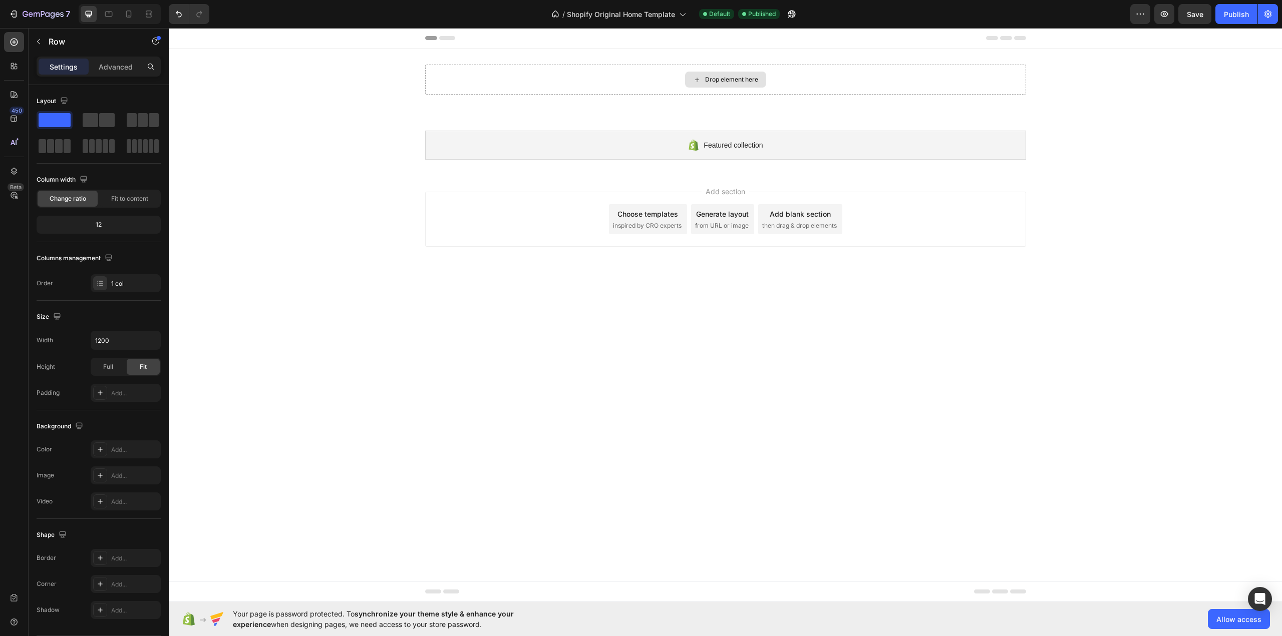
click at [695, 79] on icon at bounding box center [697, 80] width 8 height 9
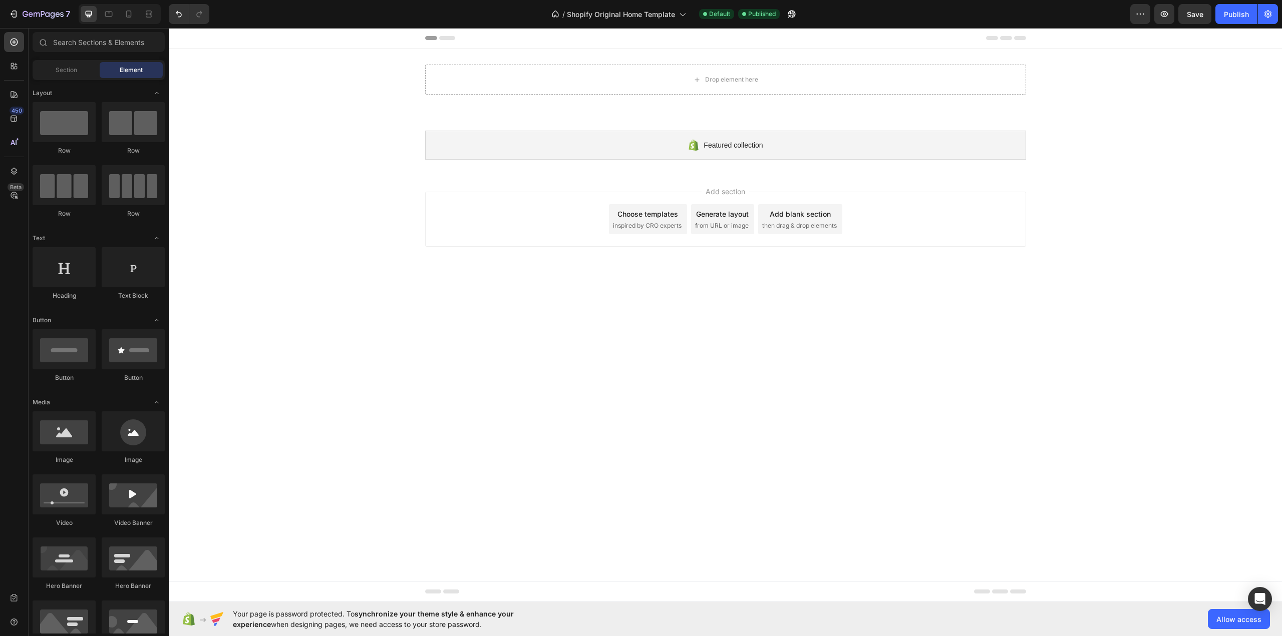
click at [658, 221] on span "inspired by CRO experts" at bounding box center [647, 225] width 69 height 9
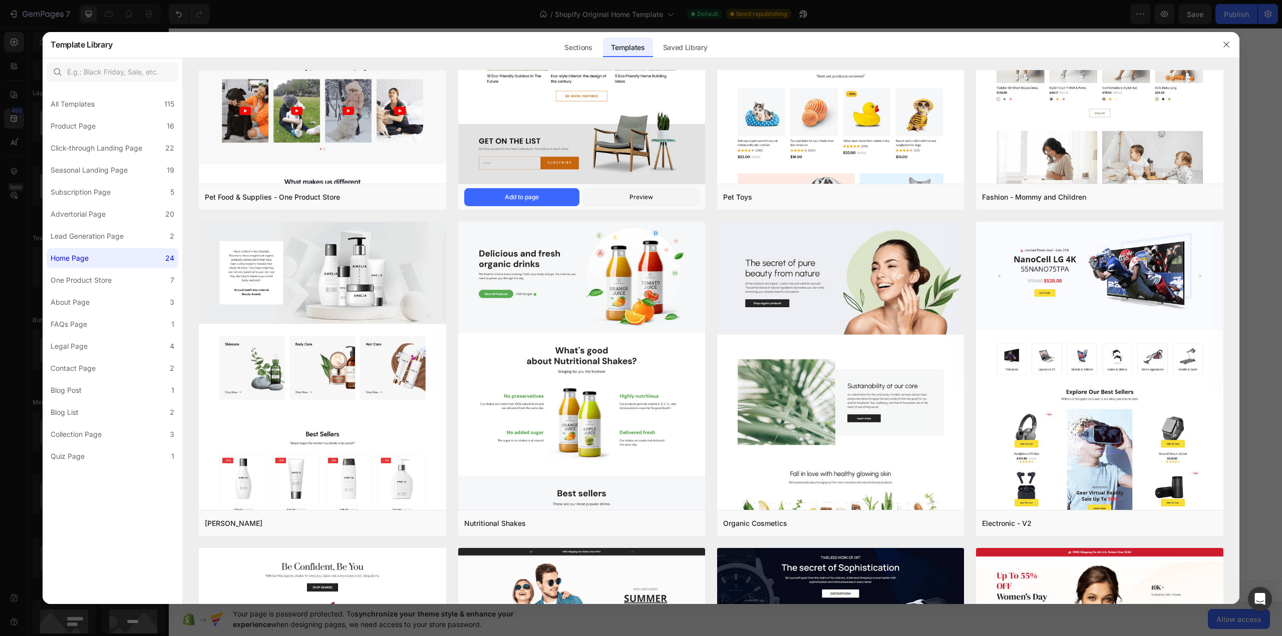
scroll to position [100, 0]
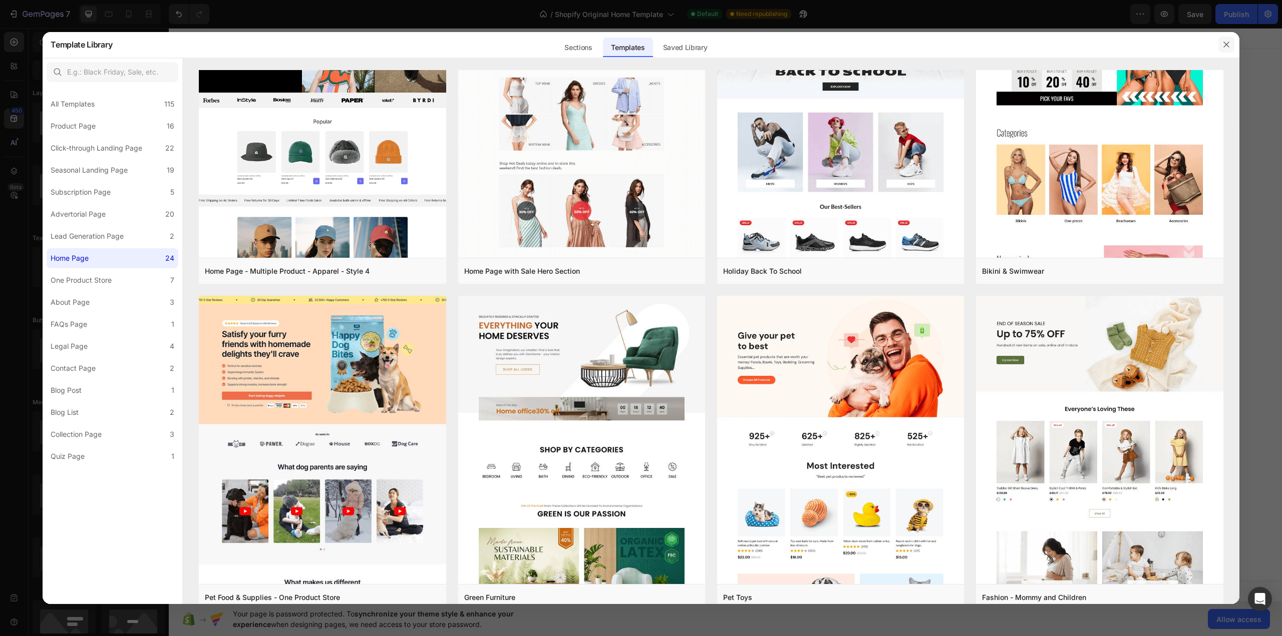
click at [1223, 47] on icon "button" at bounding box center [1226, 45] width 8 height 8
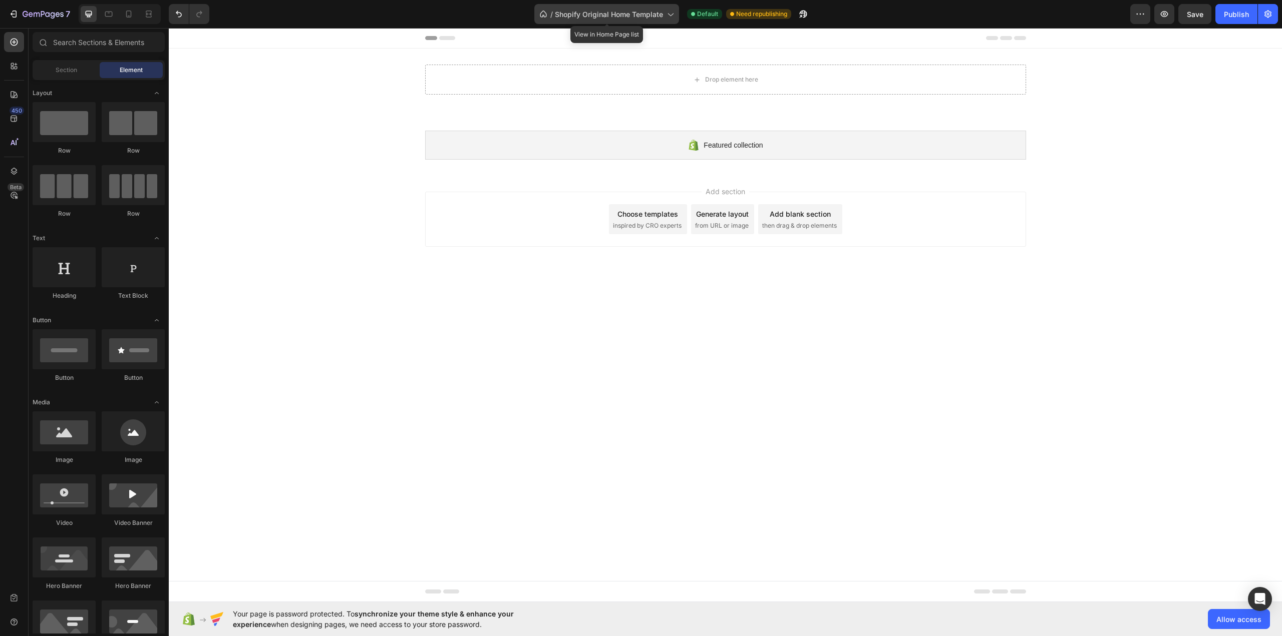
click at [597, 11] on span "Shopify Original Home Template" at bounding box center [609, 14] width 108 height 11
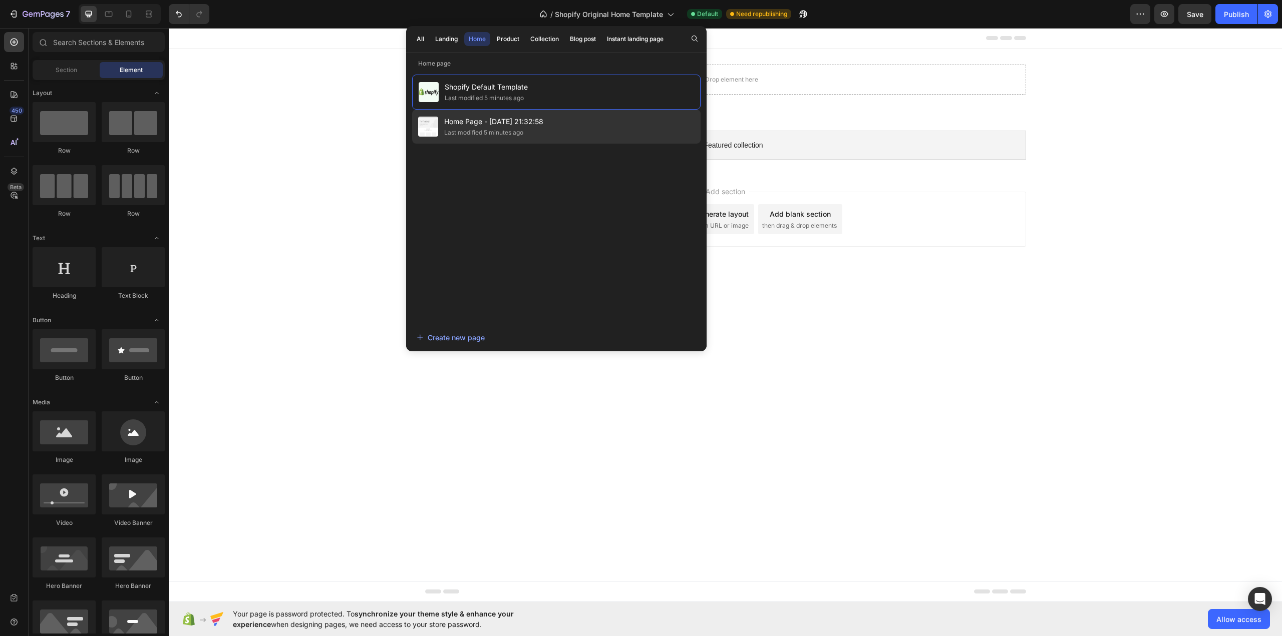
click at [547, 112] on div "Home Page - Sep 28, 21:32:58 Last modified 5 minutes ago" at bounding box center [556, 127] width 288 height 34
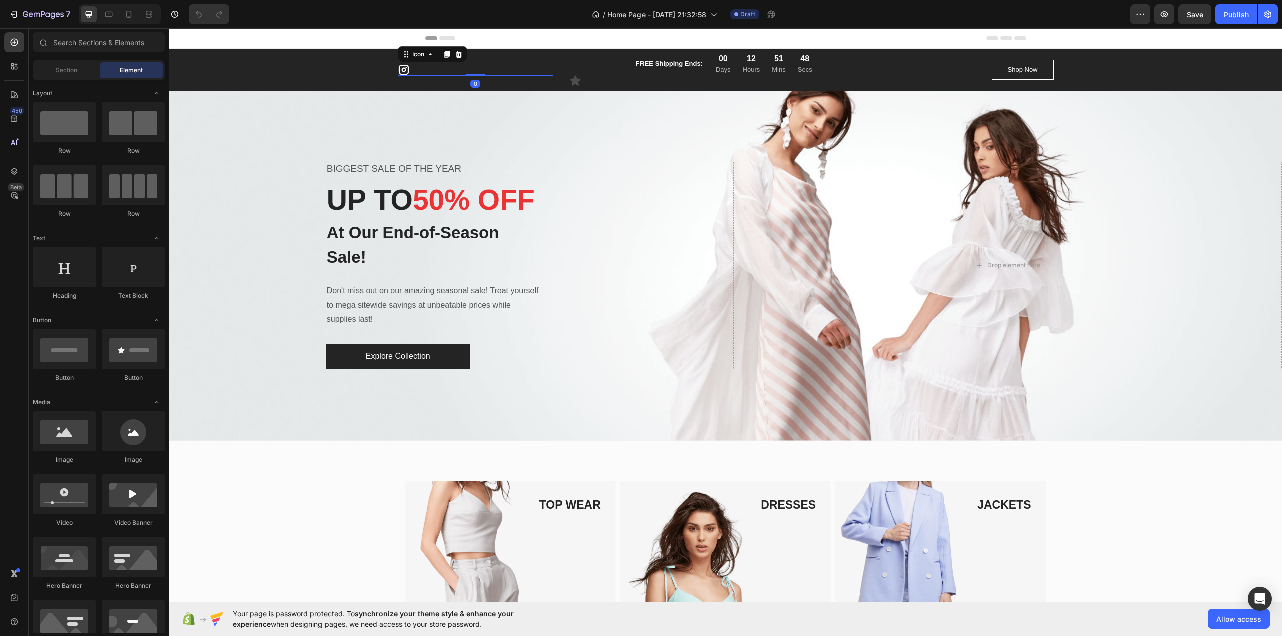
click at [404, 75] on icon at bounding box center [404, 70] width 12 height 12
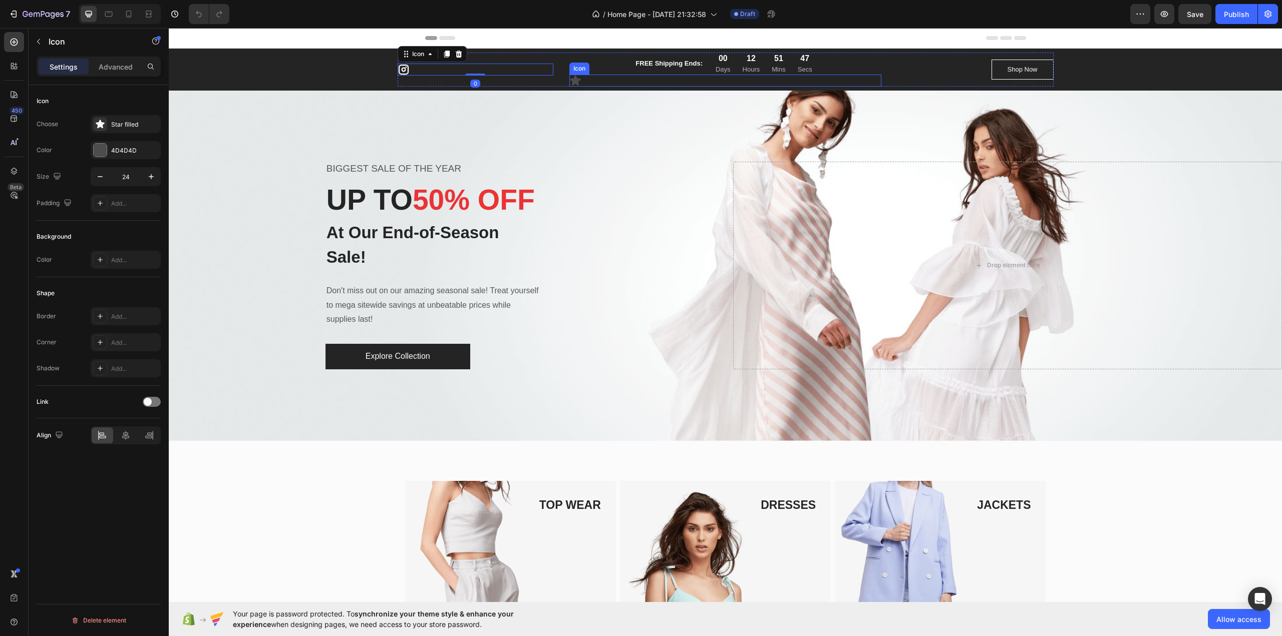
click at [580, 85] on div "Icon" at bounding box center [725, 81] width 312 height 12
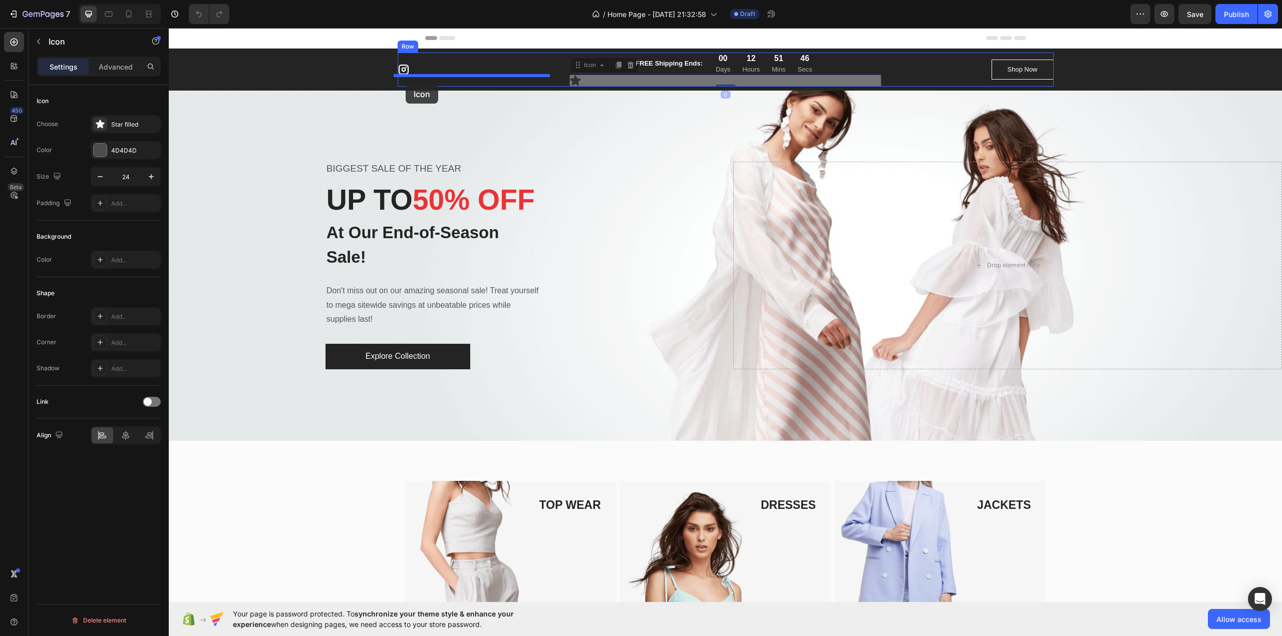
drag, startPoint x: 580, startPoint y: 85, endPoint x: 406, endPoint y: 84, distance: 174.2
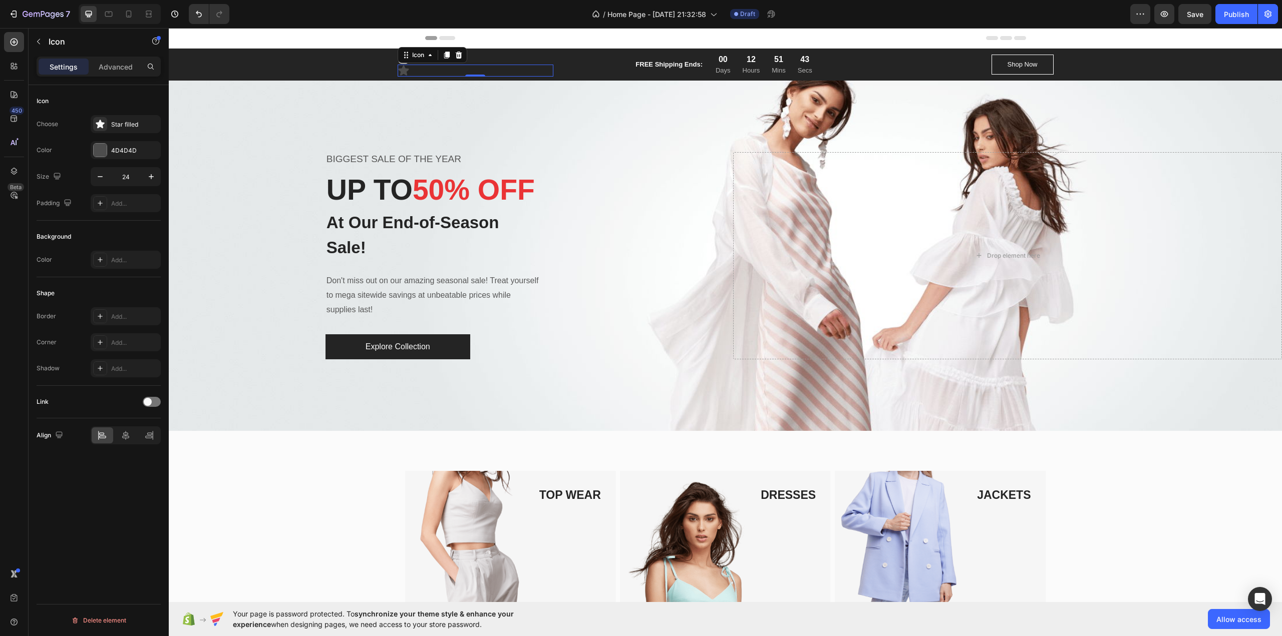
click at [540, 68] on div "Icon 0" at bounding box center [476, 71] width 156 height 12
click at [584, 66] on div "FREE Shipping Ends: Text block 00 Days 12 Hours 51 Mins 43 Secs CountDown Timer…" at bounding box center [725, 65] width 312 height 22
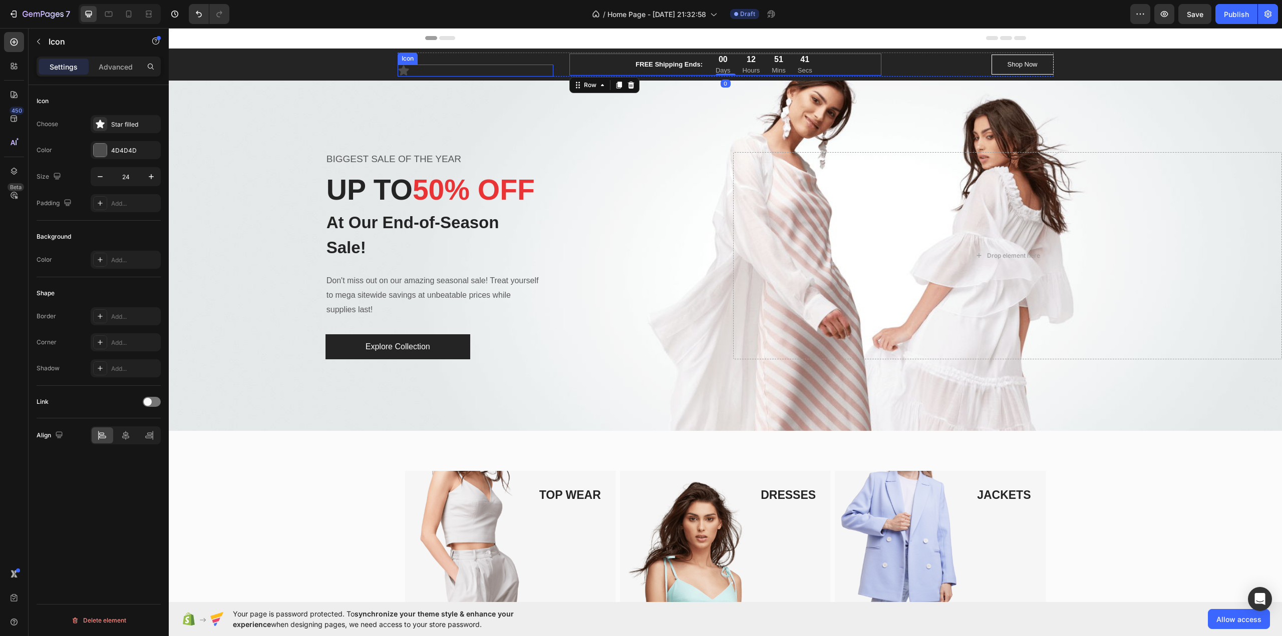
click at [398, 69] on icon at bounding box center [403, 71] width 11 height 10
drag, startPoint x: 398, startPoint y: 69, endPoint x: 175, endPoint y: 69, distance: 223.3
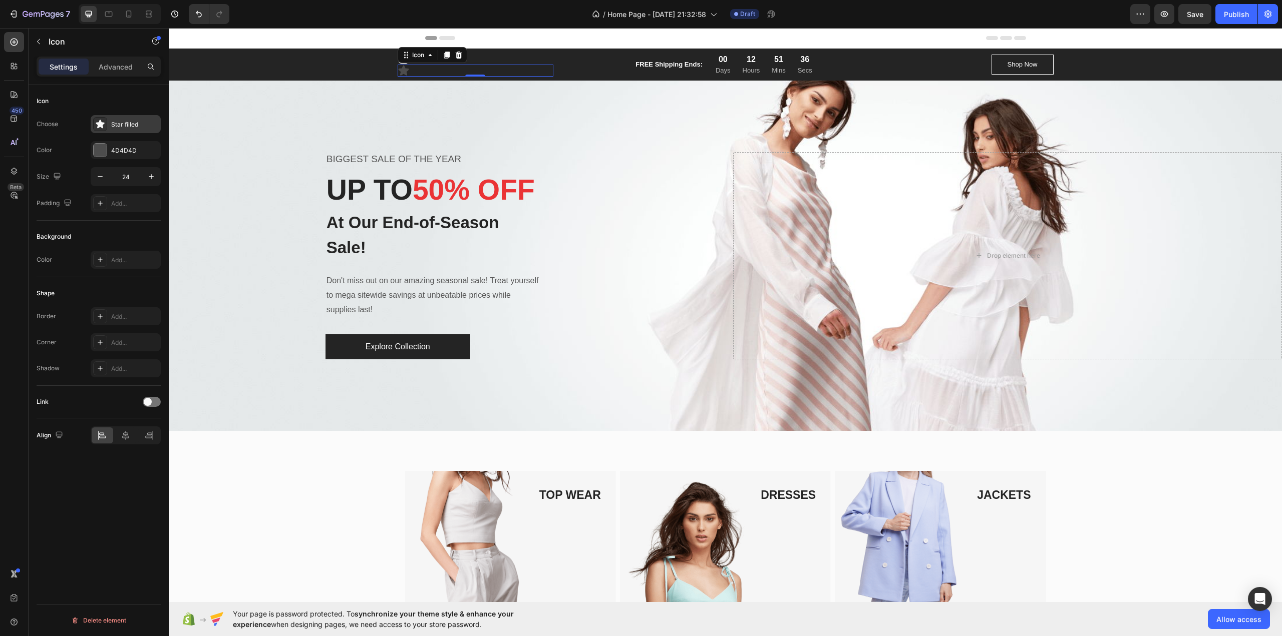
click at [101, 115] on div "Star filled" at bounding box center [126, 124] width 70 height 18
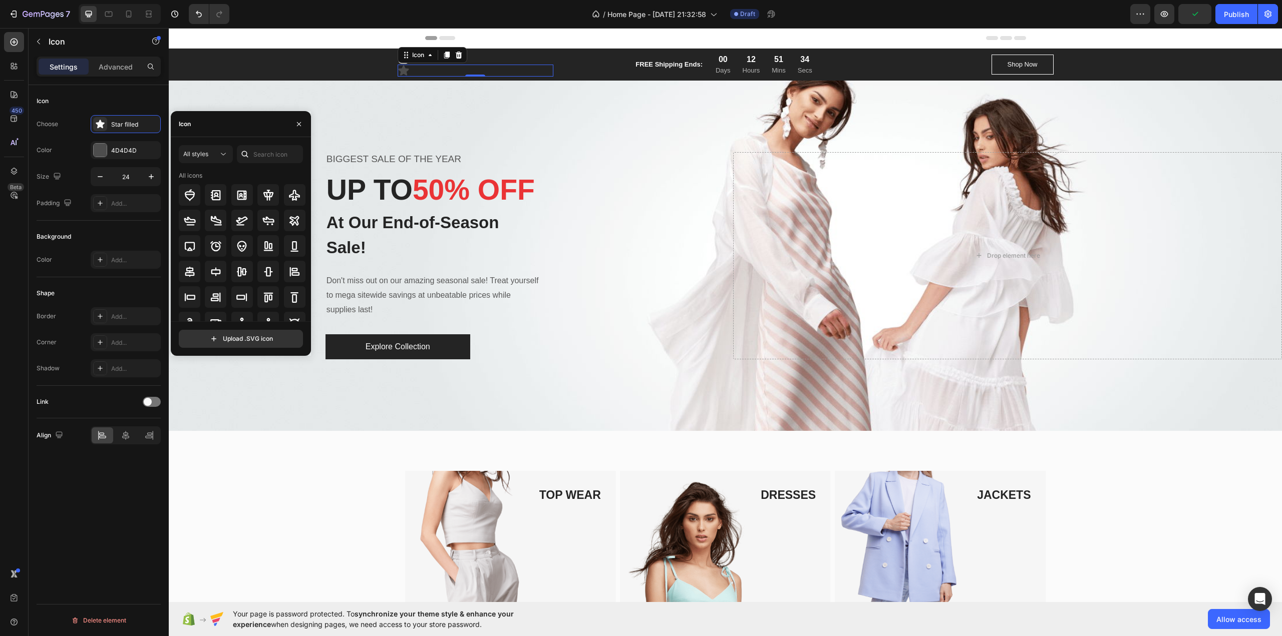
click at [271, 164] on div "All styles All icons" at bounding box center [241, 233] width 124 height 176
click at [261, 151] on input "text" at bounding box center [270, 154] width 66 height 18
type input "tiktok"
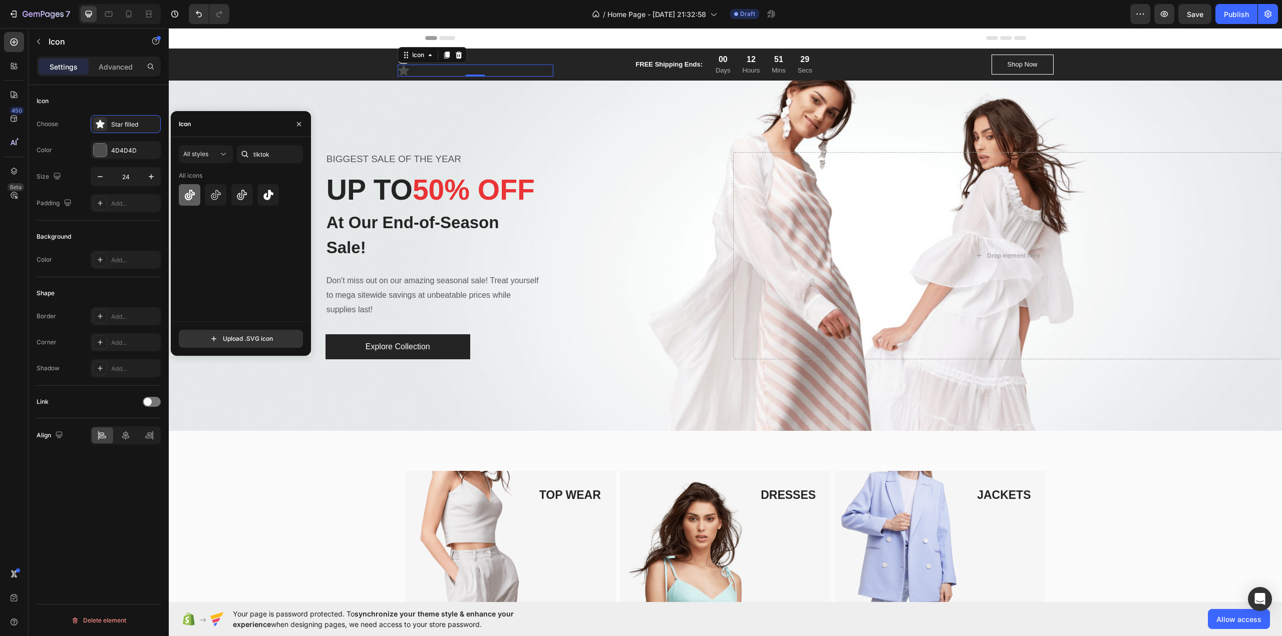
click at [197, 199] on div at bounding box center [190, 195] width 22 height 22
click at [102, 155] on div at bounding box center [100, 150] width 13 height 13
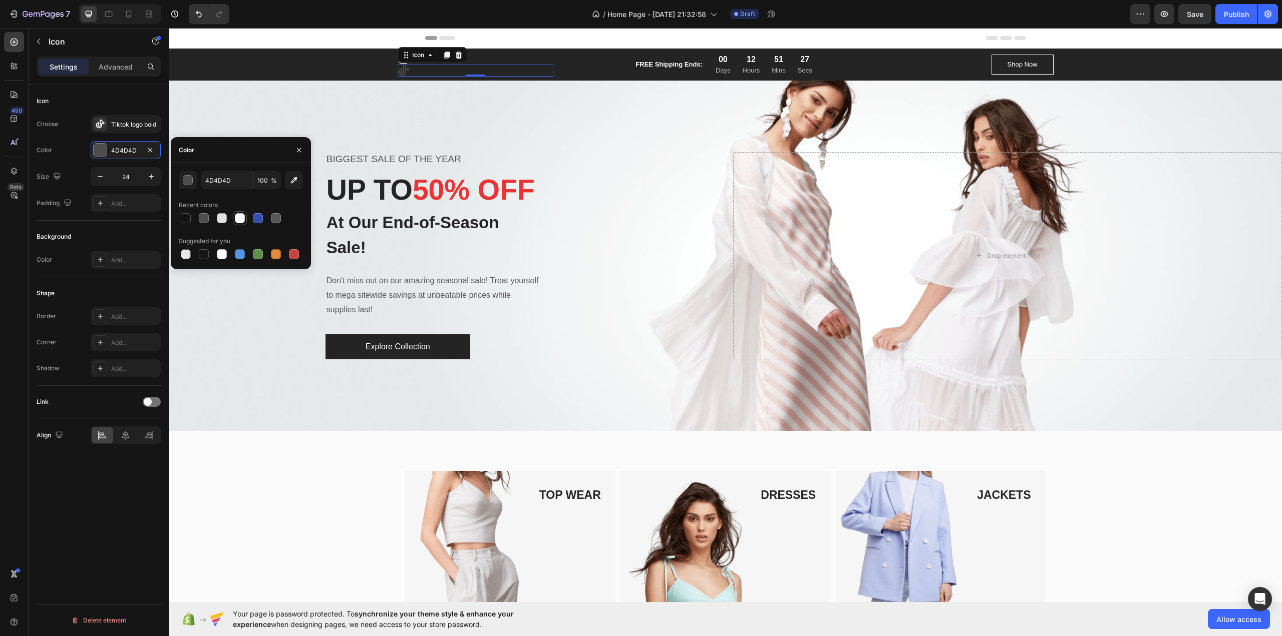
click at [238, 215] on div at bounding box center [240, 218] width 10 height 10
type input "FFFFFF"
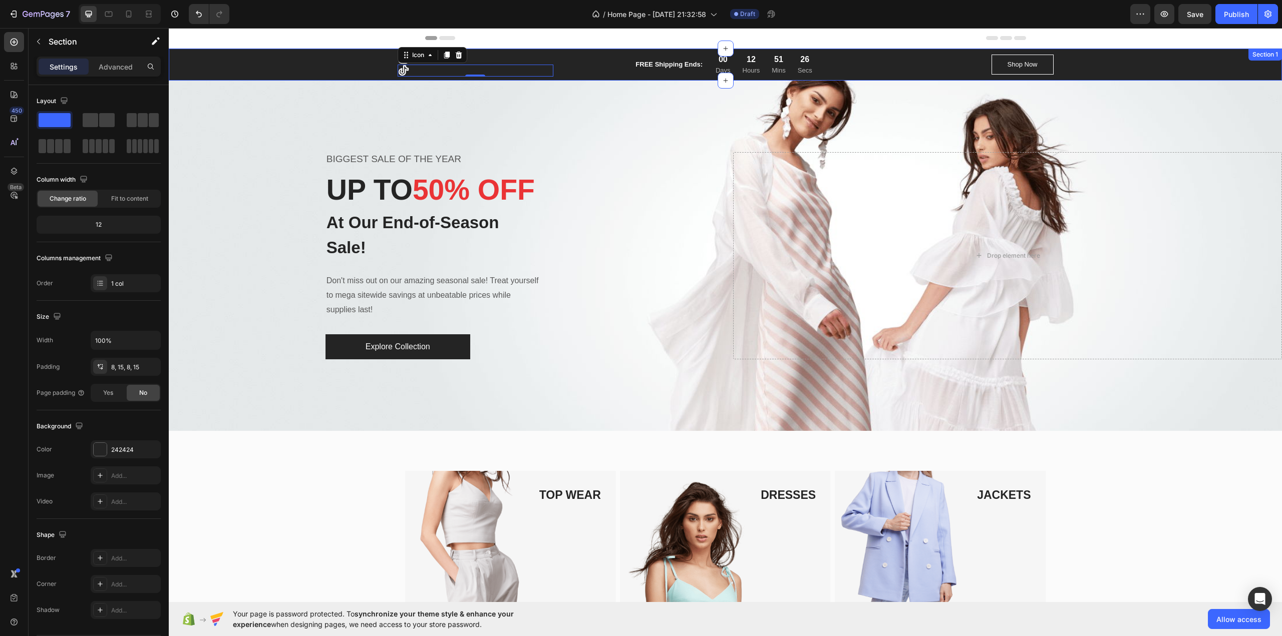
click at [283, 70] on div "Icon Icon 0 FREE Shipping Ends: Text block 00 Days 12 Hours 51 Mins 26 Secs Cou…" at bounding box center [725, 65] width 1098 height 24
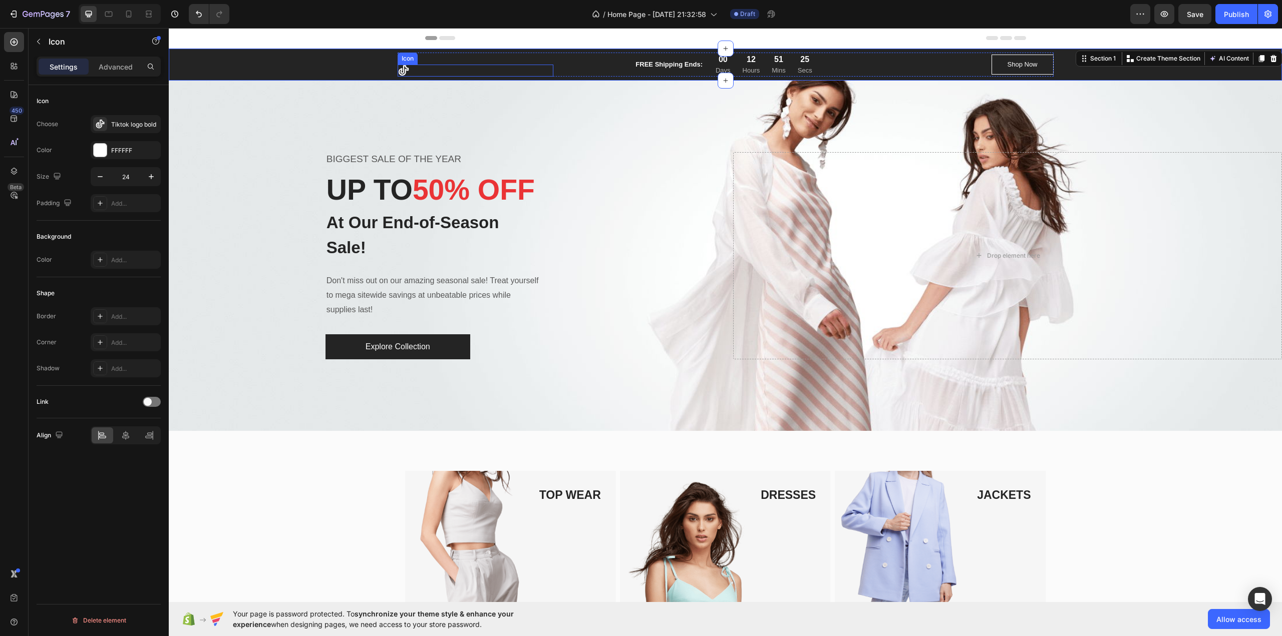
click at [398, 70] on icon at bounding box center [403, 70] width 10 height 11
click at [117, 199] on div "Add..." at bounding box center [134, 203] width 47 height 9
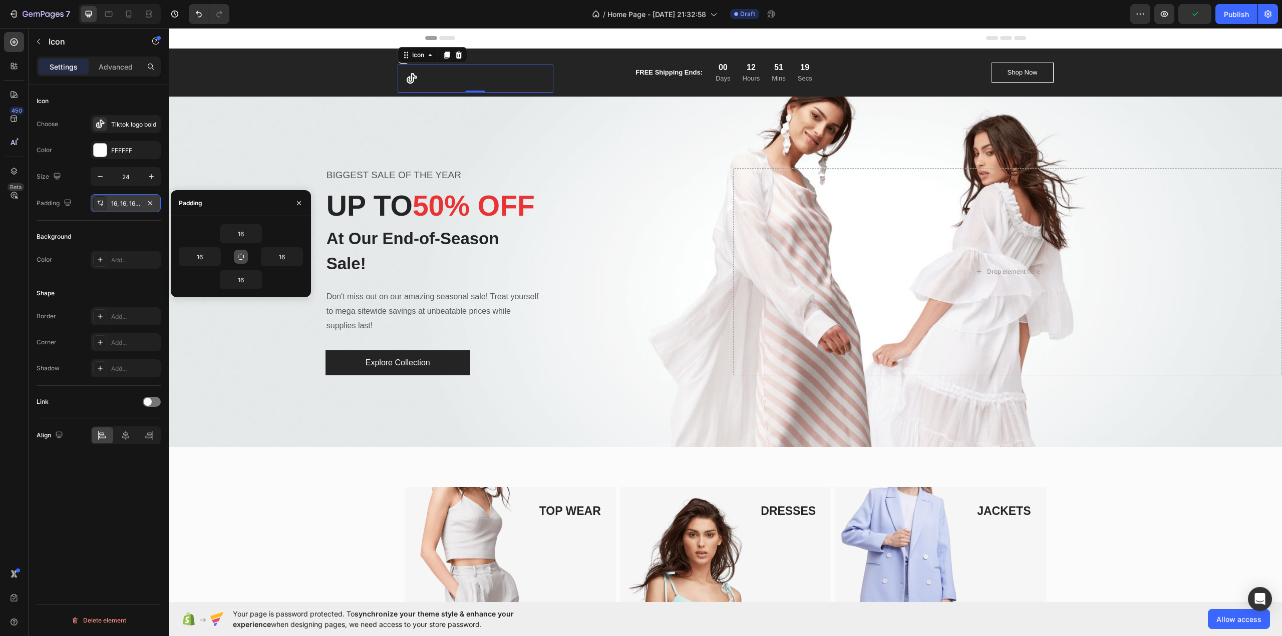
click at [242, 258] on icon "button" at bounding box center [241, 257] width 8 height 8
click at [248, 236] on input "16" at bounding box center [240, 234] width 41 height 18
type input "1"
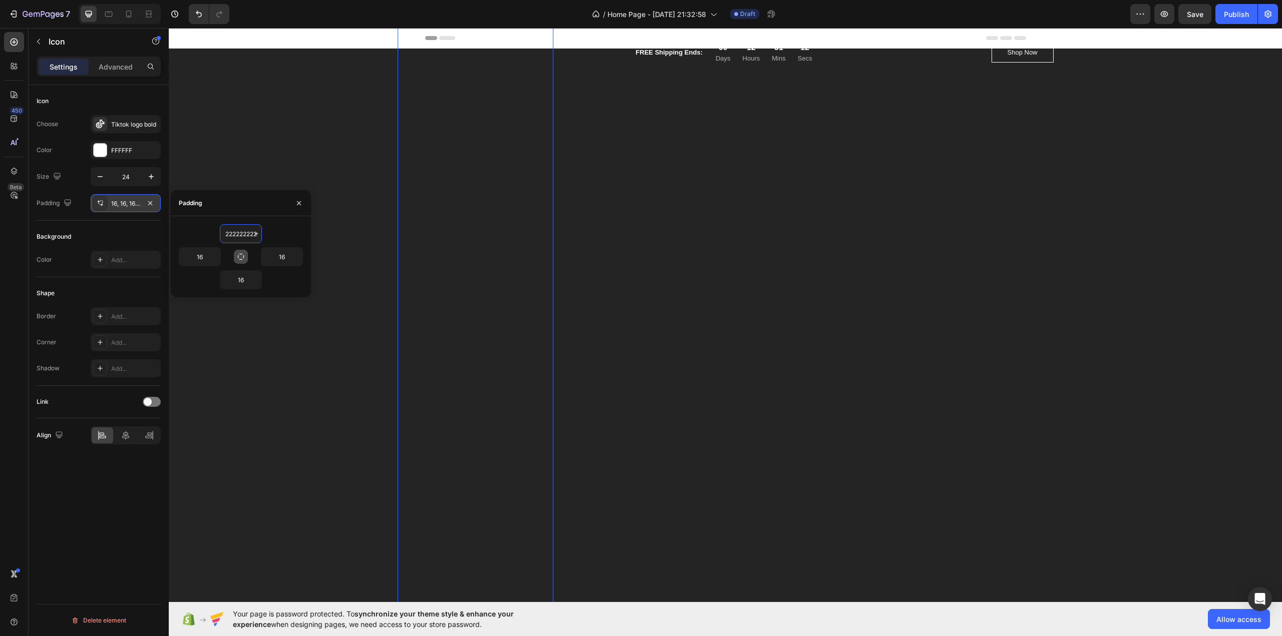
type input "2222222222"
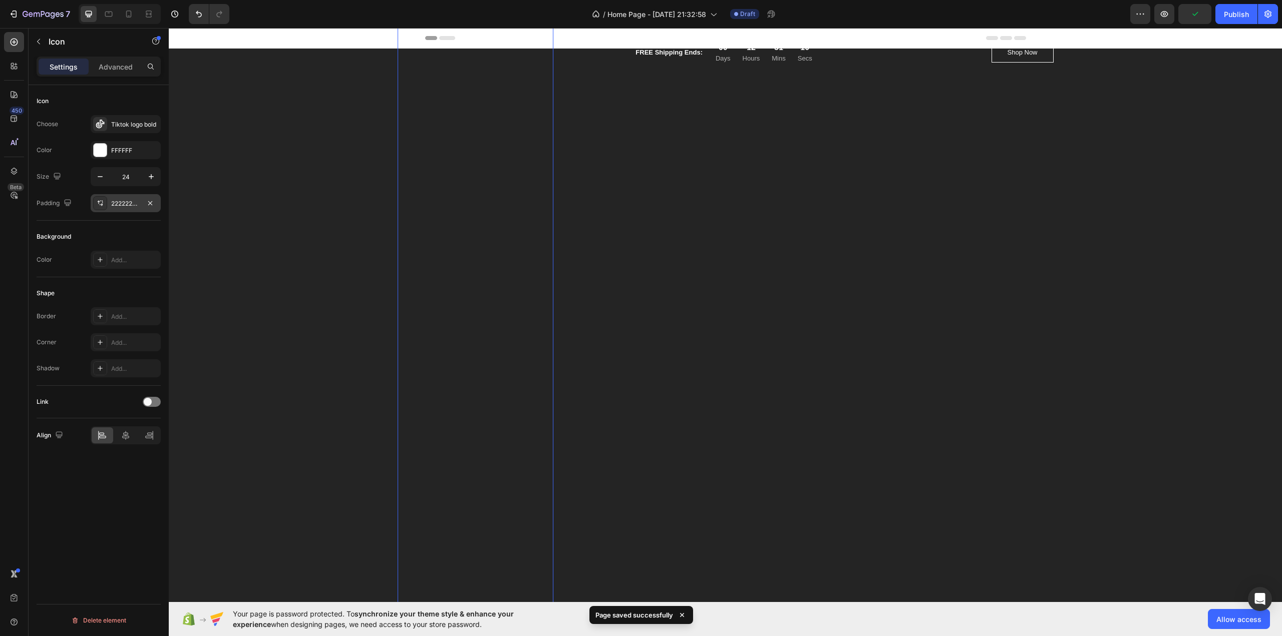
drag, startPoint x: 218, startPoint y: 211, endPoint x: 279, endPoint y: 7, distance: 213.3
click at [279, 7] on div "/ Home Page - [DATE] 21:32:58 Draft" at bounding box center [683, 14] width 893 height 20
